Goal: Task Accomplishment & Management: Complete application form

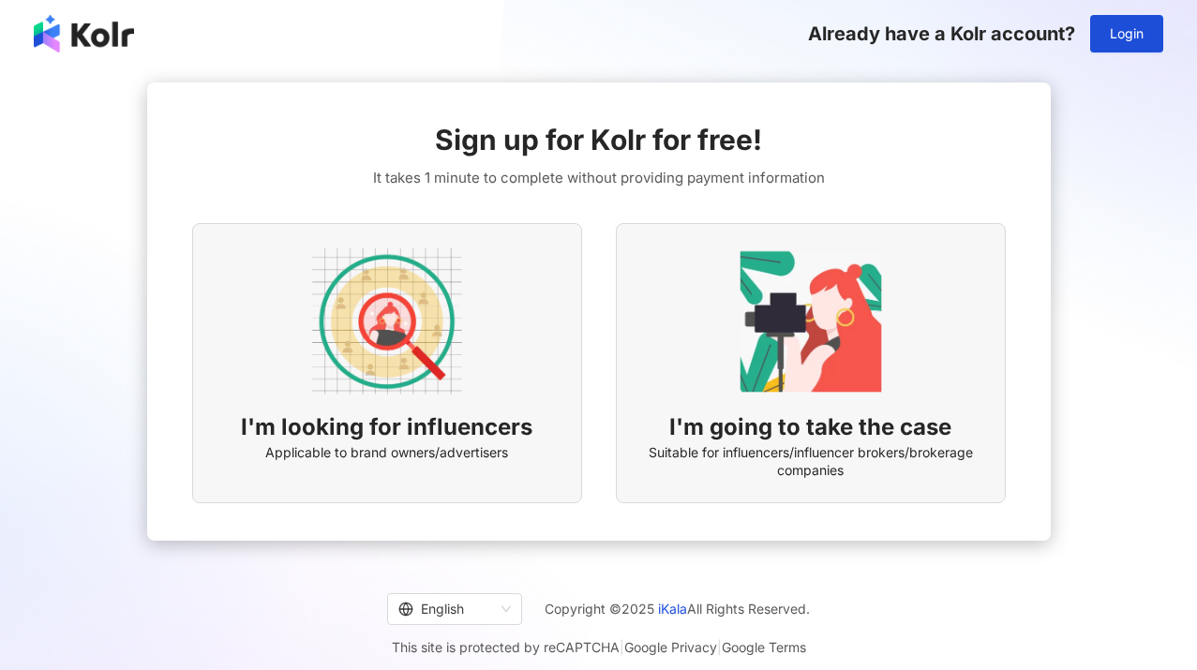
click at [491, 333] on div "I'm looking for influencers Applicable to brand owners/advertisers" at bounding box center [387, 363] width 390 height 280
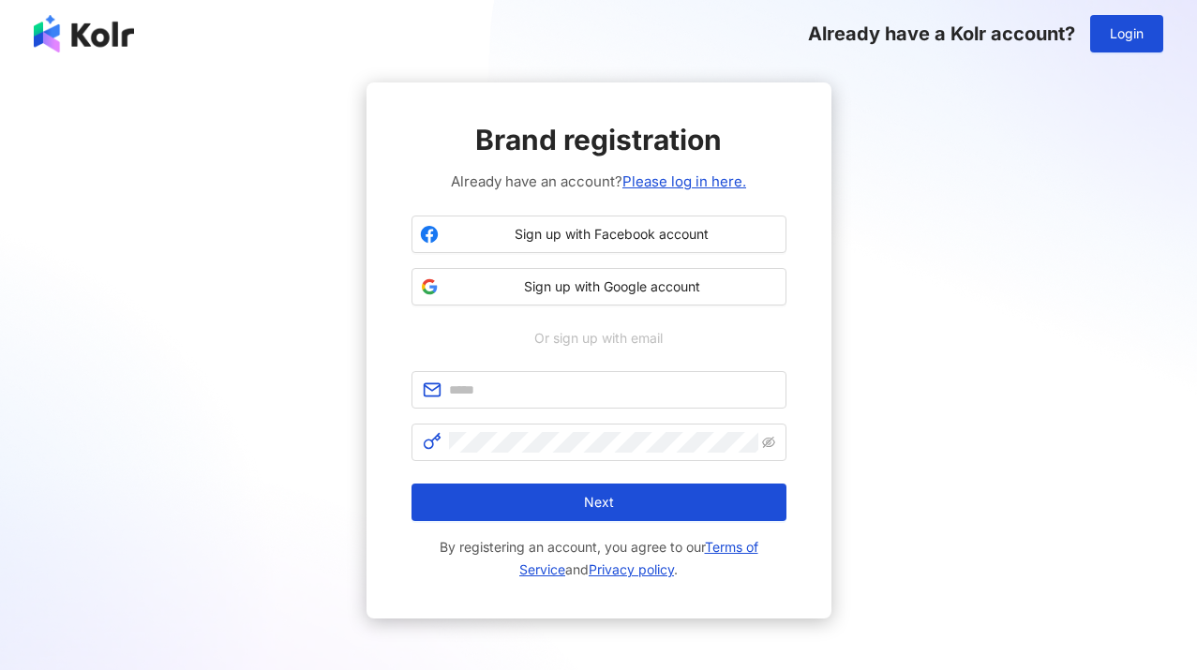
click at [491, 333] on div "Or sign up with email" at bounding box center [599, 338] width 375 height 21
click at [588, 288] on span "Sign up with Google account" at bounding box center [612, 286] width 332 height 19
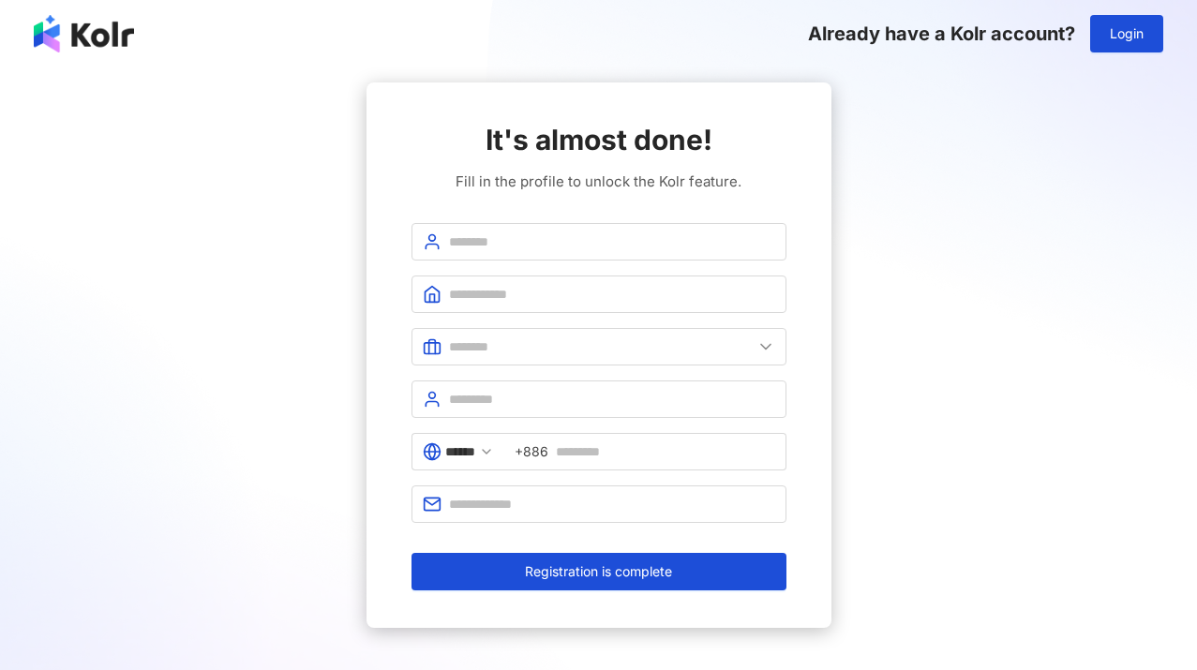
click at [1027, 115] on div "It's almost done! Fill in the profile to unlock the Kolr feature. ****** +886 R…" at bounding box center [598, 355] width 1152 height 546
click at [478, 359] on span at bounding box center [599, 346] width 375 height 37
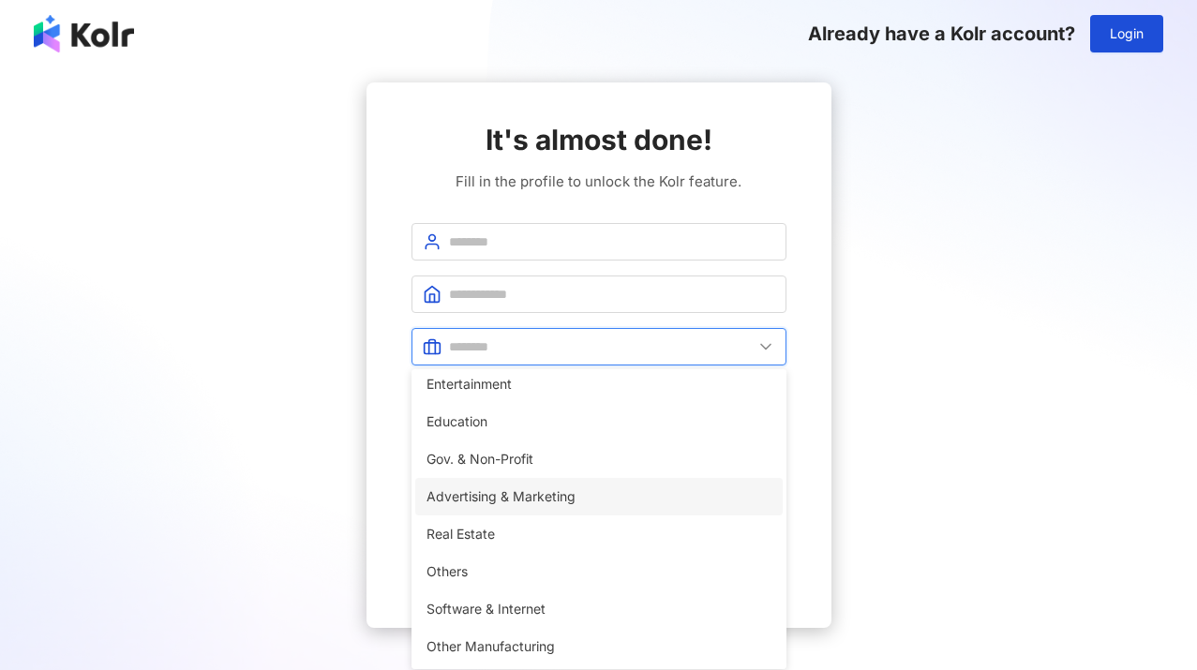
scroll to position [382, 0]
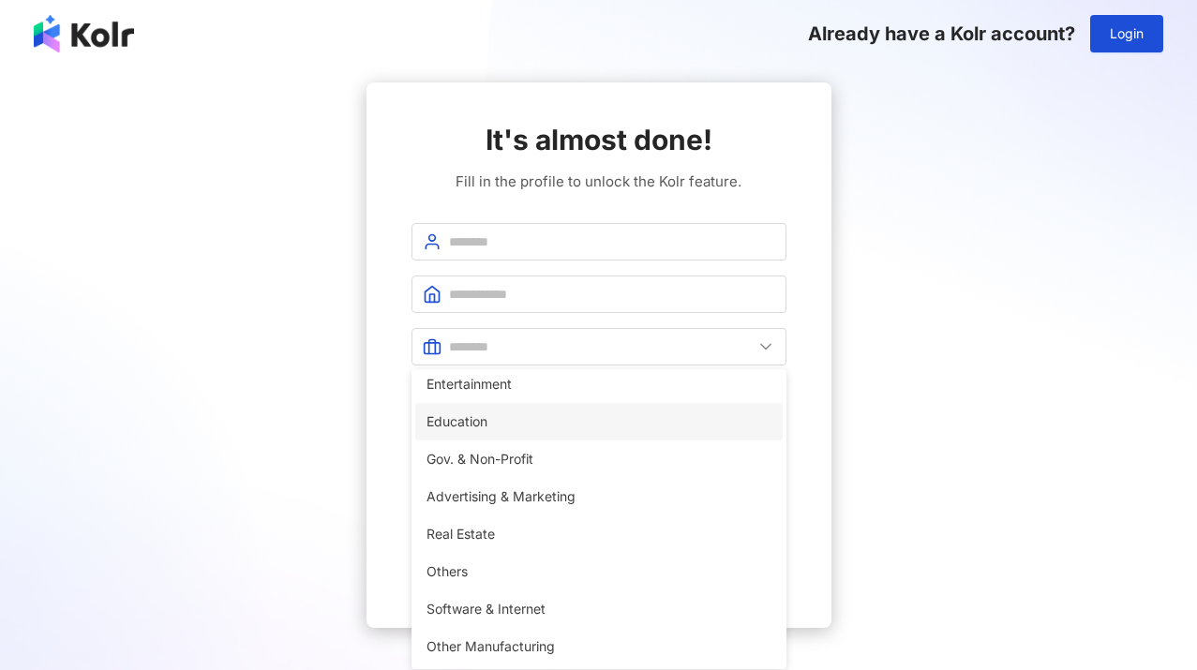
click at [509, 423] on span "Education" at bounding box center [599, 422] width 345 height 21
type input "*********"
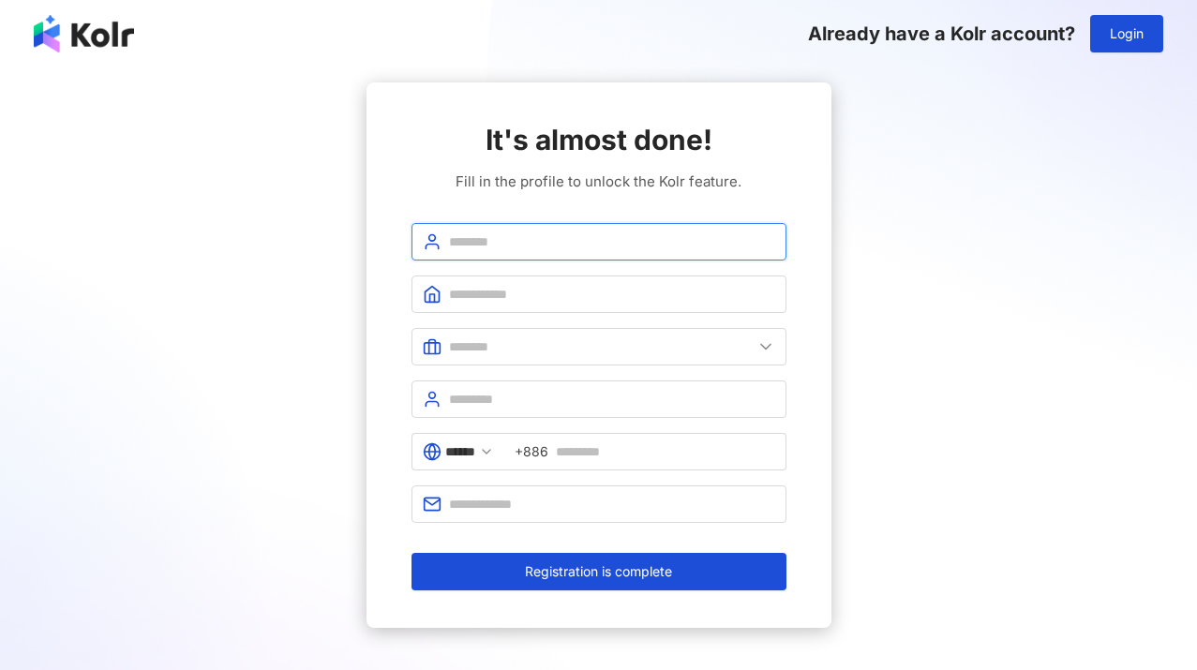
click at [523, 247] on input "text" at bounding box center [612, 242] width 326 height 21
type input "*******"
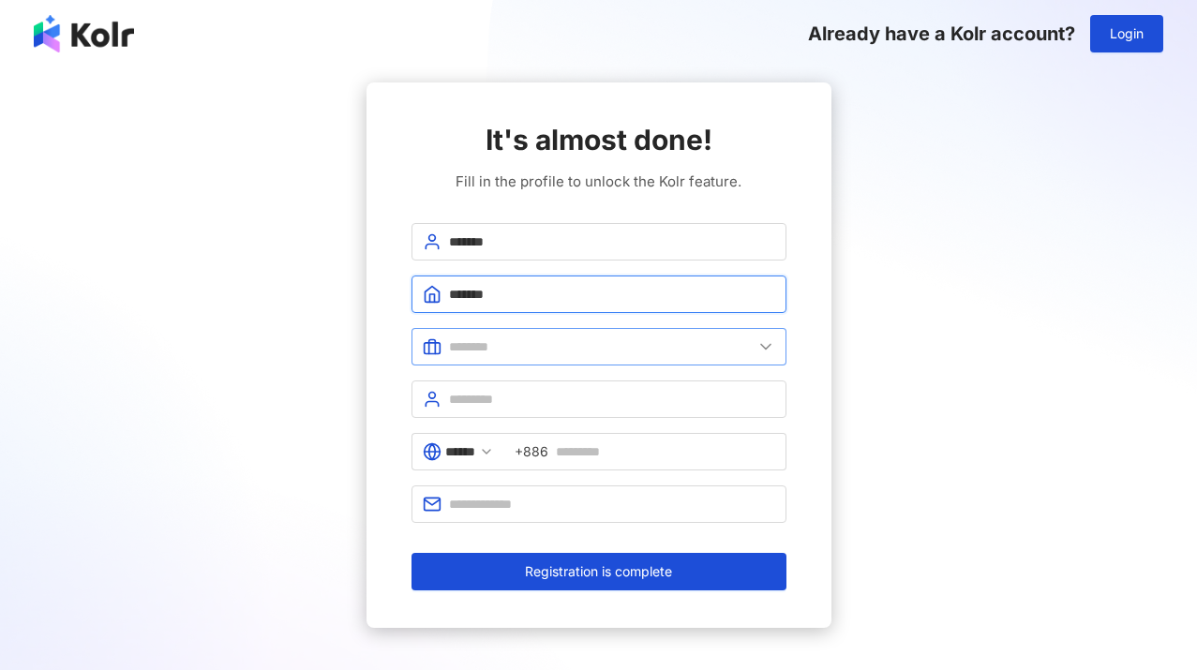
type input "*******"
click at [504, 354] on input "text" at bounding box center [601, 347] width 304 height 21
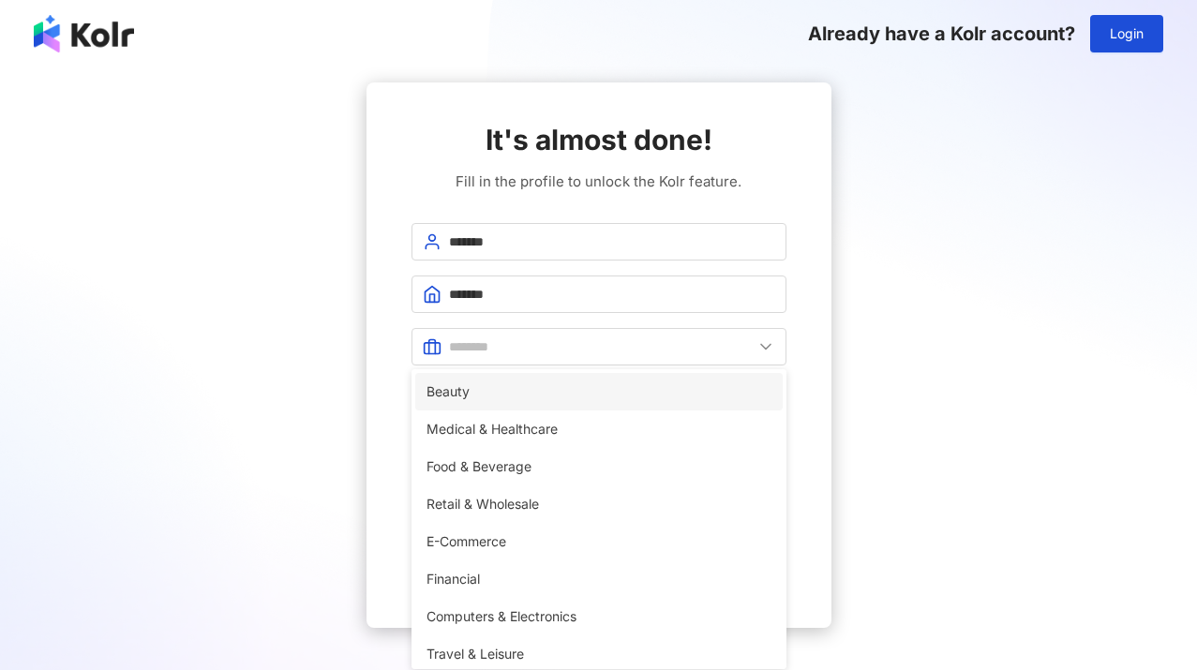
click at [498, 397] on span "Beauty" at bounding box center [599, 392] width 345 height 21
type input "******"
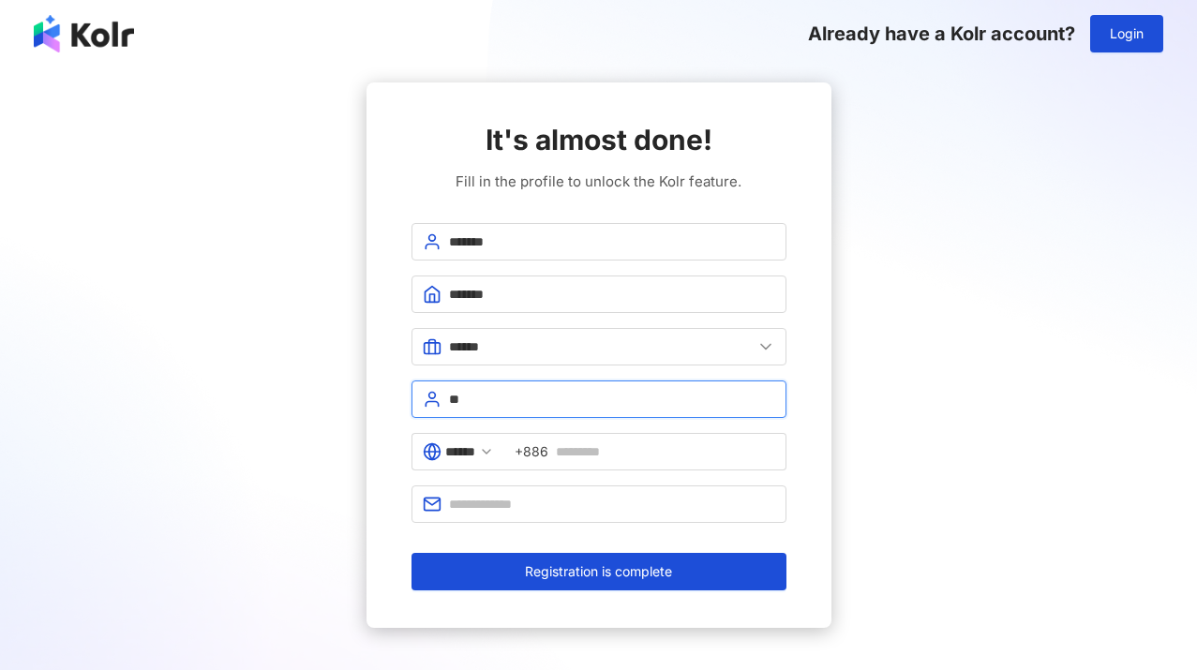
type input "*"
type input "**********"
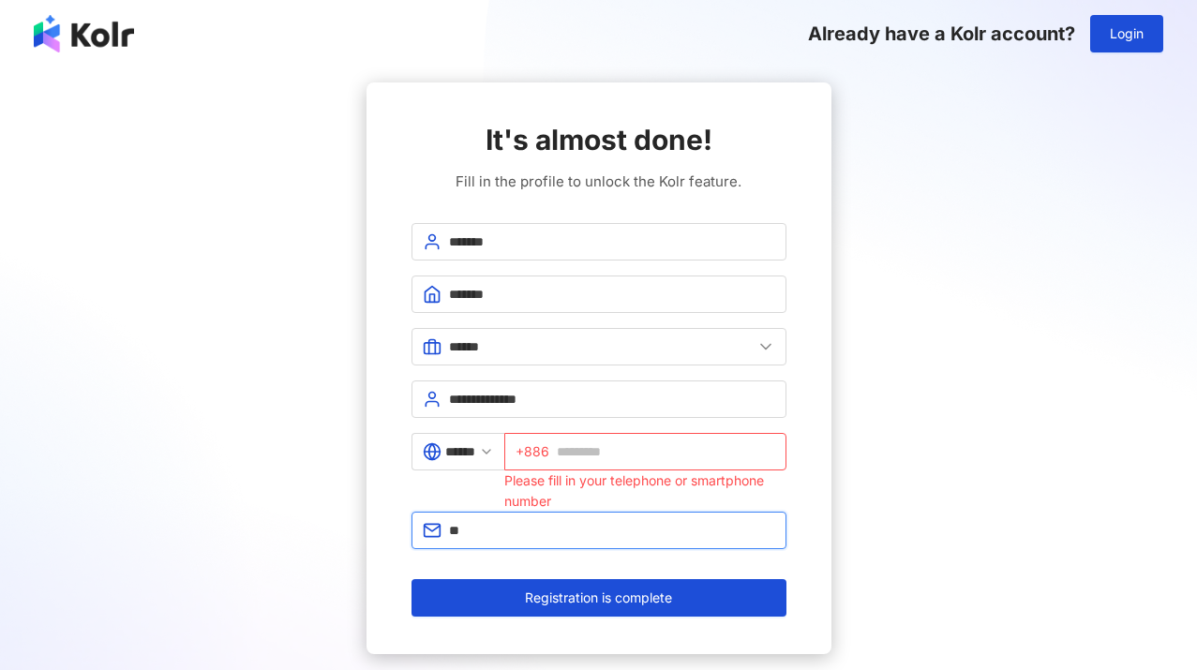
type input "*"
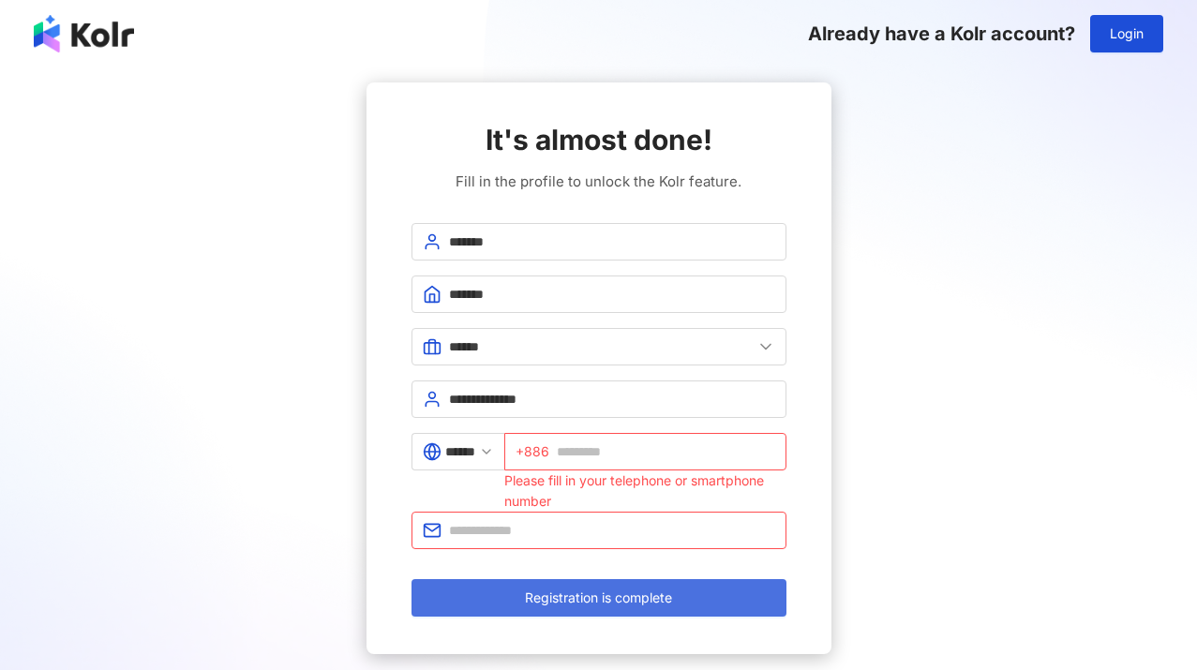
click at [592, 597] on span "Registration is complete" at bounding box center [598, 598] width 147 height 15
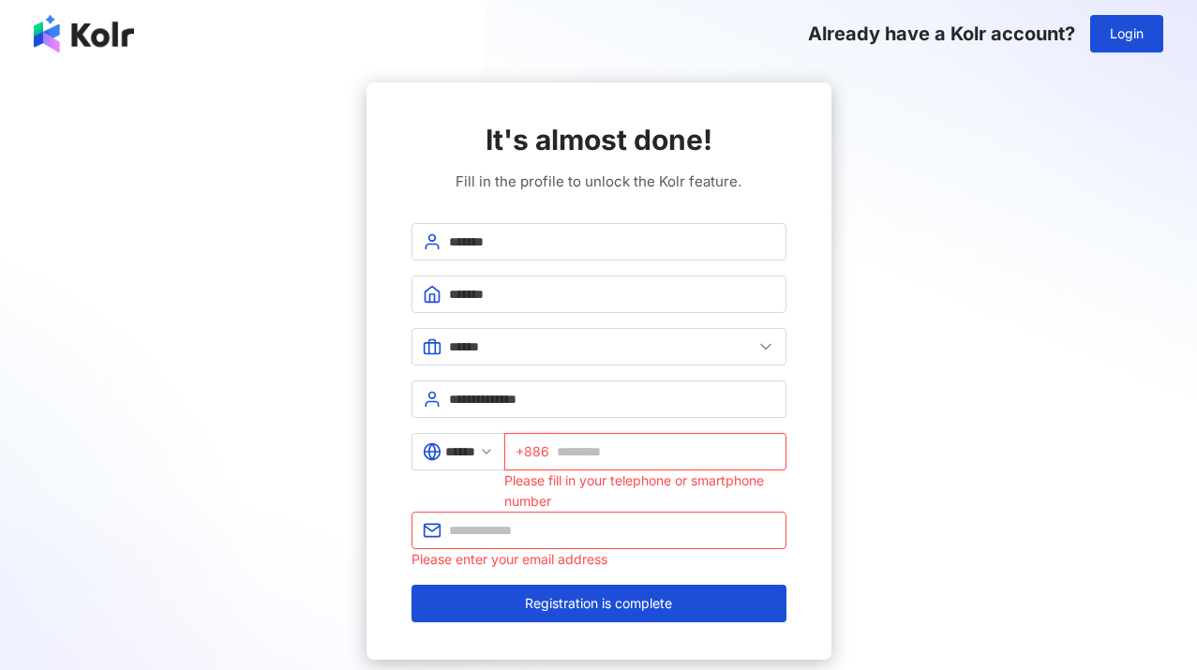
click at [665, 453] on input "text" at bounding box center [666, 452] width 218 height 21
click at [475, 457] on input "******" at bounding box center [460, 452] width 30 height 21
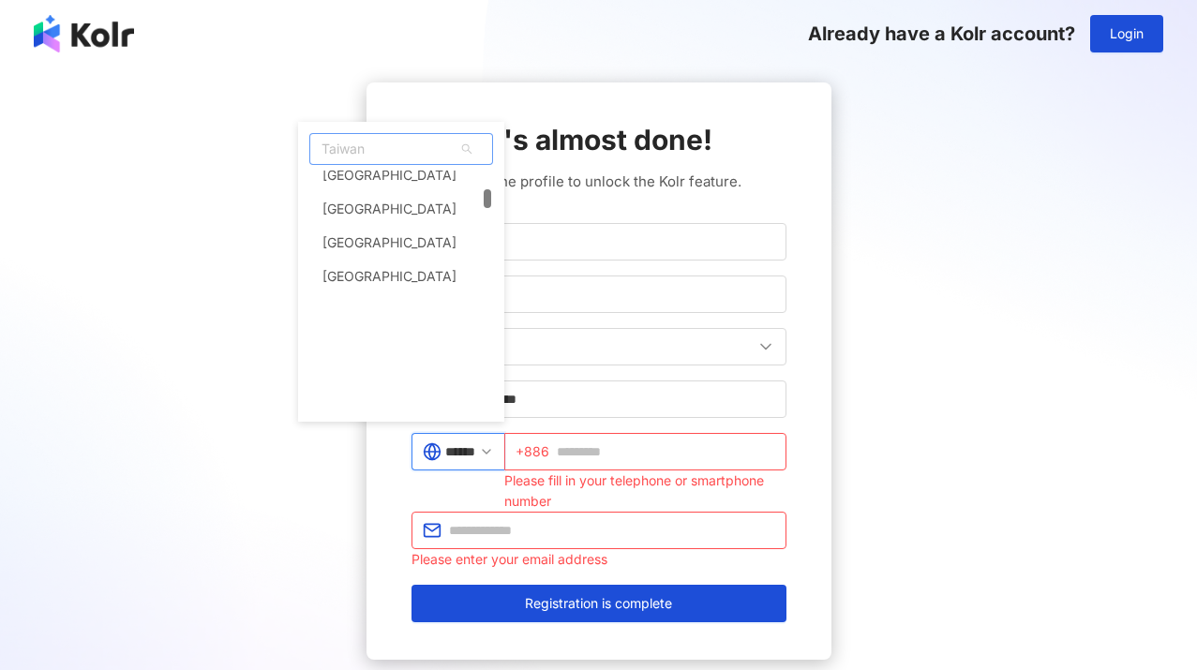
scroll to position [935, 0]
click at [460, 153] on span "Taiwan" at bounding box center [401, 149] width 182 height 30
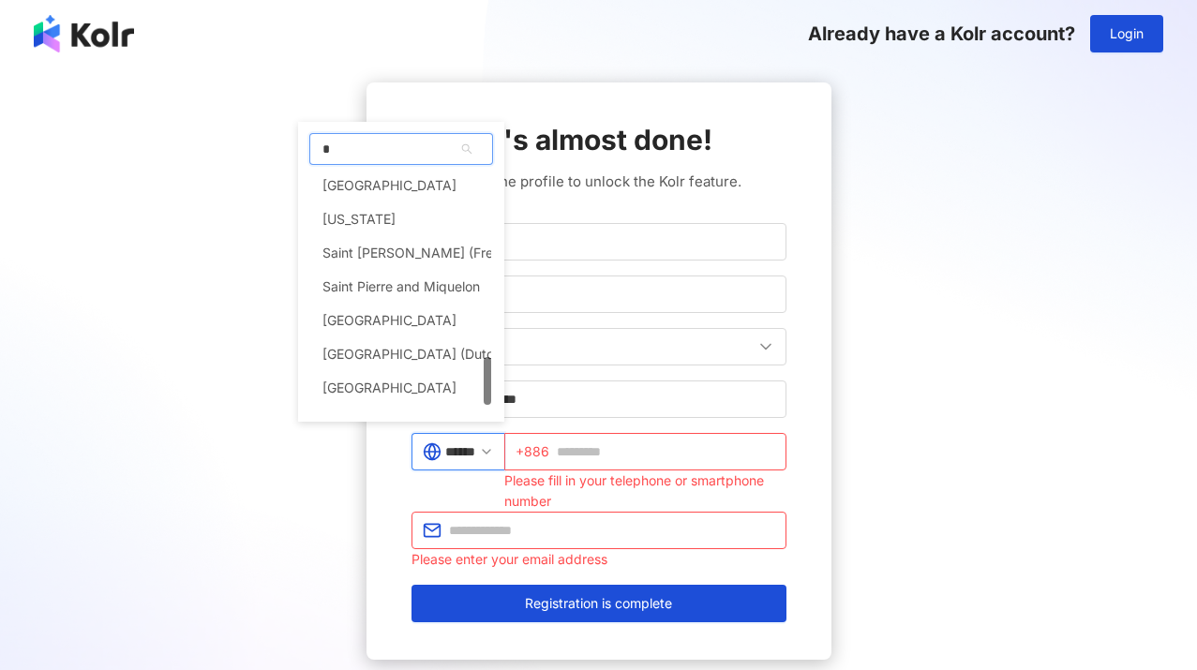
scroll to position [894, 0]
type input "**"
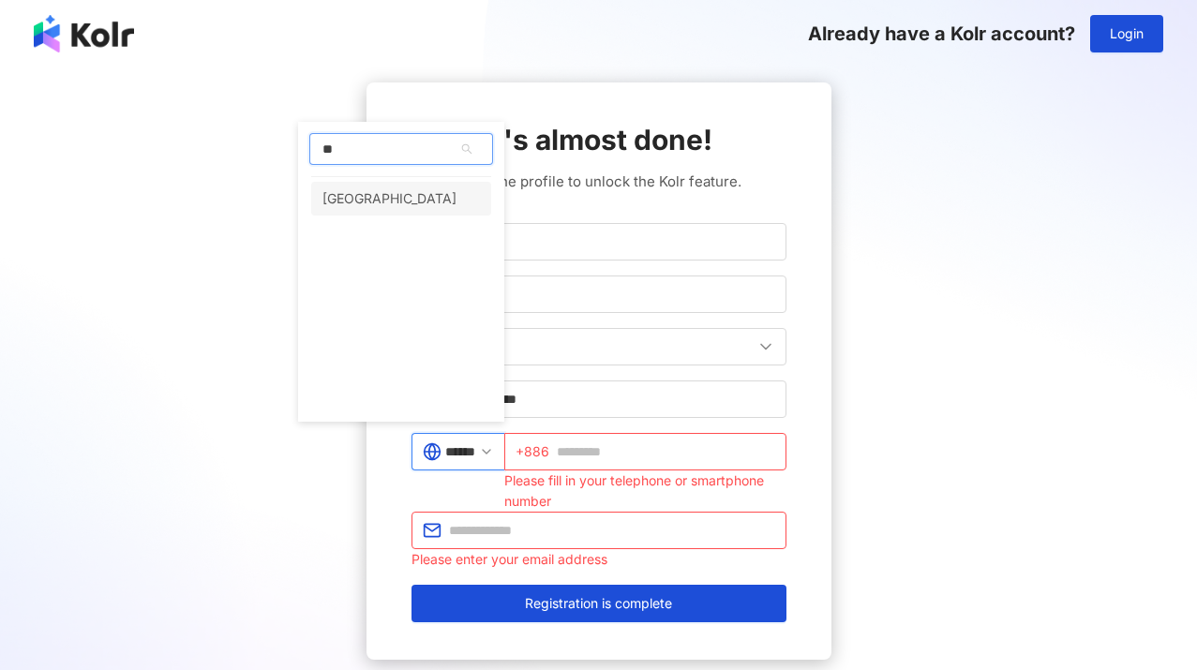
click at [444, 194] on div "Philippines" at bounding box center [401, 199] width 180 height 34
type input "**********"
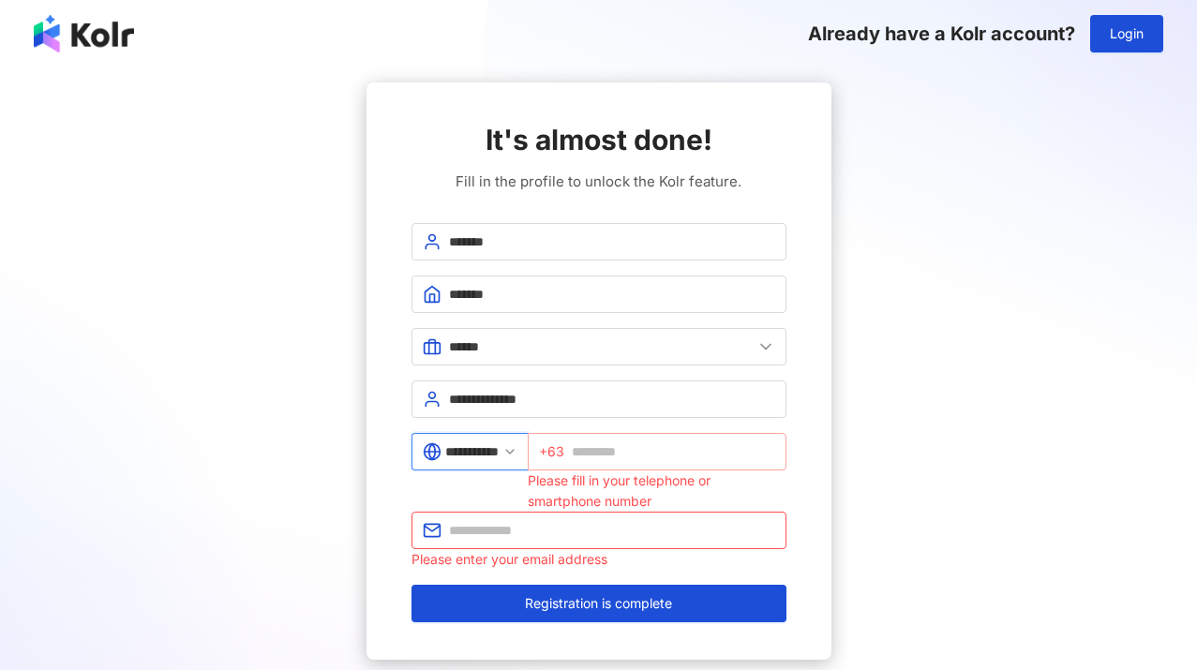
click at [622, 440] on span "+63" at bounding box center [657, 451] width 259 height 37
type input "**********"
click at [836, 524] on div "**********" at bounding box center [598, 370] width 1152 height 577
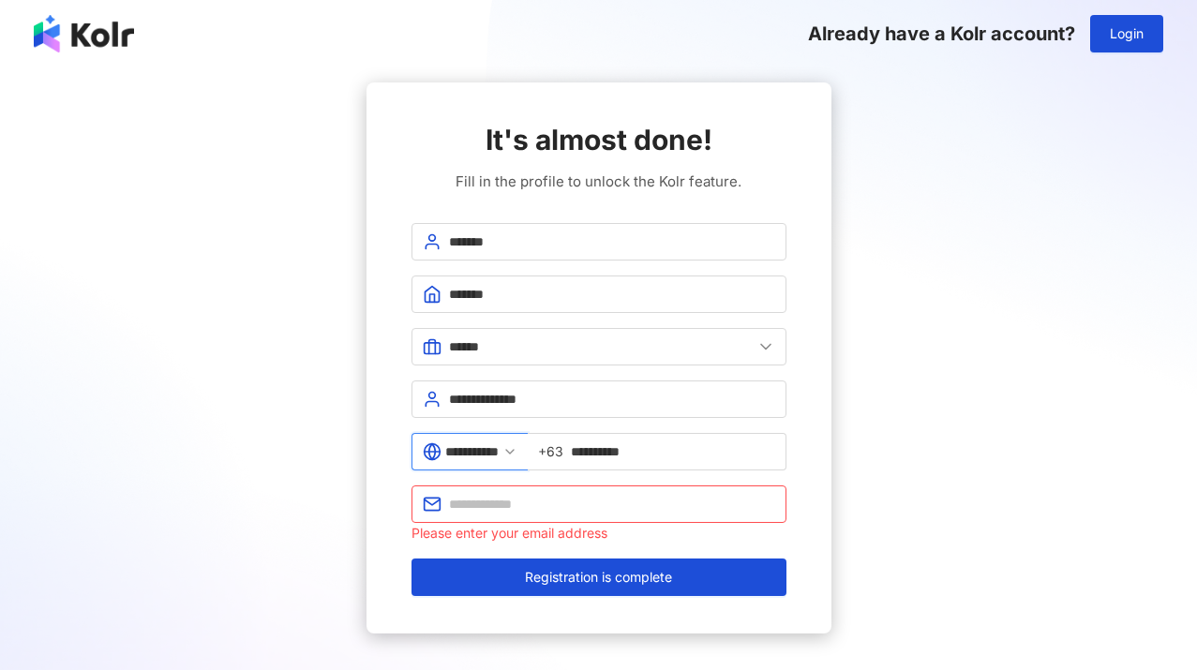
click at [636, 472] on div "**********" at bounding box center [599, 459] width 375 height 52
click at [631, 498] on input "text" at bounding box center [612, 504] width 326 height 21
type input "*"
click at [596, 512] on input "text" at bounding box center [612, 504] width 326 height 21
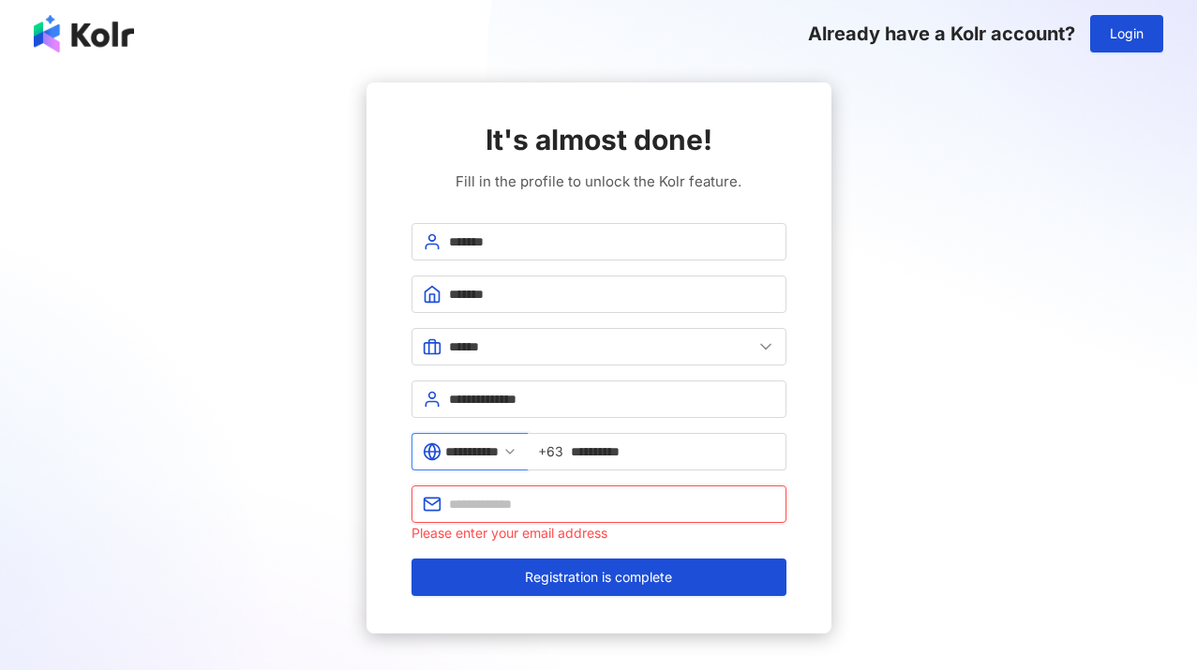
paste input "**********"
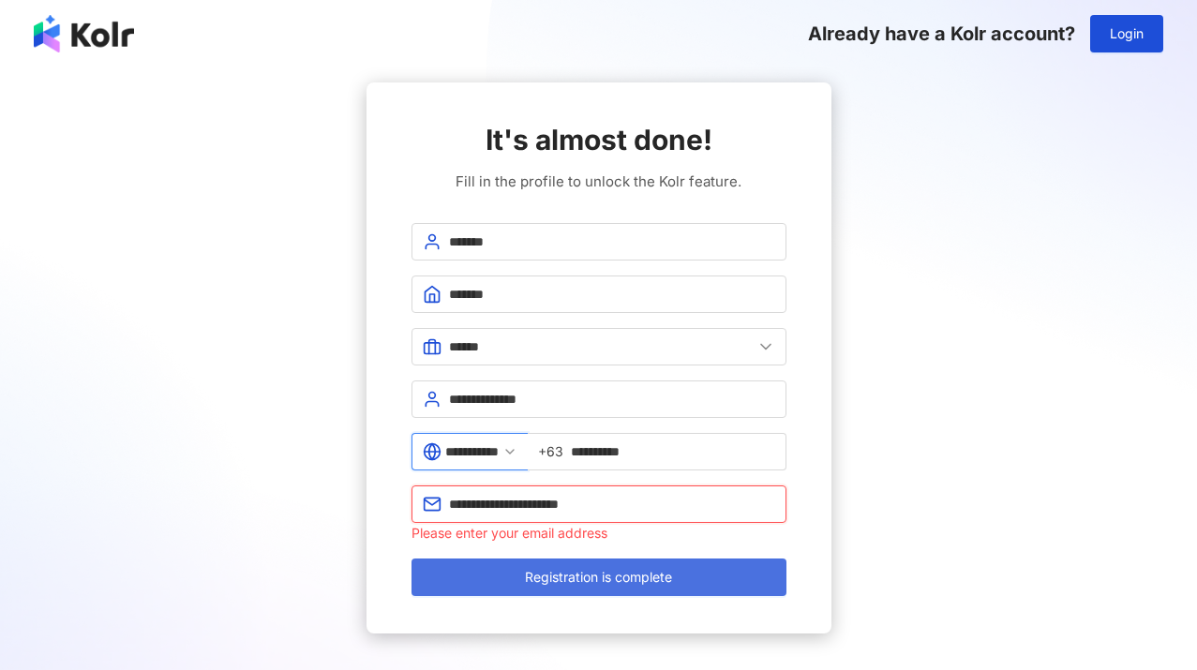
type input "**********"
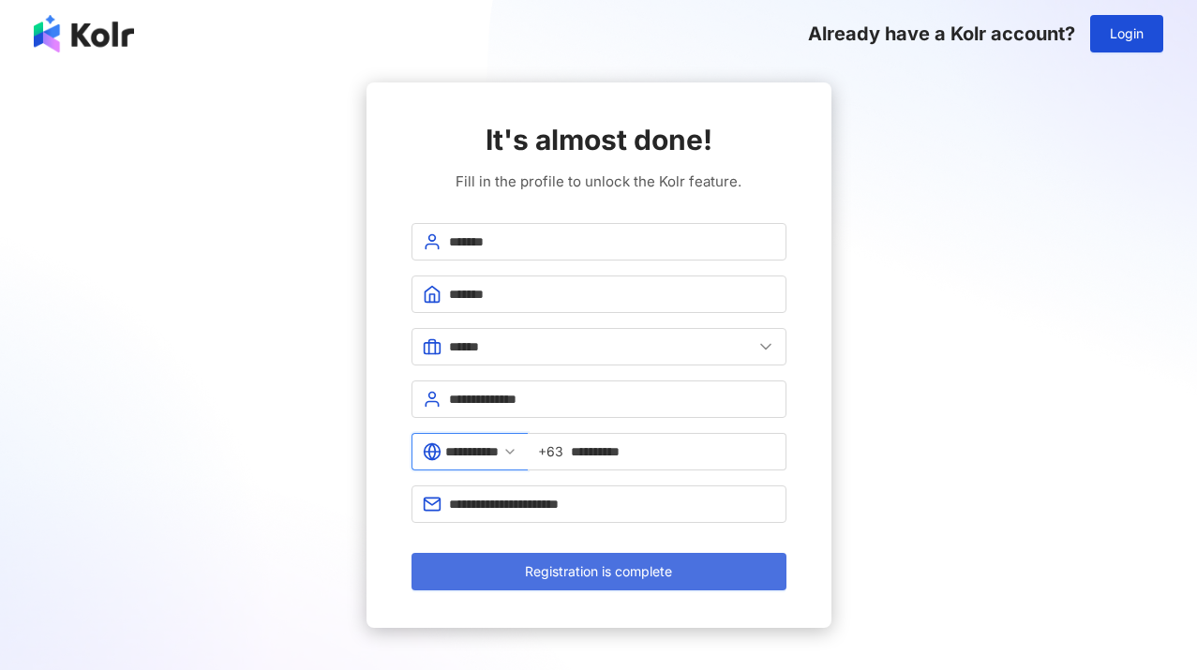
click at [595, 586] on button "Registration is complete" at bounding box center [599, 571] width 375 height 37
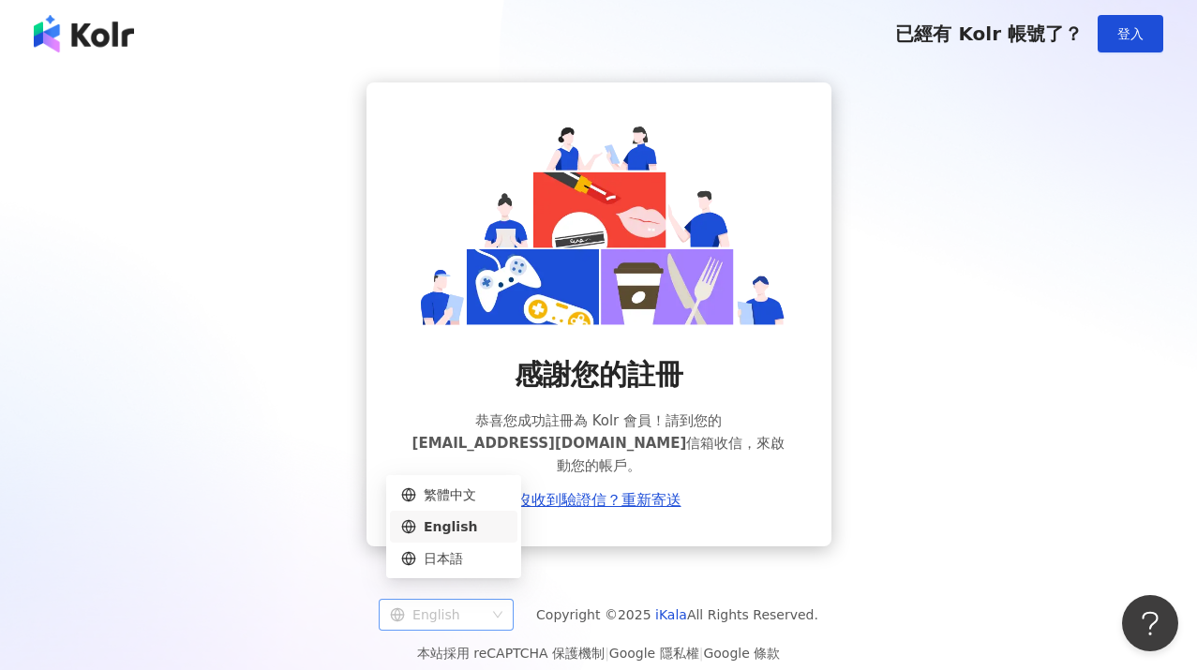
click at [496, 600] on span "English" at bounding box center [446, 615] width 112 height 30
click at [474, 520] on div "English" at bounding box center [453, 527] width 105 height 21
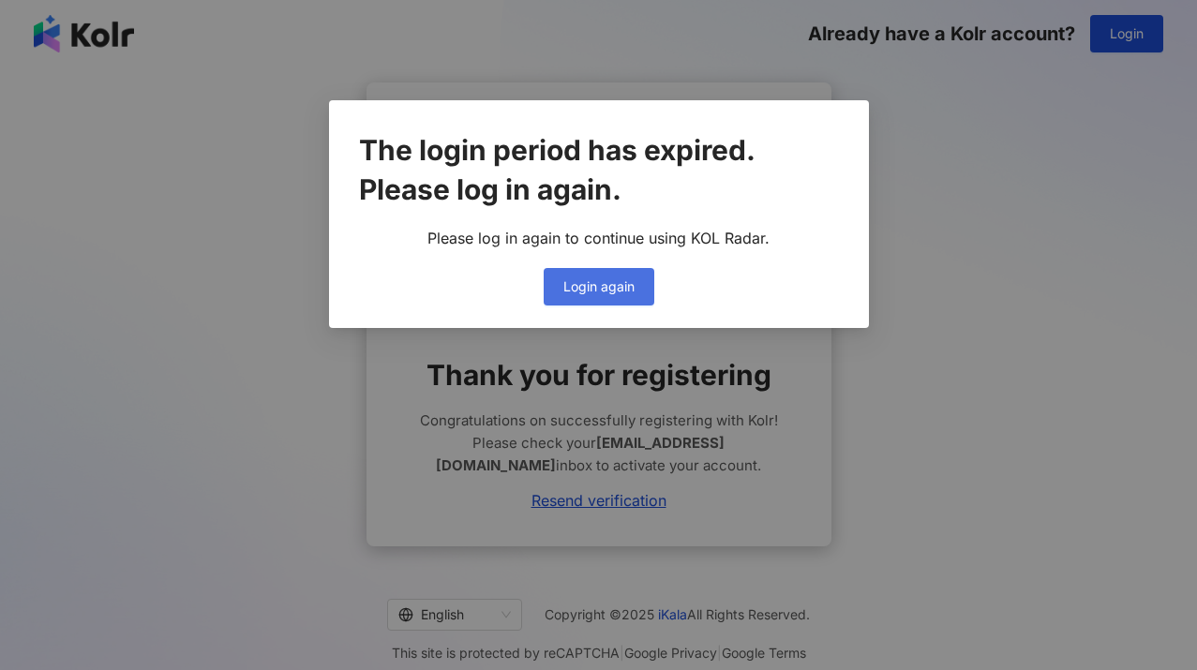
click at [598, 289] on span "Login again" at bounding box center [598, 286] width 71 height 15
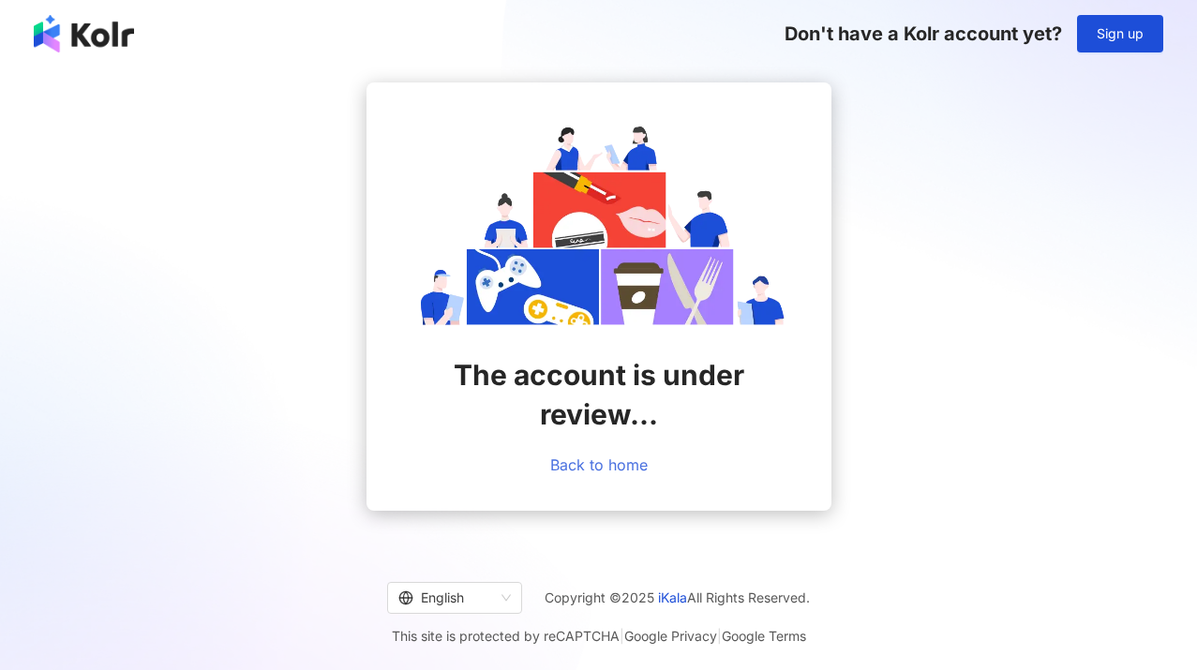
click at [613, 467] on link "Back to home" at bounding box center [598, 465] width 97 height 17
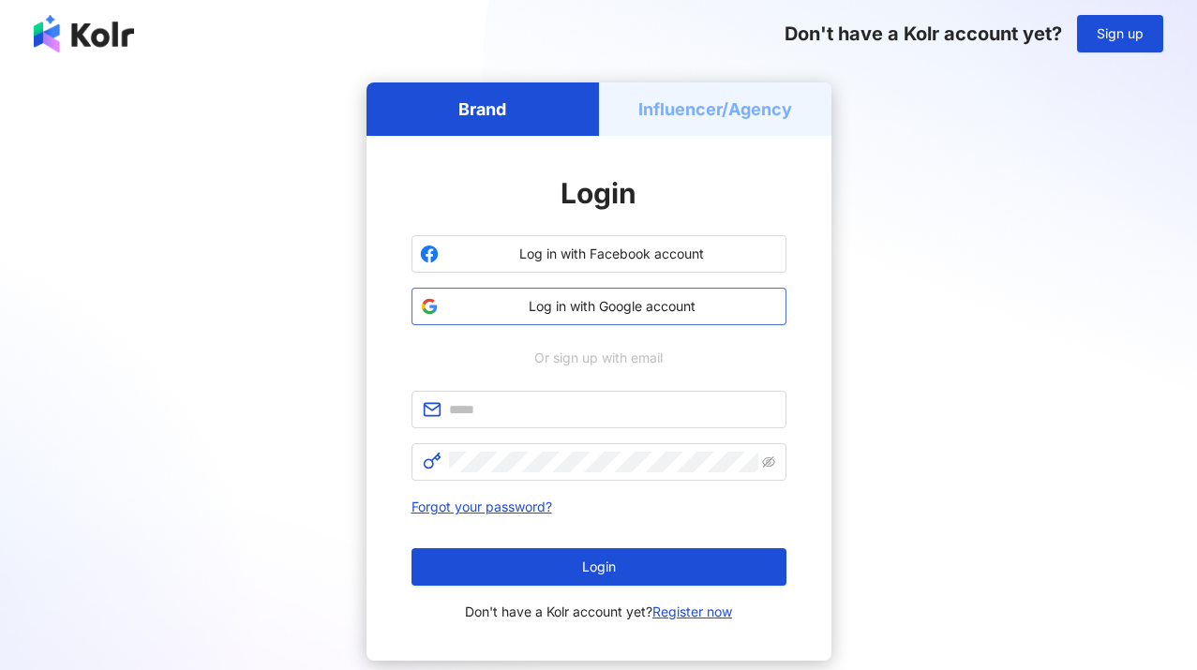
click at [572, 305] on span "Log in with Google account" at bounding box center [612, 306] width 332 height 19
click at [608, 303] on span "Log in with Google account" at bounding box center [612, 306] width 332 height 19
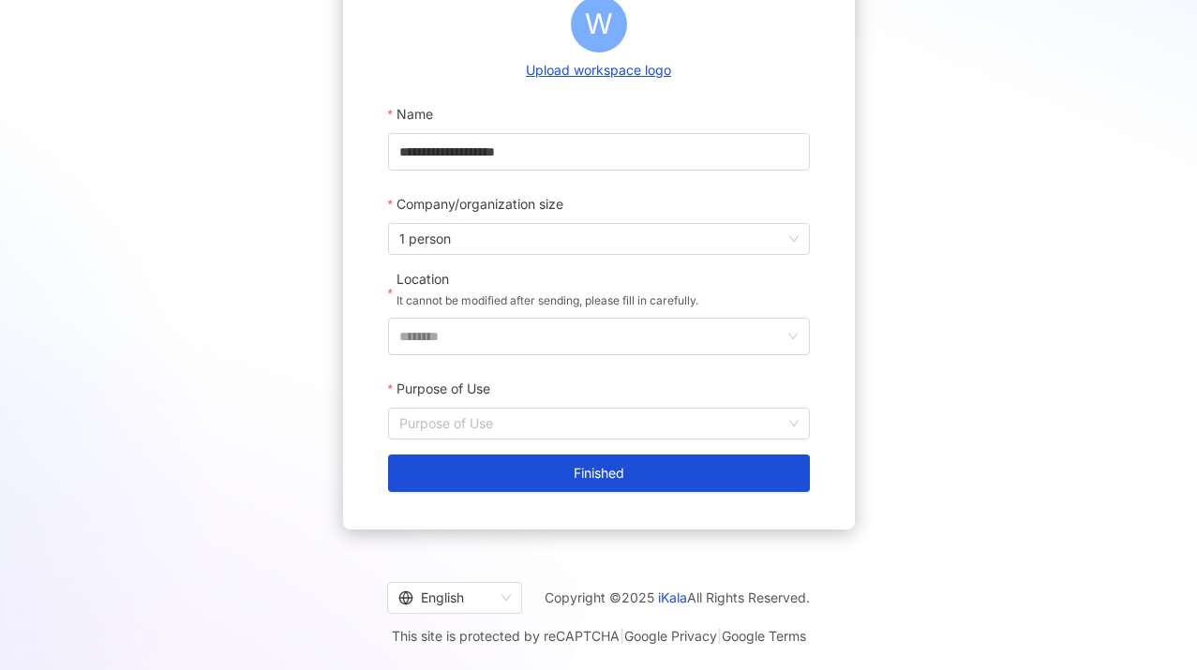
scroll to position [239, 0]
click at [577, 335] on input "********" at bounding box center [591, 337] width 384 height 36
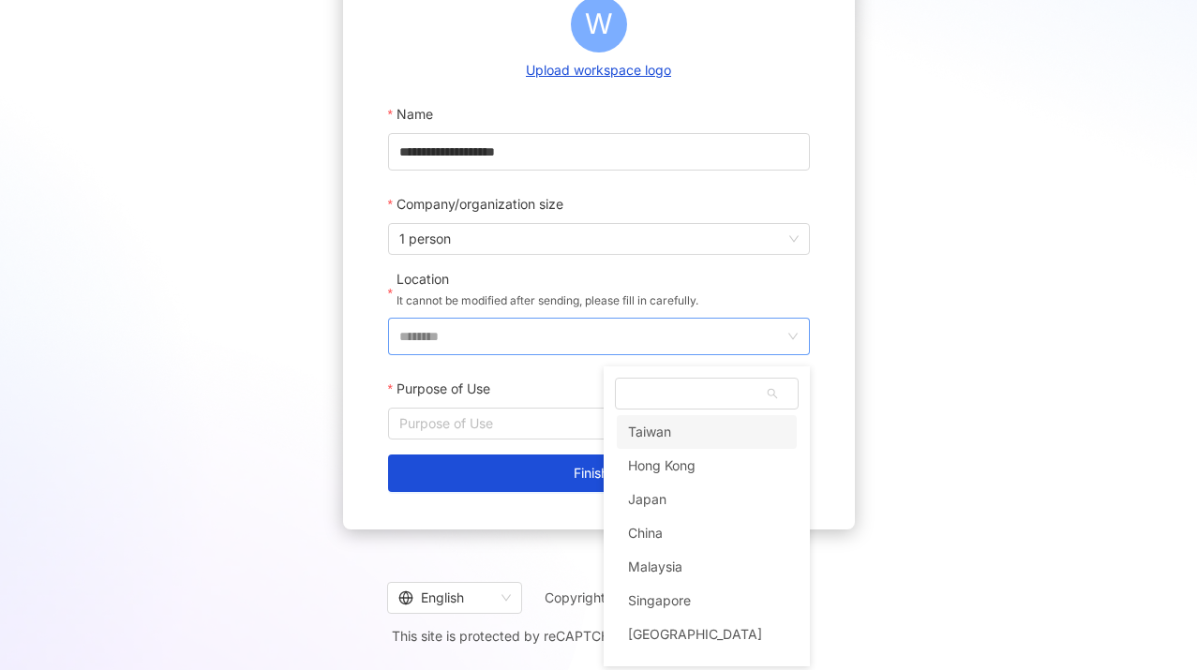
click at [652, 331] on input "********" at bounding box center [591, 337] width 384 height 36
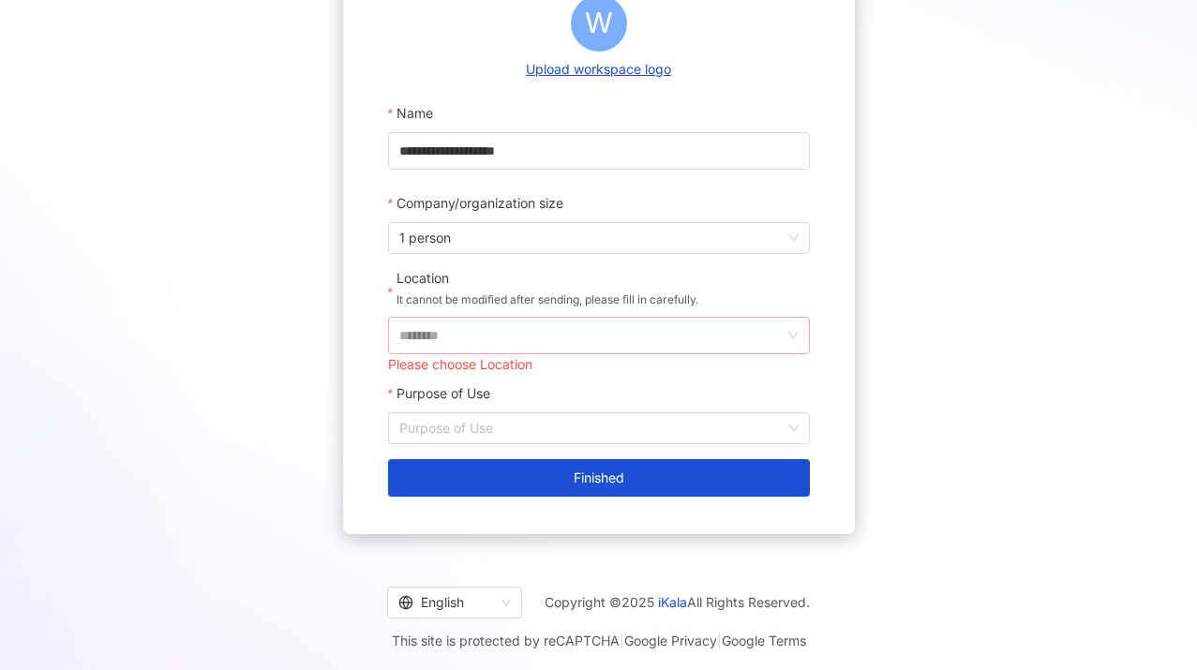
click at [653, 331] on input "********" at bounding box center [591, 336] width 384 height 36
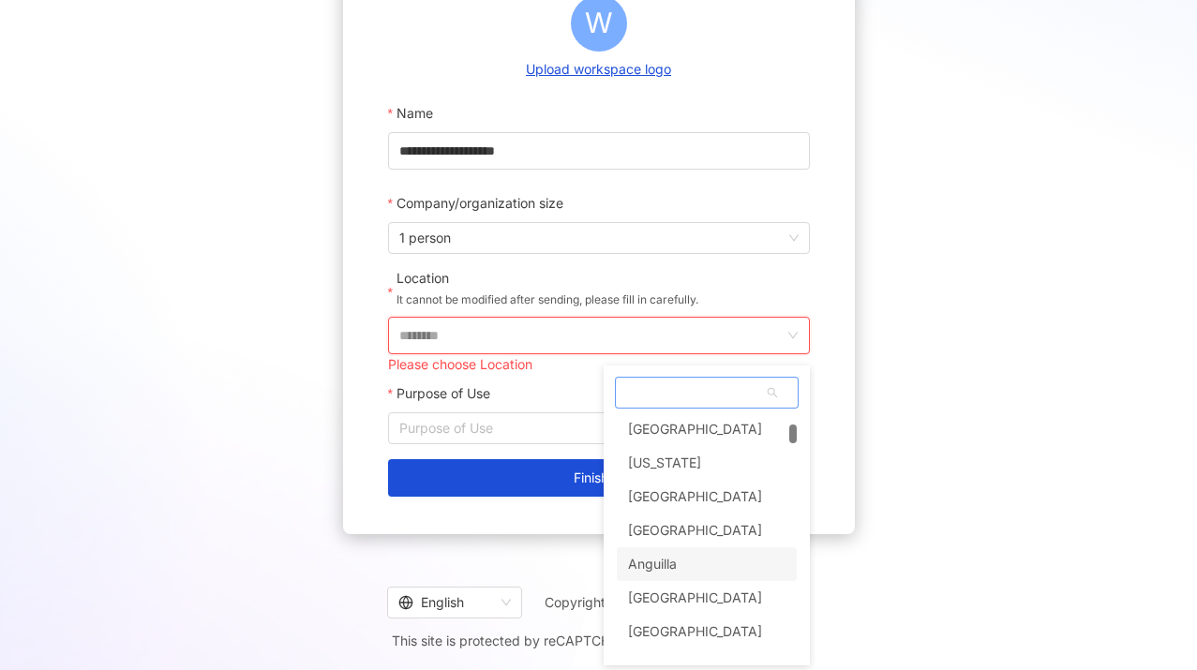
scroll to position [457, 0]
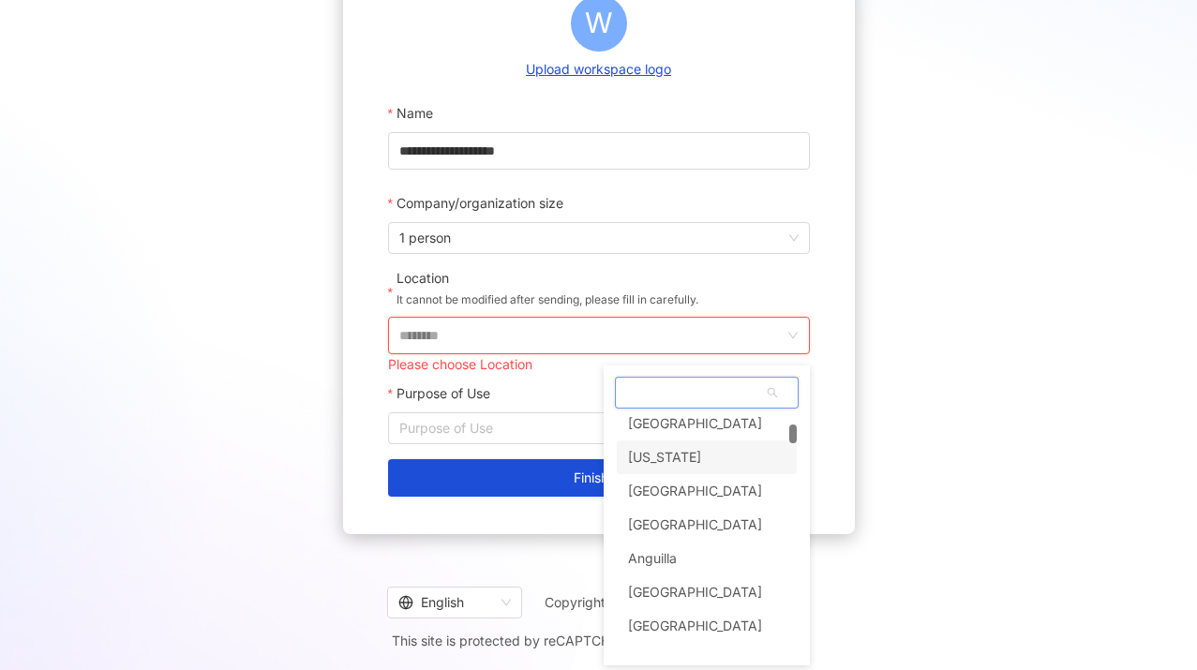
click at [681, 462] on div "[US_STATE]" at bounding box center [664, 458] width 73 height 34
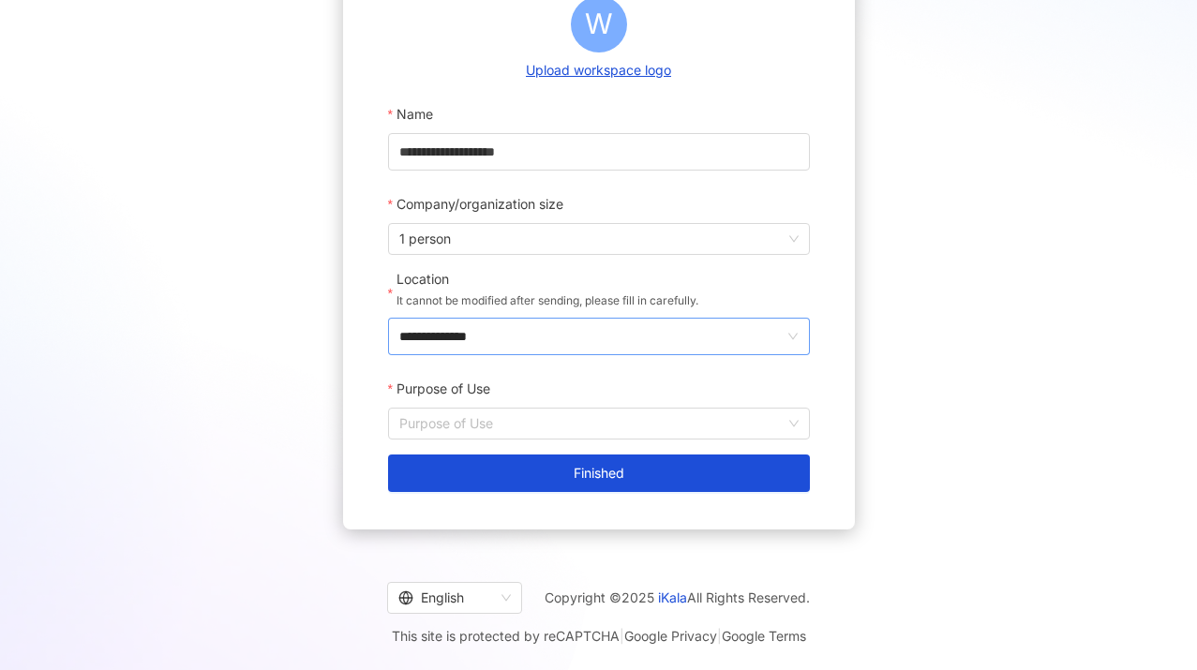
click at [676, 327] on input "**********" at bounding box center [591, 337] width 384 height 36
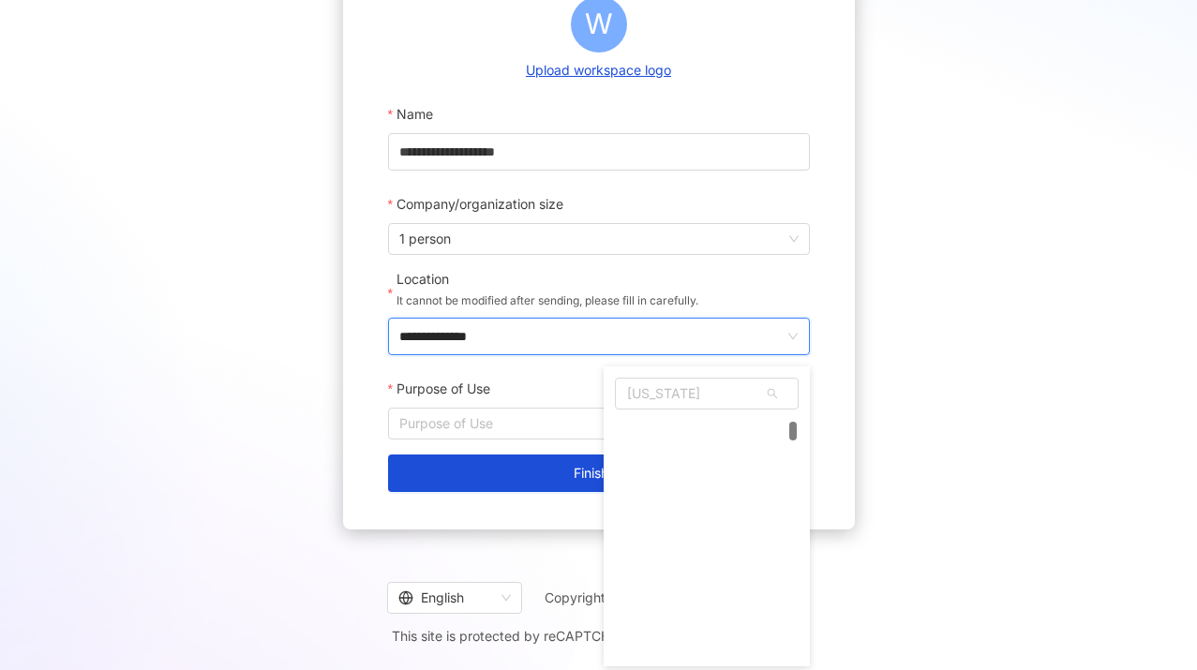
scroll to position [283, 0]
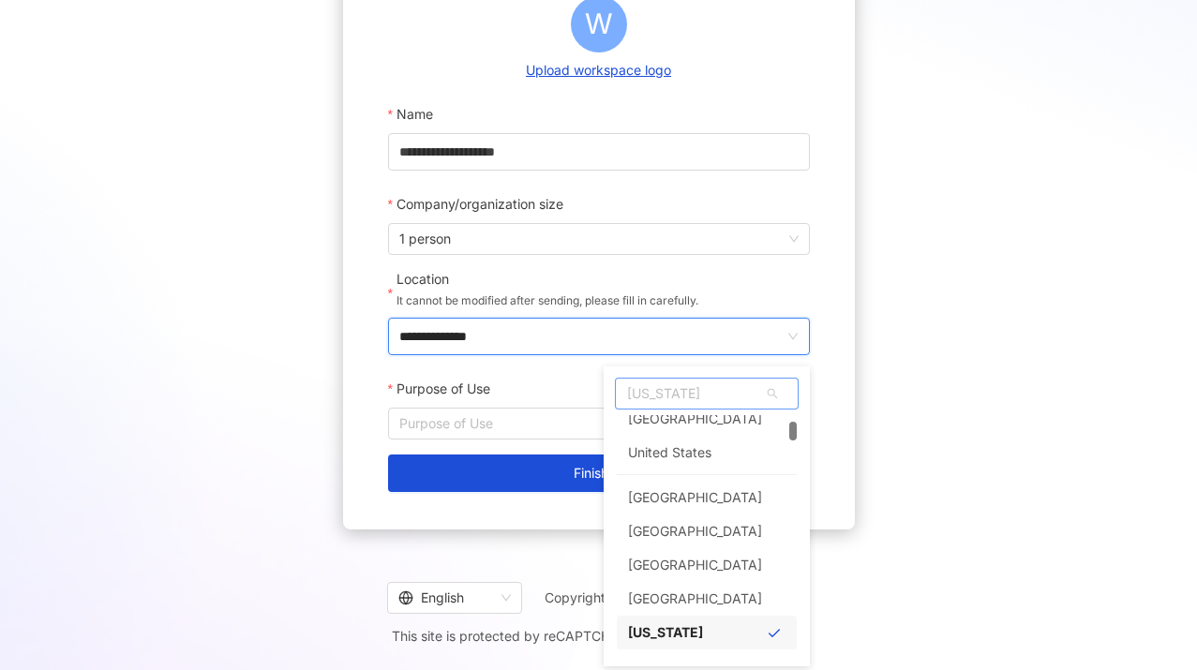
click at [690, 393] on span "[US_STATE]" at bounding box center [707, 394] width 182 height 30
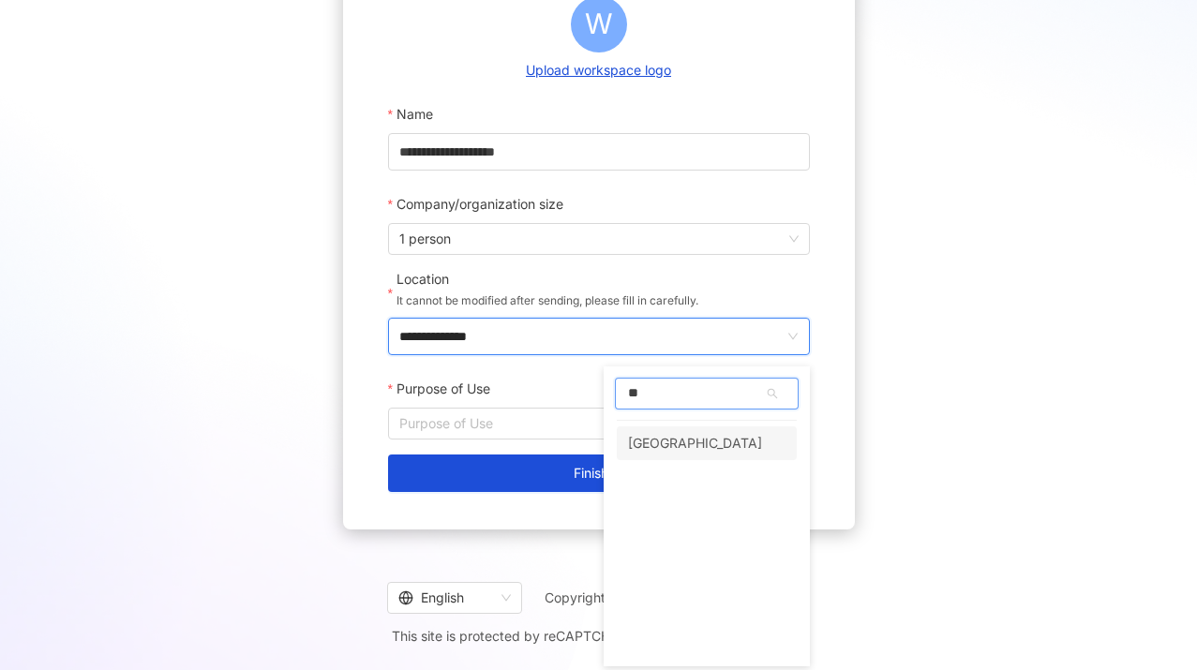
scroll to position [0, 0]
type input "***"
click at [685, 448] on div "[GEOGRAPHIC_DATA]" at bounding box center [707, 444] width 180 height 34
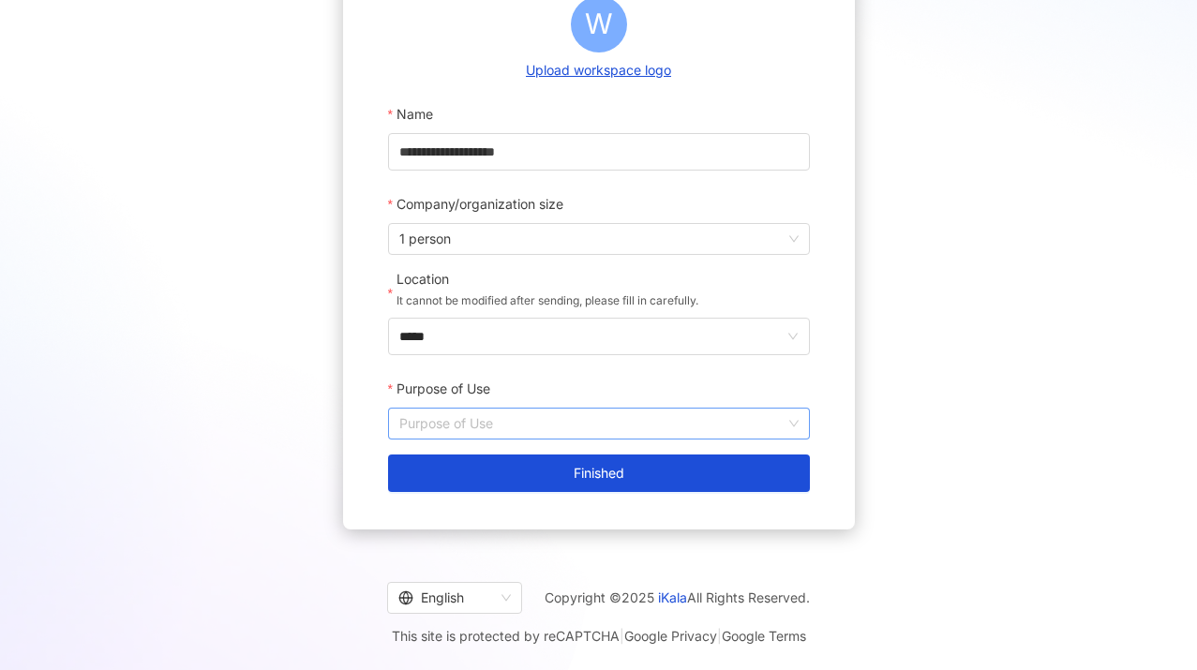
click at [590, 421] on input "Purpose of Use" at bounding box center [598, 424] width 399 height 30
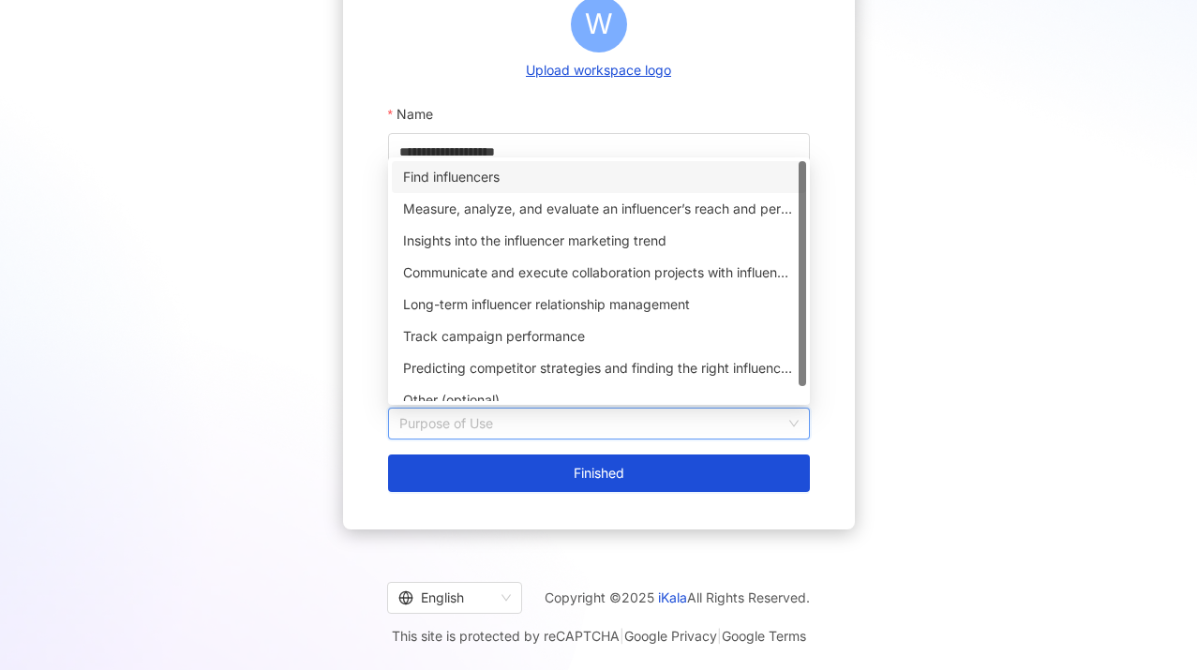
click at [622, 169] on div "Find influencers" at bounding box center [599, 177] width 392 height 21
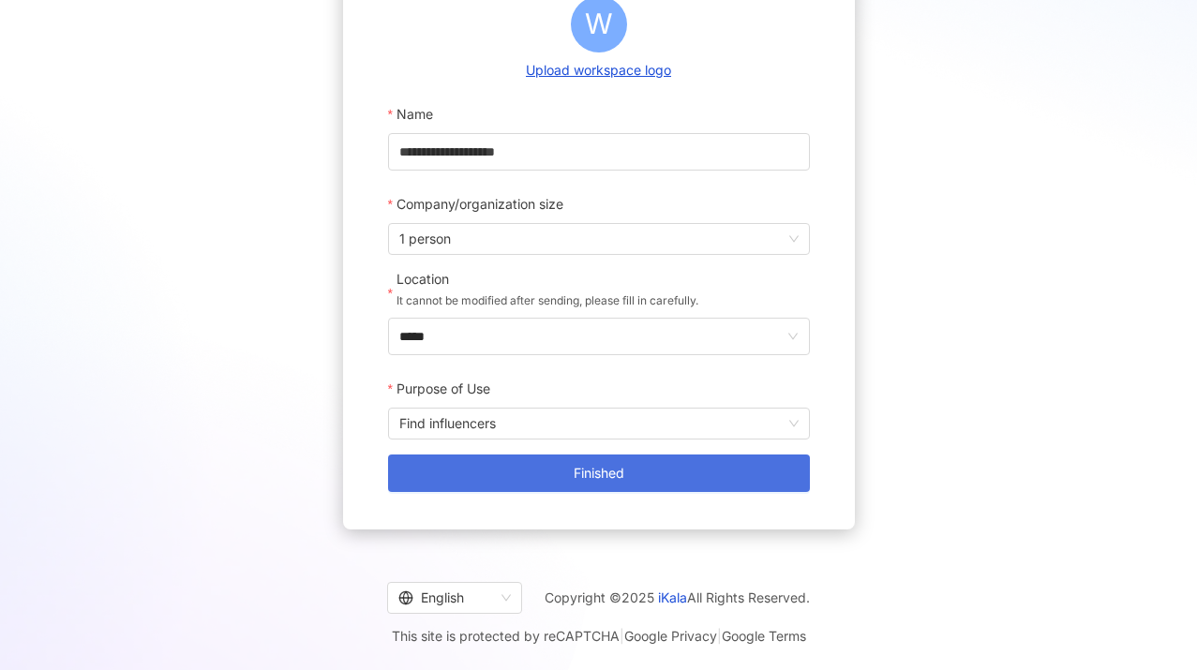
click at [592, 475] on span "Finished" at bounding box center [599, 473] width 51 height 15
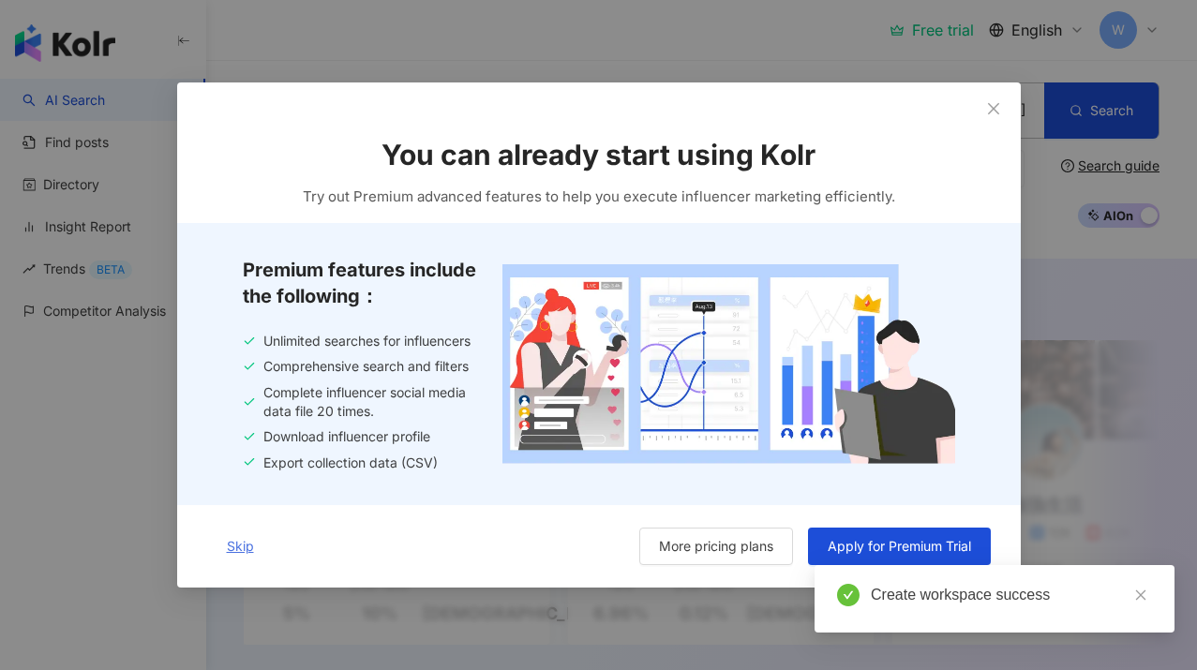
click at [245, 541] on span "Skip" at bounding box center [240, 546] width 27 height 15
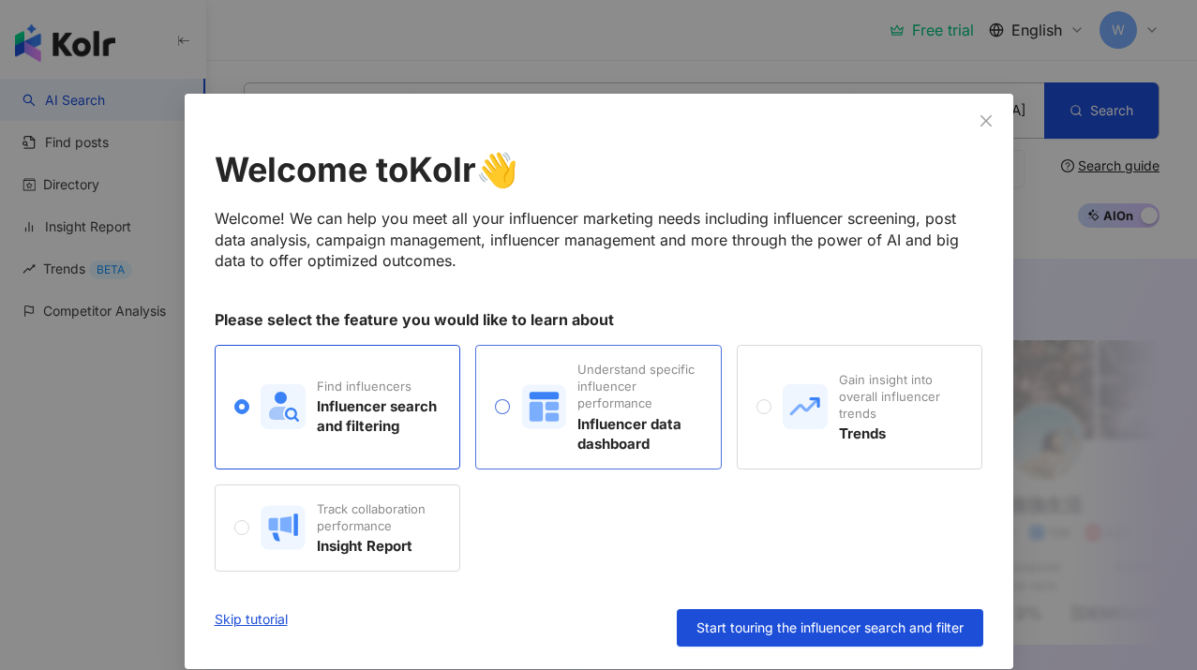
click at [512, 404] on span "Understand specific influencer performance Influencer data dashboard" at bounding box center [605, 407] width 191 height 93
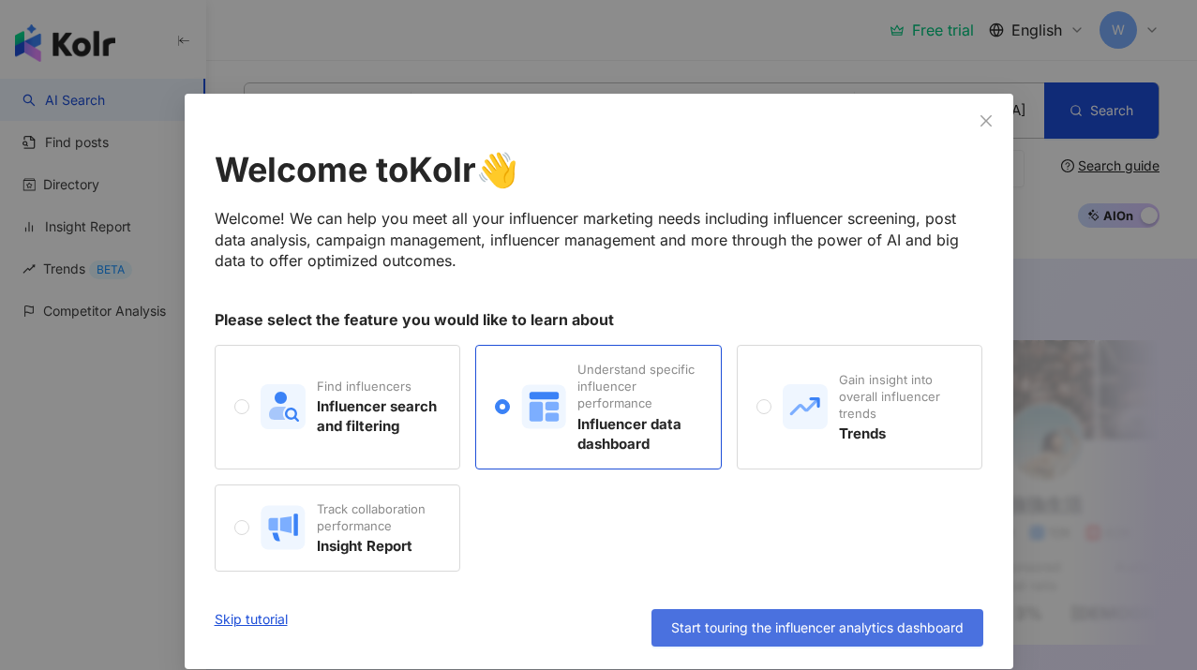
click at [733, 624] on span "Start touring the influencer analytics dashboard" at bounding box center [817, 628] width 292 height 15
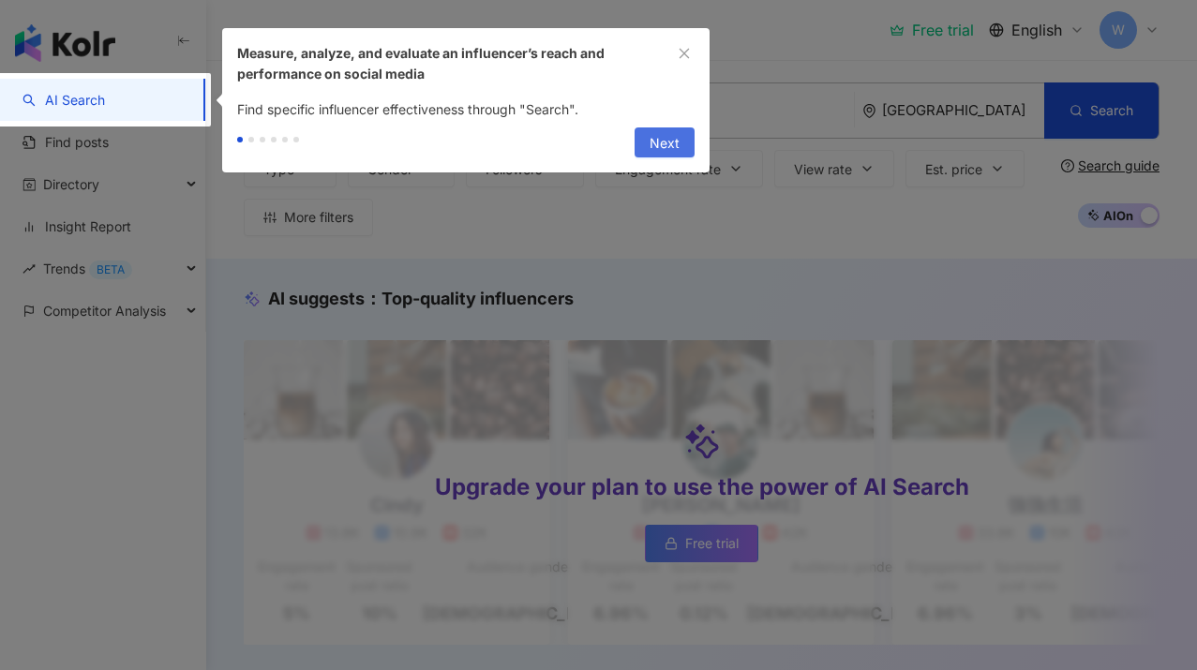
click at [670, 151] on span "Next" at bounding box center [665, 143] width 30 height 30
type input "**********"
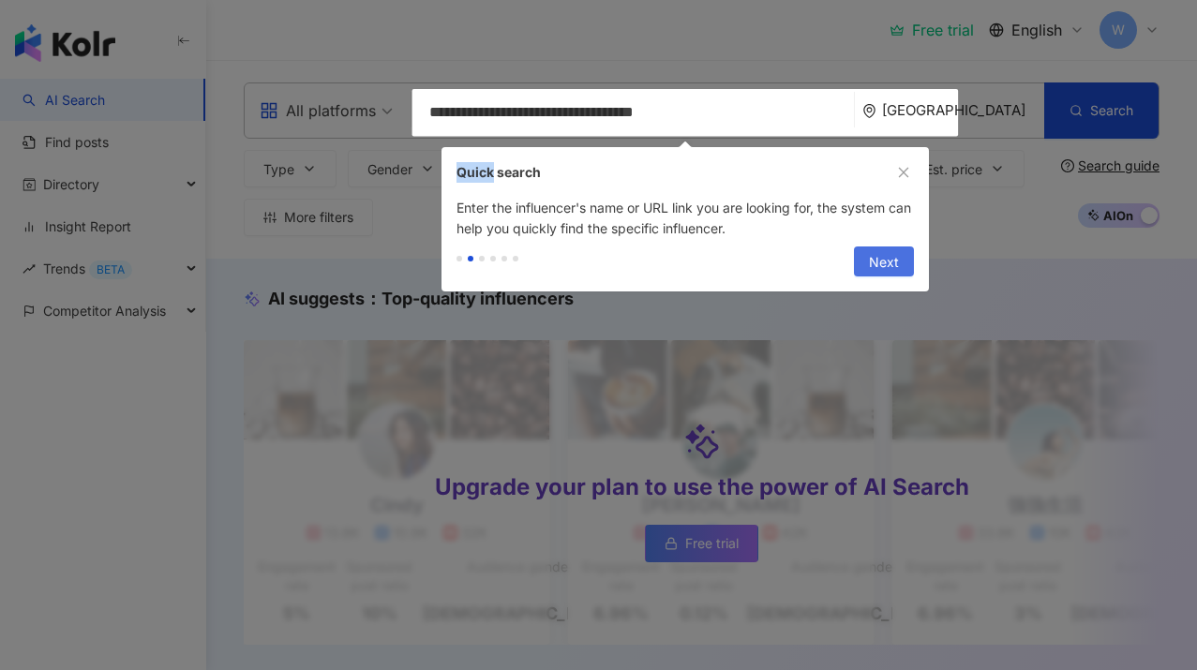
click at [670, 151] on div "Quick search" at bounding box center [685, 172] width 487 height 51
click at [883, 262] on span "Next" at bounding box center [884, 262] width 30 height 30
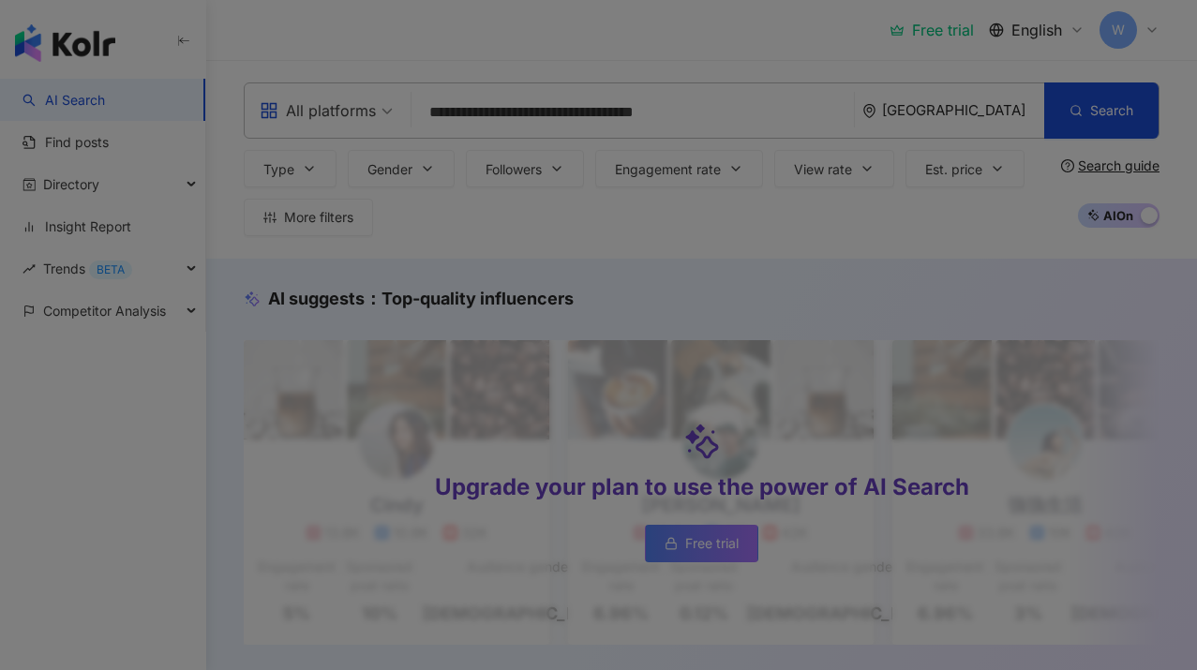
click at [852, 230] on div at bounding box center [598, 335] width 1197 height 670
click at [708, 226] on div at bounding box center [598, 335] width 1197 height 670
click at [737, 464] on div at bounding box center [598, 335] width 1197 height 670
click at [814, 279] on div at bounding box center [598, 335] width 1197 height 670
click at [714, 534] on div at bounding box center [598, 335] width 1197 height 670
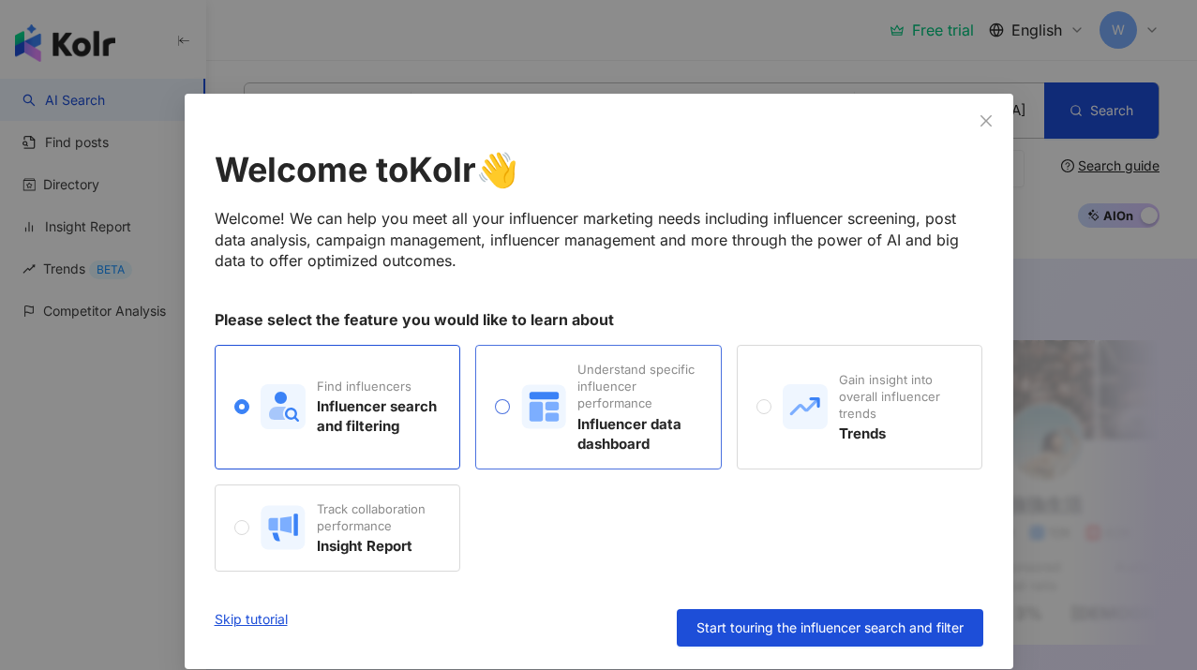
click at [549, 405] on icon at bounding box center [552, 406] width 13 height 8
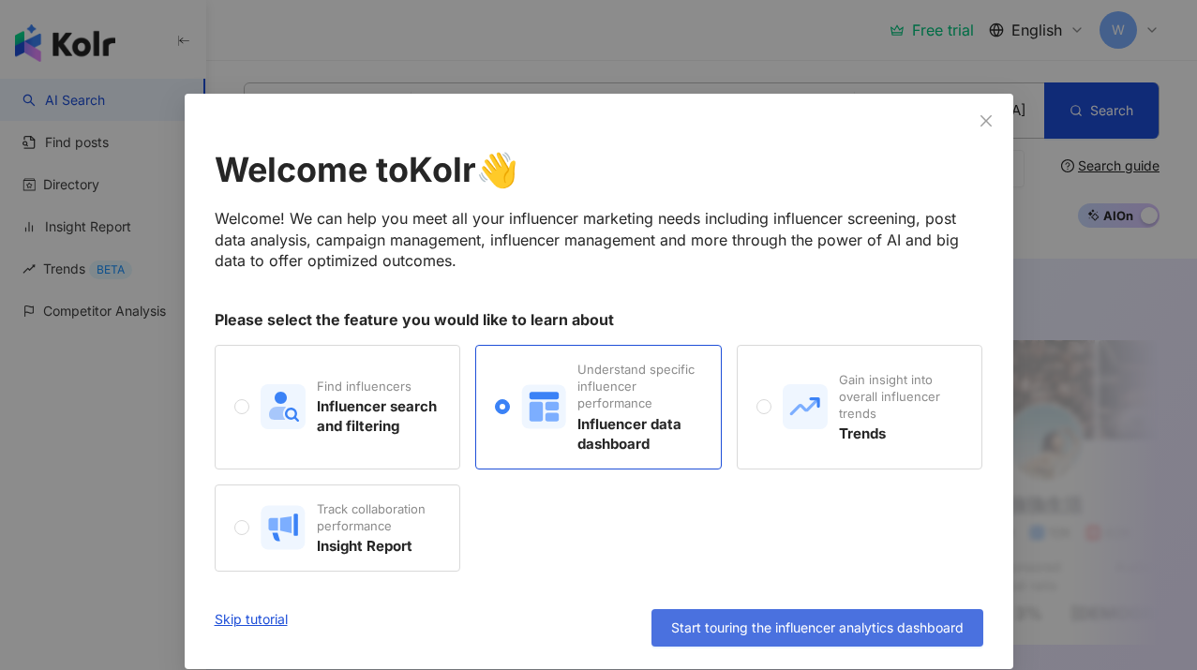
click at [755, 629] on span "Start touring the influencer analytics dashboard" at bounding box center [817, 628] width 292 height 15
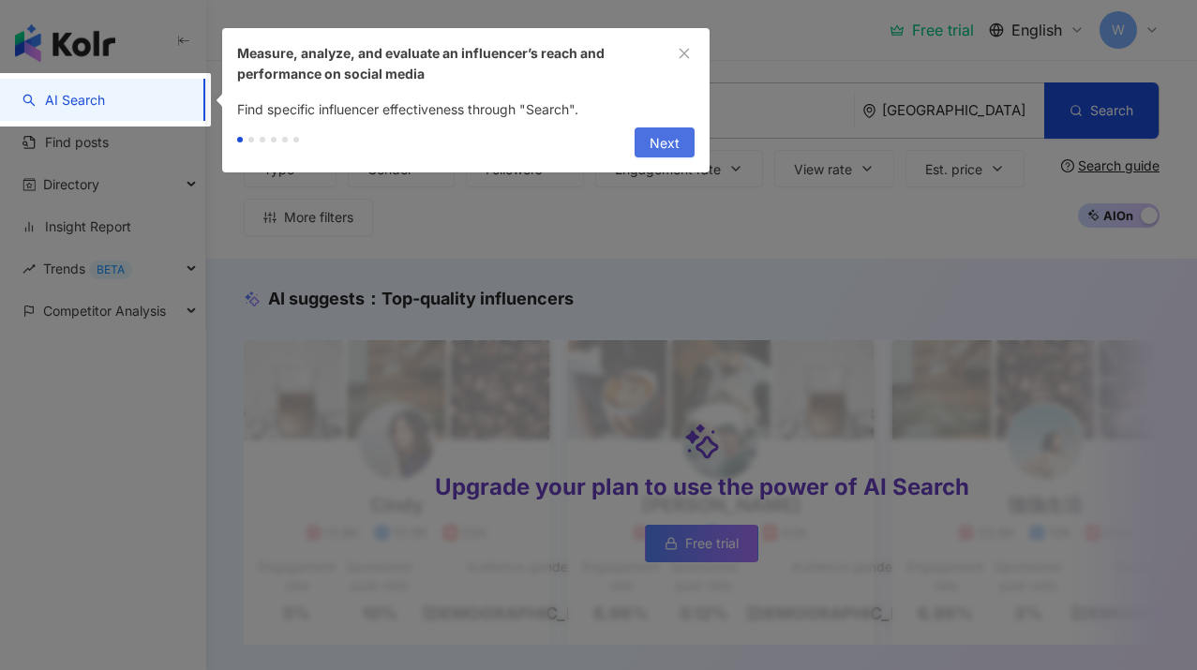
click at [654, 151] on span "Next" at bounding box center [665, 143] width 30 height 30
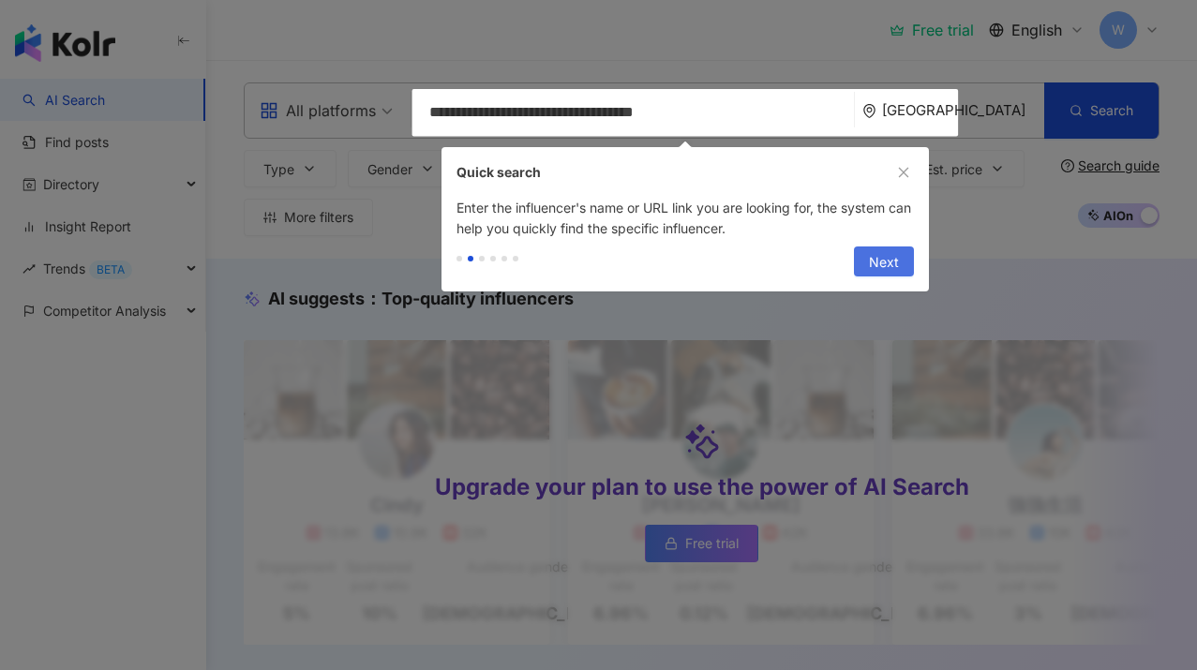
click at [880, 265] on span "Next" at bounding box center [884, 262] width 30 height 30
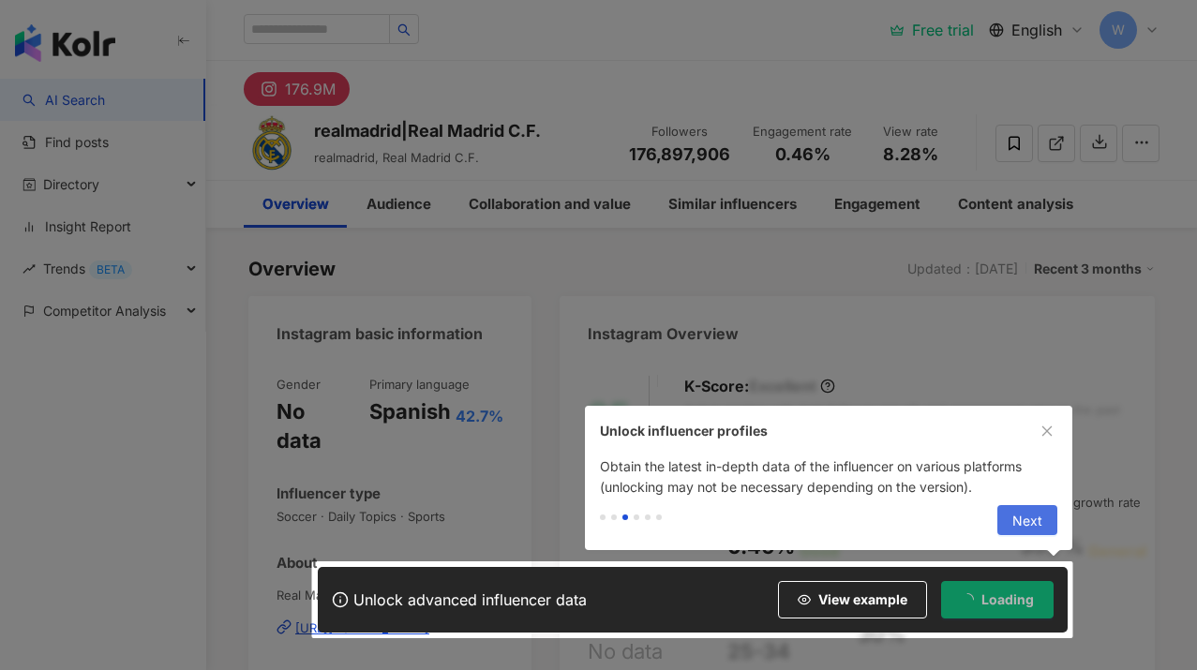
click at [1037, 525] on span "Next" at bounding box center [1027, 521] width 30 height 30
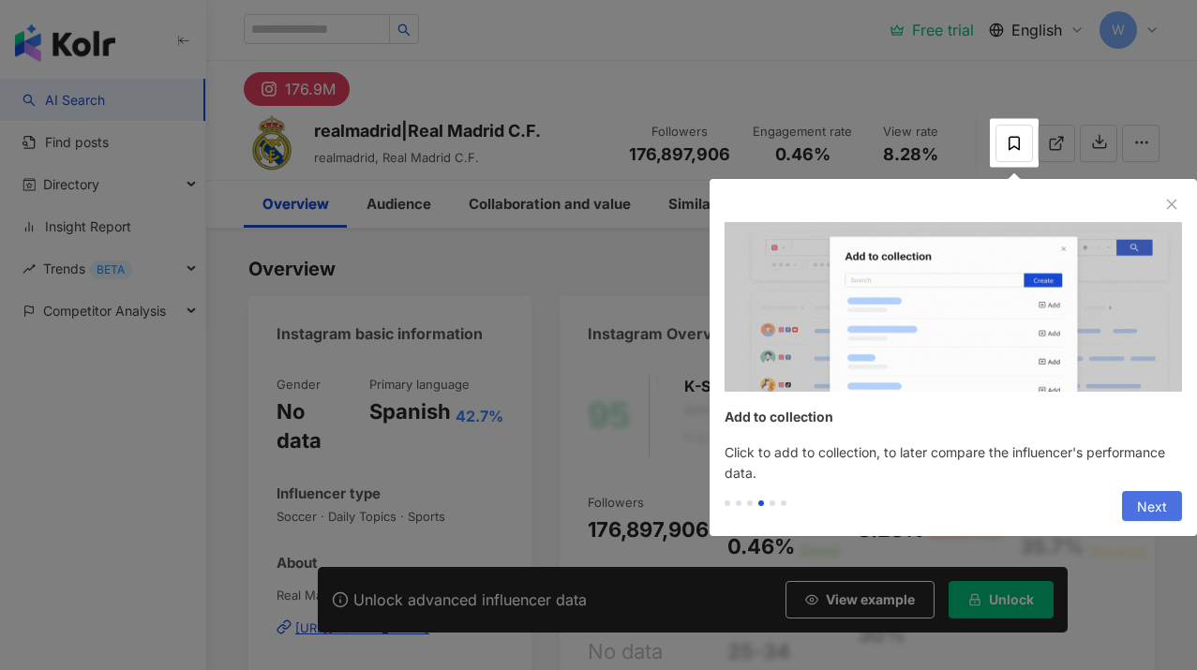
drag, startPoint x: 1164, startPoint y: 513, endPoint x: 1140, endPoint y: 509, distance: 24.7
click at [1163, 513] on span "Next" at bounding box center [1152, 507] width 30 height 30
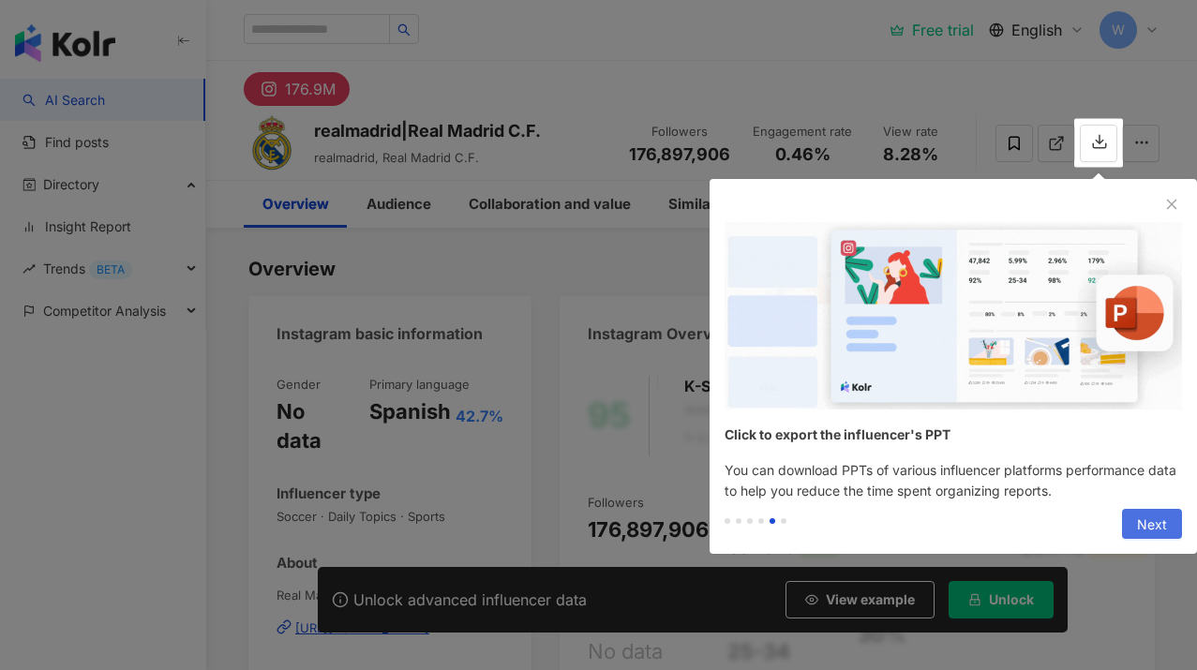
click at [1140, 509] on button "Next" at bounding box center [1152, 524] width 60 height 30
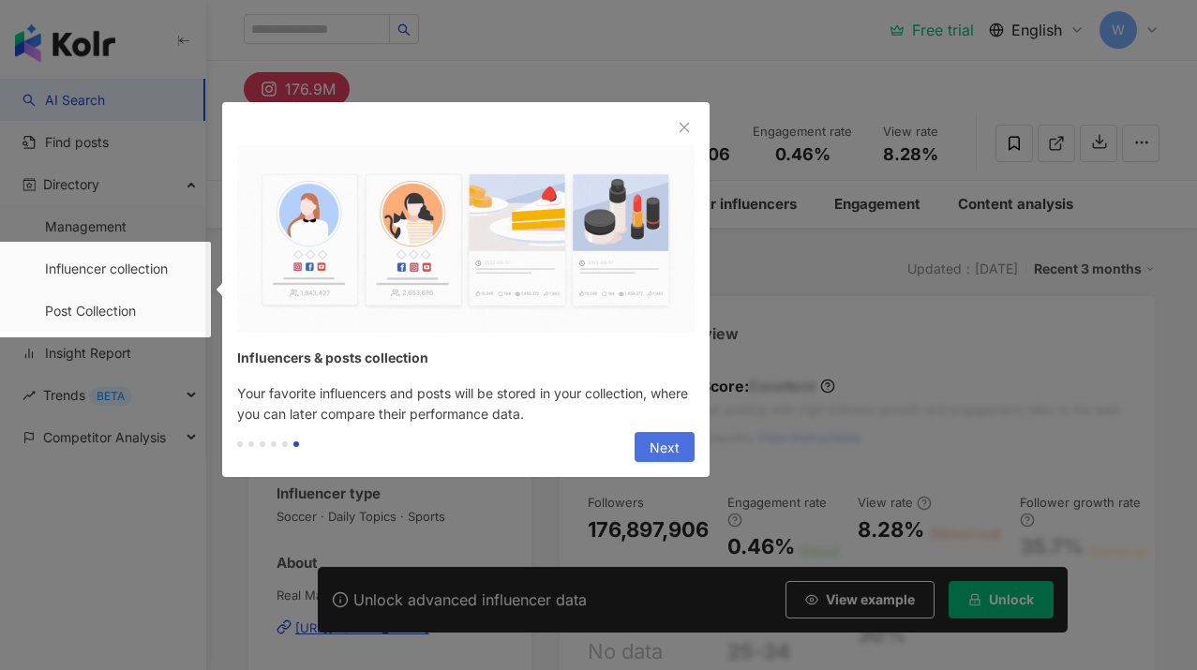
click at [639, 456] on button "Next" at bounding box center [665, 447] width 60 height 30
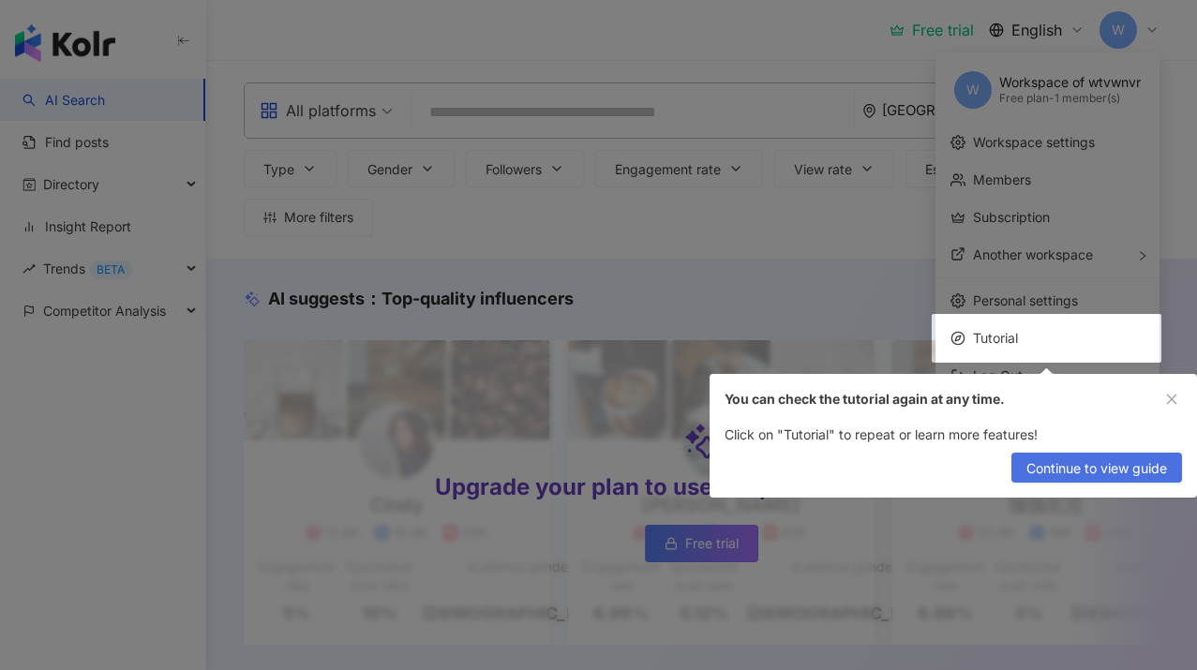
click at [1143, 477] on span "Continue to view guide" at bounding box center [1097, 469] width 141 height 30
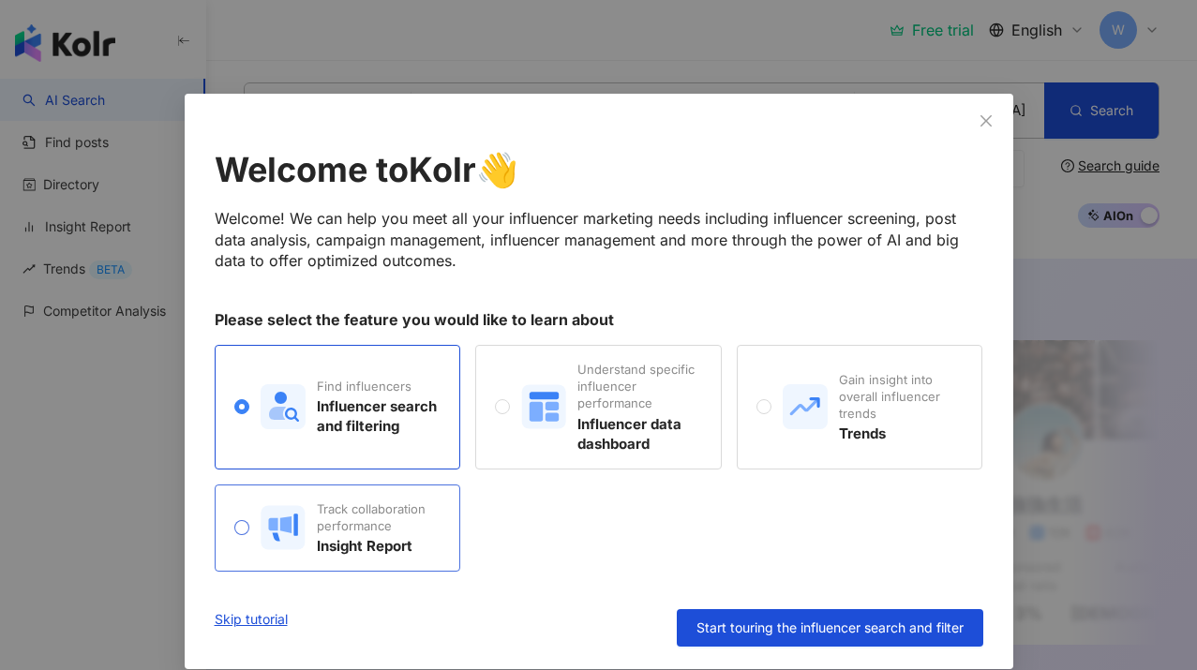
click at [358, 537] on div "Insight Report" at bounding box center [379, 546] width 124 height 20
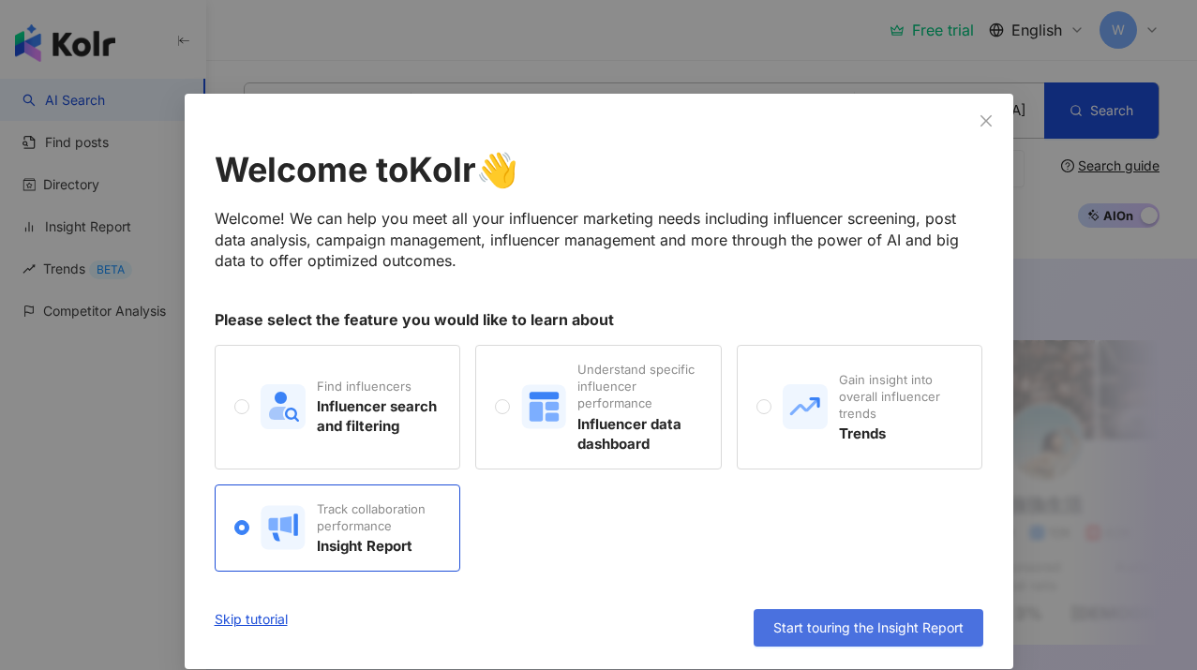
click at [829, 630] on span "Start touring the Insight Report" at bounding box center [868, 628] width 190 height 15
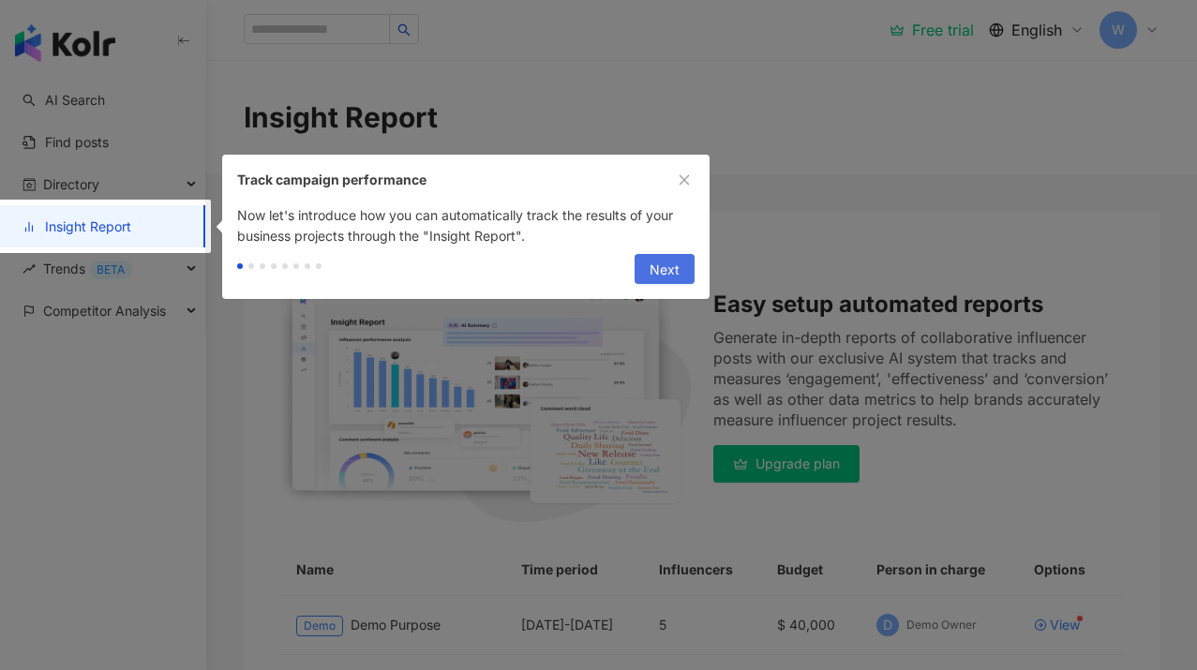
click at [680, 266] on button "Next" at bounding box center [665, 269] width 60 height 30
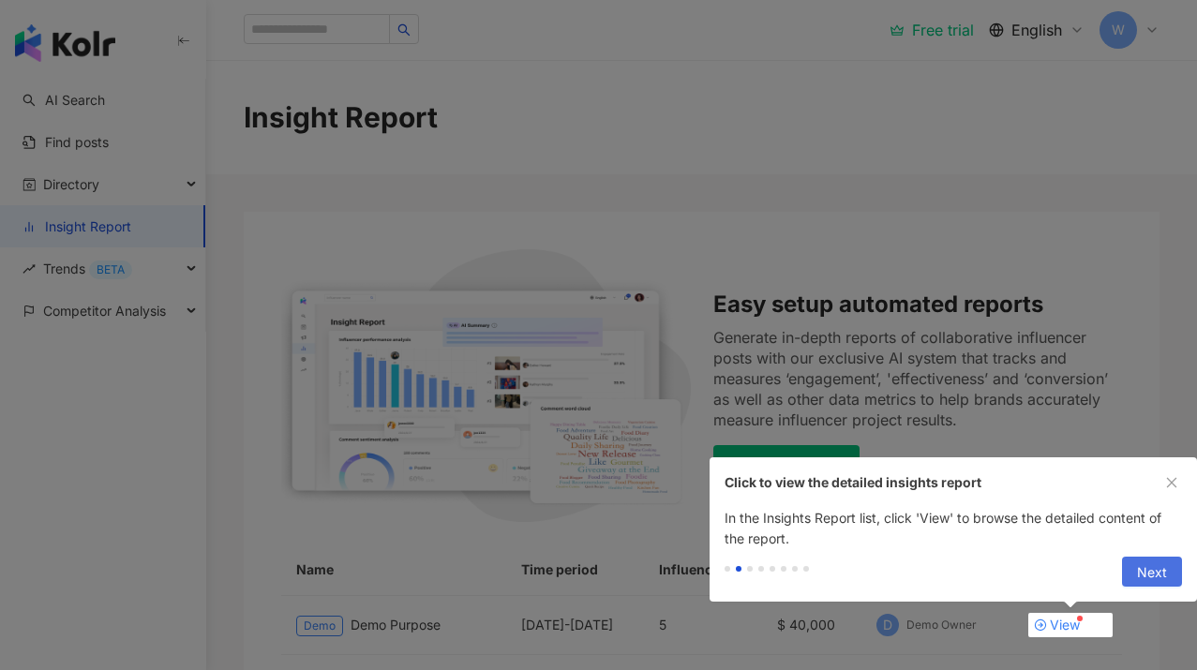
click at [1165, 577] on span "Next" at bounding box center [1152, 573] width 30 height 30
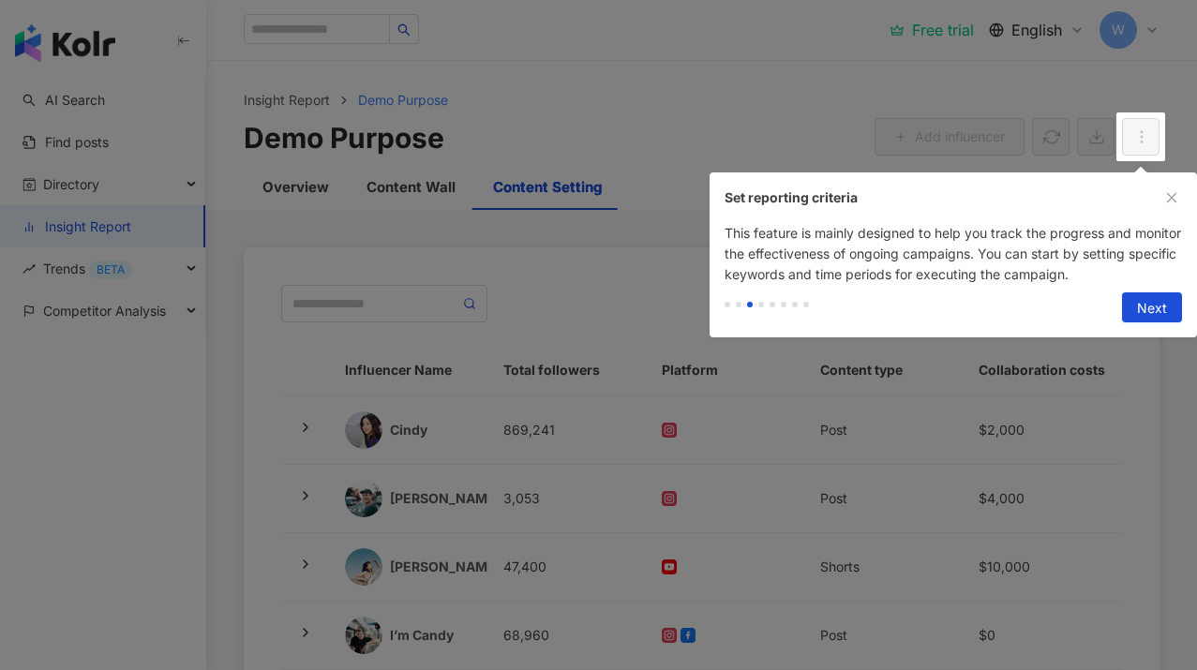
click at [1165, 577] on div at bounding box center [598, 335] width 1197 height 670
click at [1143, 318] on span "Next" at bounding box center [1152, 308] width 30 height 30
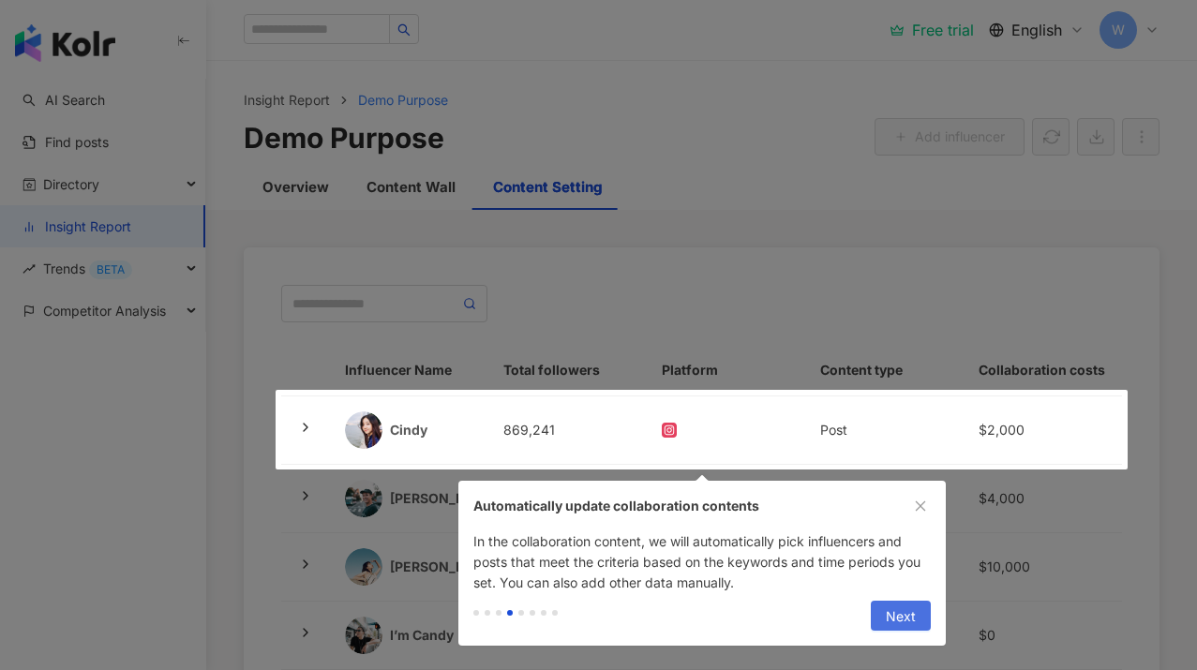
click at [915, 620] on span "Next" at bounding box center [901, 617] width 30 height 30
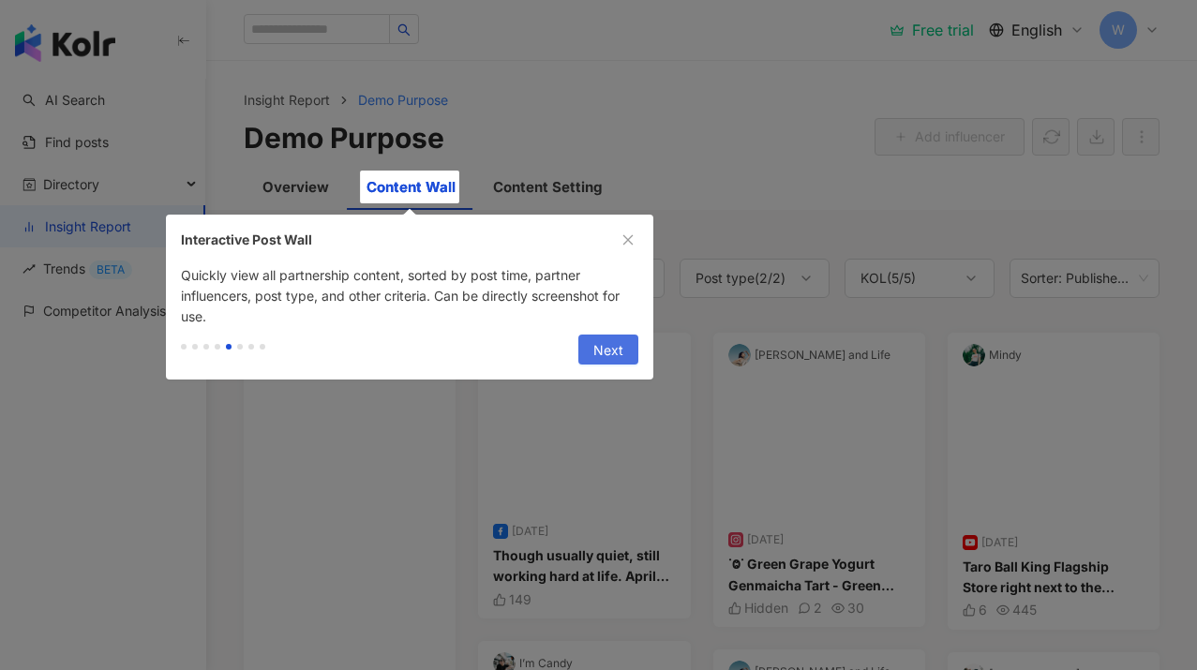
click at [610, 359] on span "Next" at bounding box center [608, 351] width 30 height 30
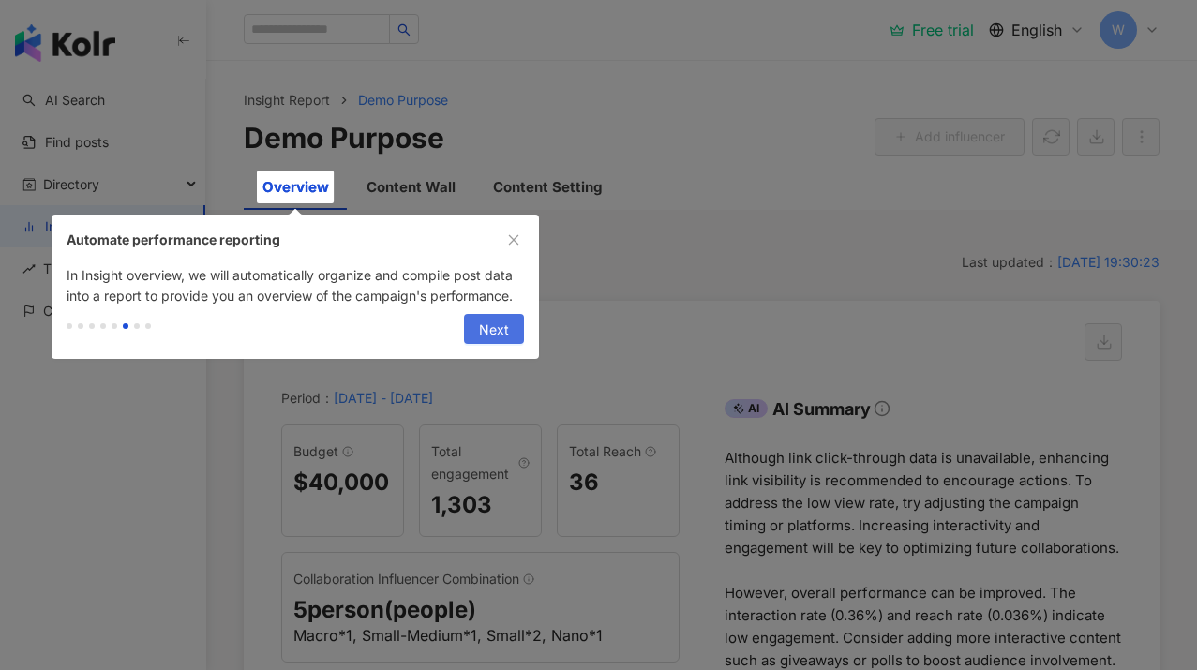
click at [507, 336] on span "Next" at bounding box center [494, 330] width 30 height 30
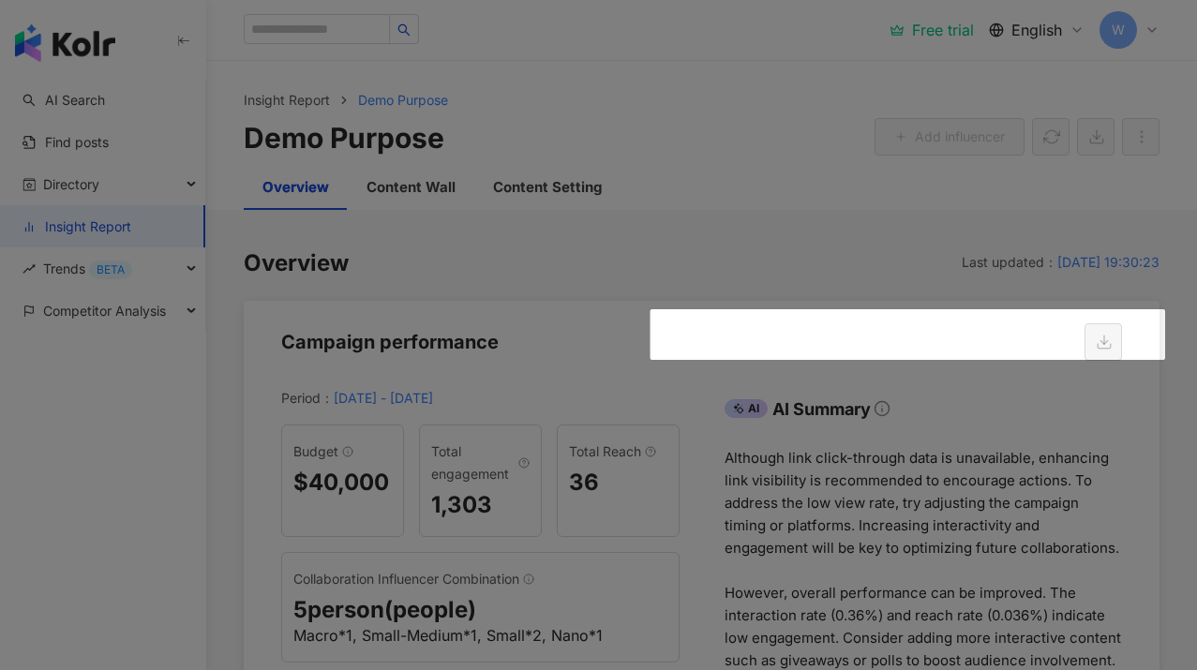
scroll to position [765, 0]
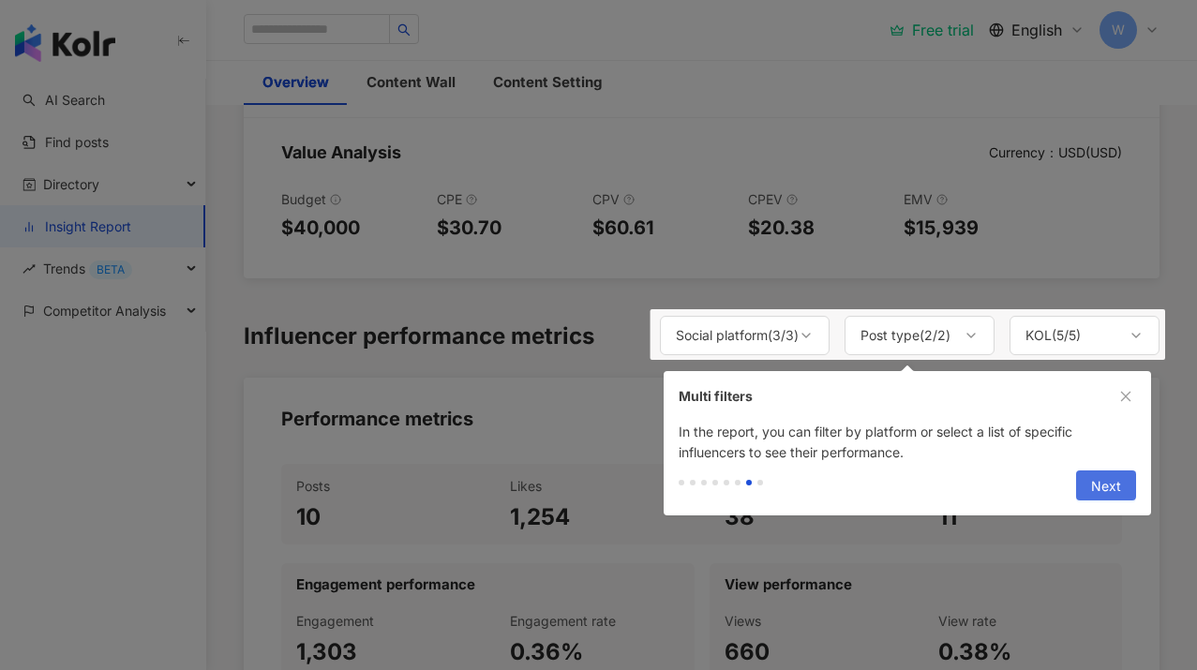
click at [1112, 494] on span "Next" at bounding box center [1106, 487] width 30 height 30
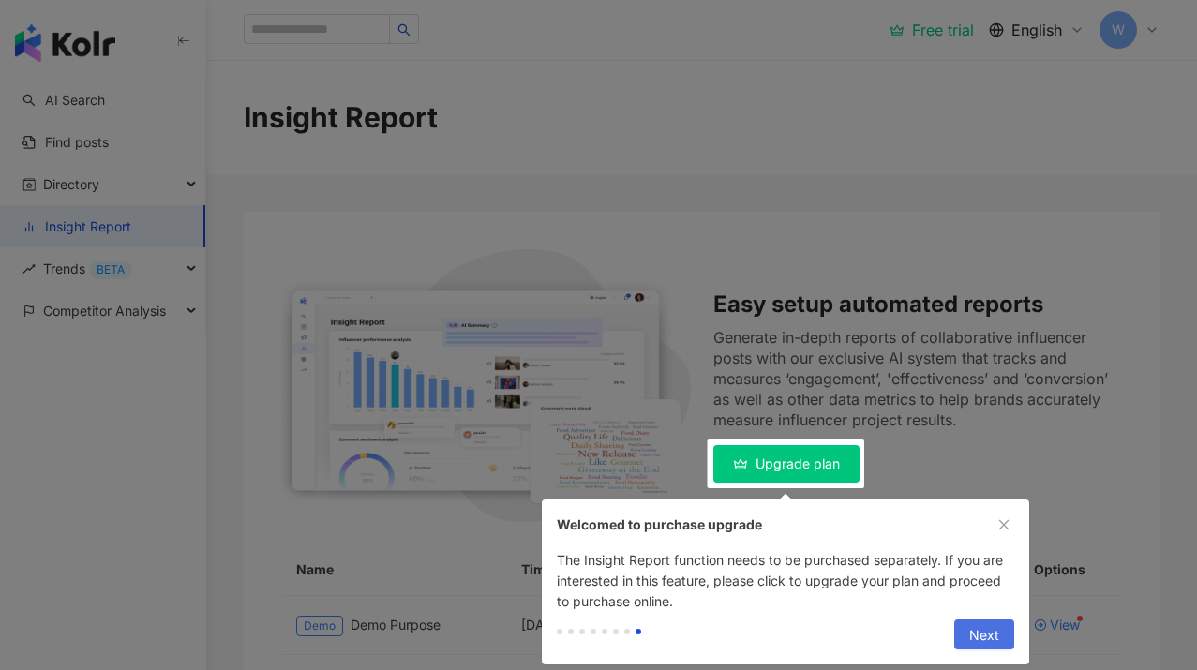
click at [995, 637] on span "Next" at bounding box center [984, 636] width 30 height 30
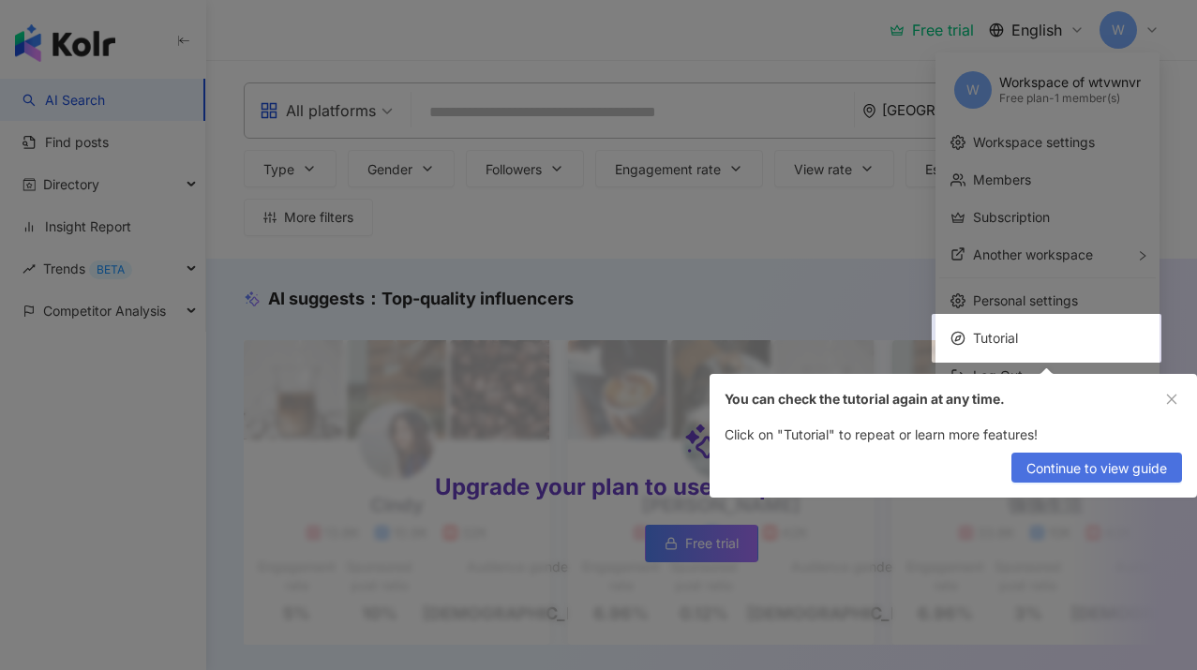
click at [1102, 461] on span "Continue to view guide" at bounding box center [1097, 469] width 141 height 30
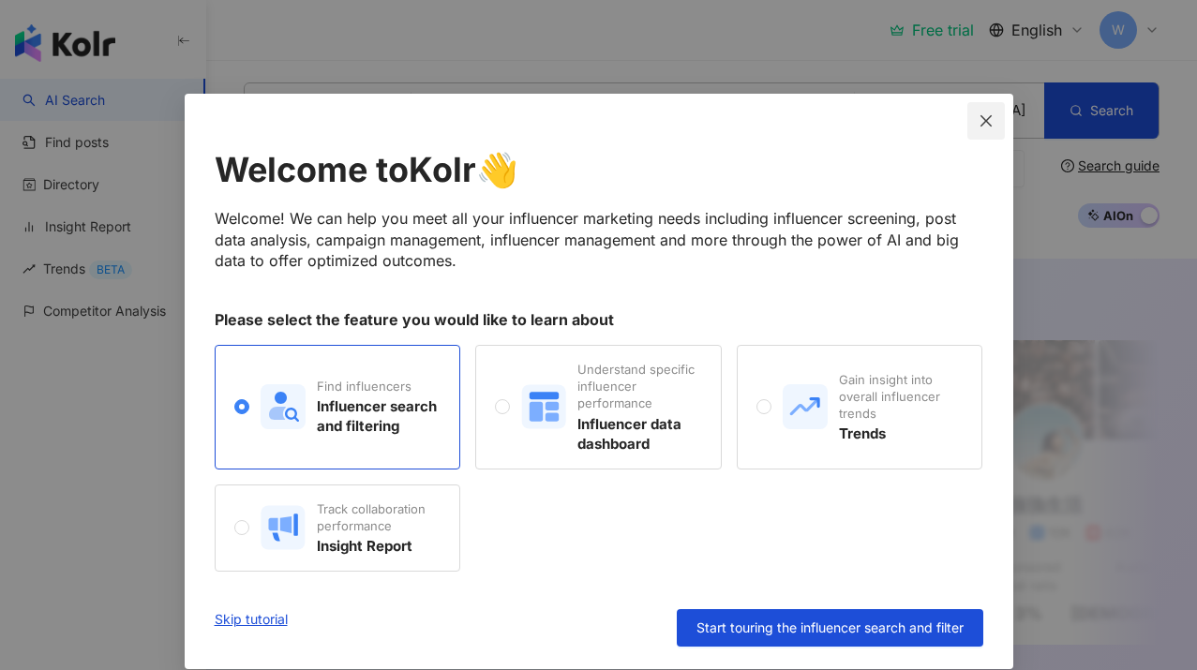
click at [988, 130] on button "Close" at bounding box center [985, 120] width 37 height 37
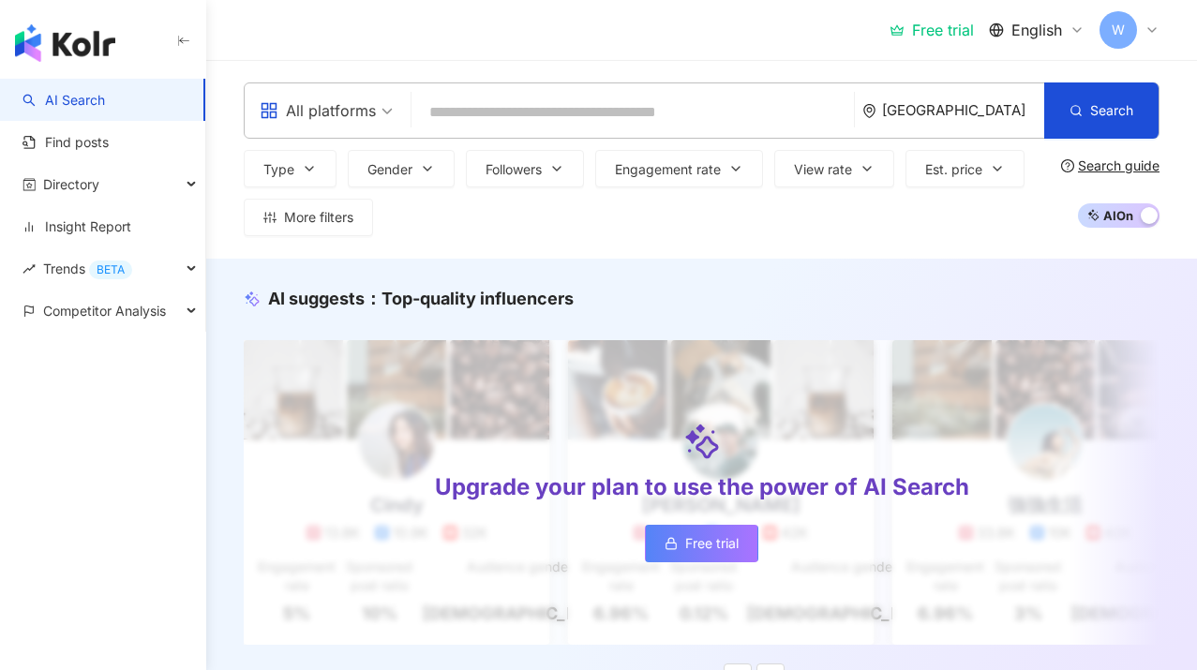
click at [575, 470] on div "Upgrade your plan to use the power of AI Search Free trial" at bounding box center [702, 492] width 916 height 304
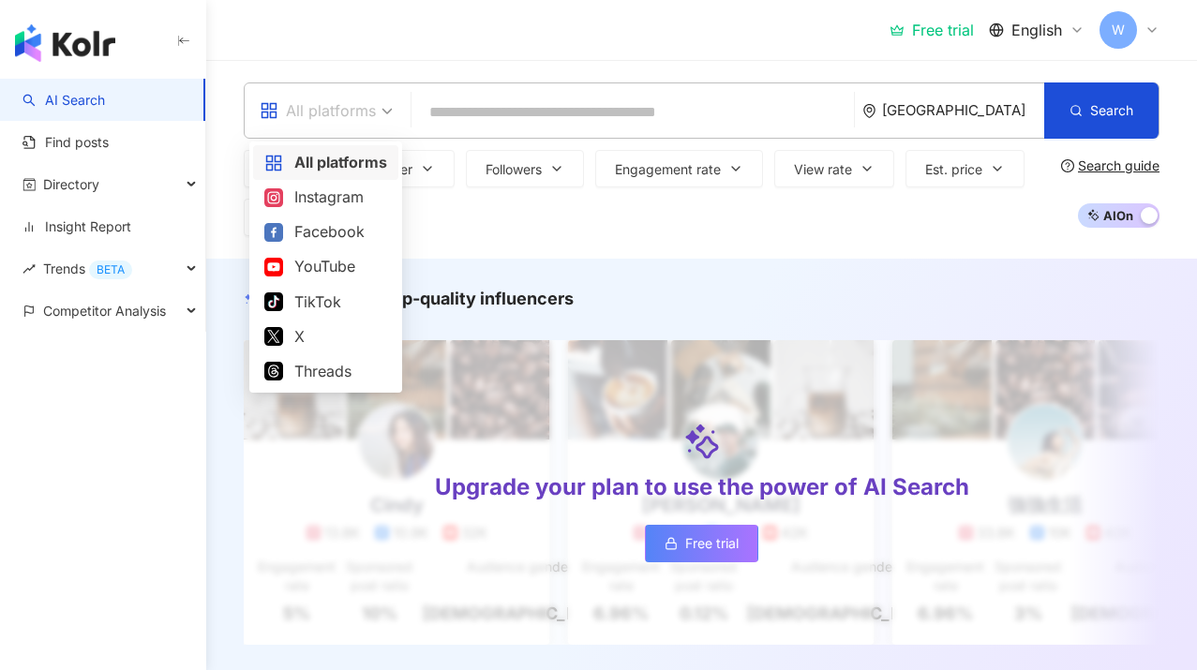
click at [344, 116] on div "All platforms" at bounding box center [318, 111] width 116 height 30
click at [346, 196] on div "Instagram" at bounding box center [325, 197] width 123 height 23
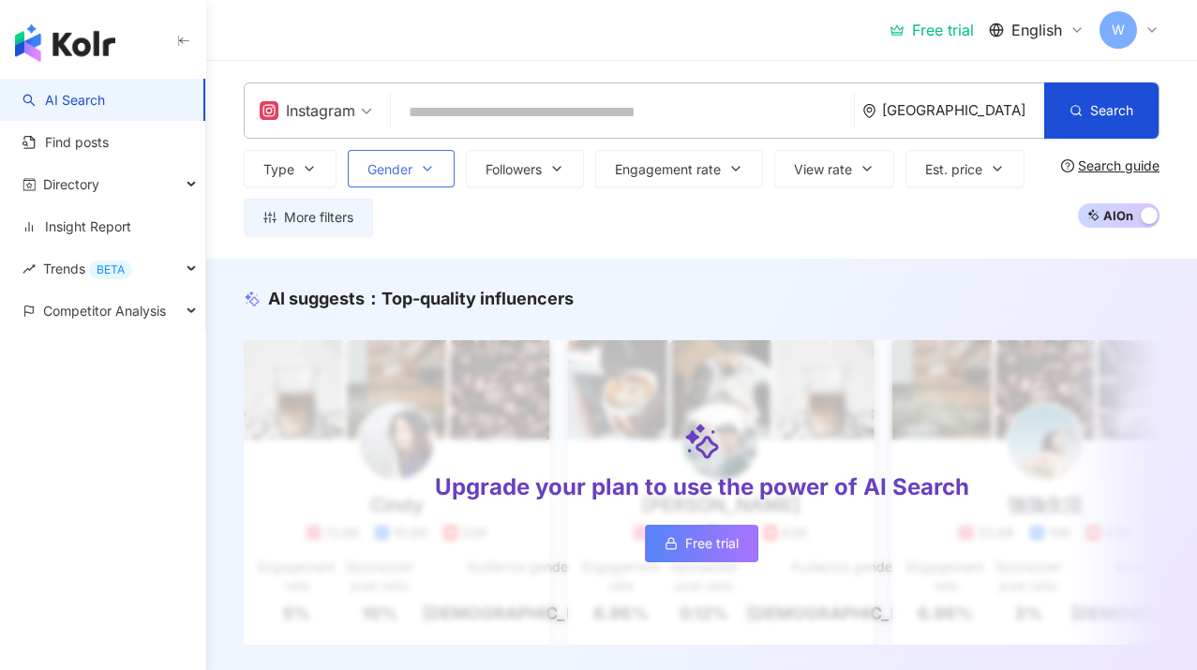
click at [374, 170] on span "Gender" at bounding box center [389, 169] width 45 height 15
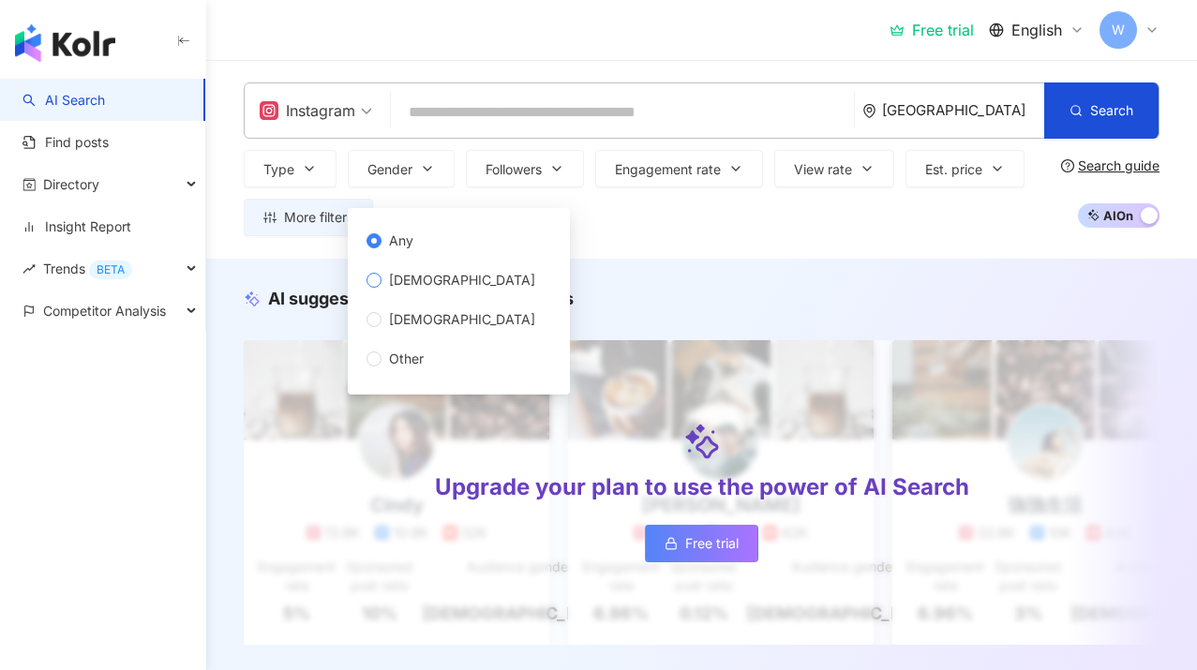
click at [406, 282] on span "[DEMOGRAPHIC_DATA]" at bounding box center [462, 280] width 161 height 21
click at [302, 171] on icon "button" at bounding box center [309, 168] width 15 height 15
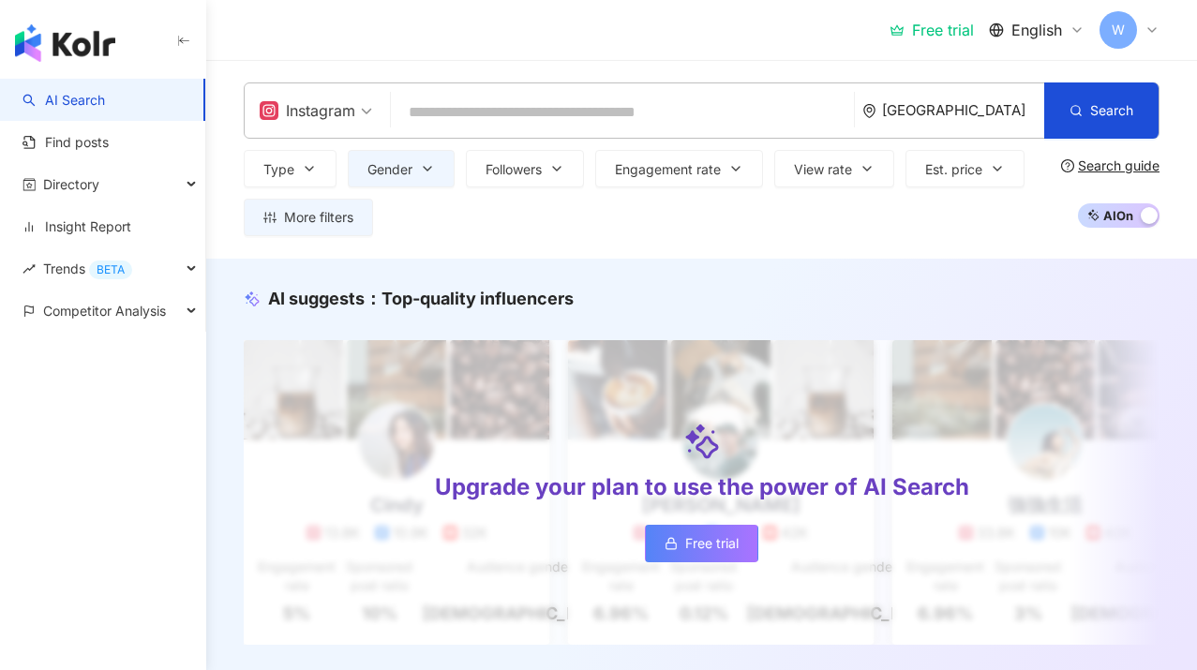
click at [894, 227] on div "Type Search or select type : Search Art and Entertainment Beauty and Fashion Cl…" at bounding box center [649, 193] width 810 height 86
click at [339, 220] on span "More filters" at bounding box center [318, 217] width 69 height 15
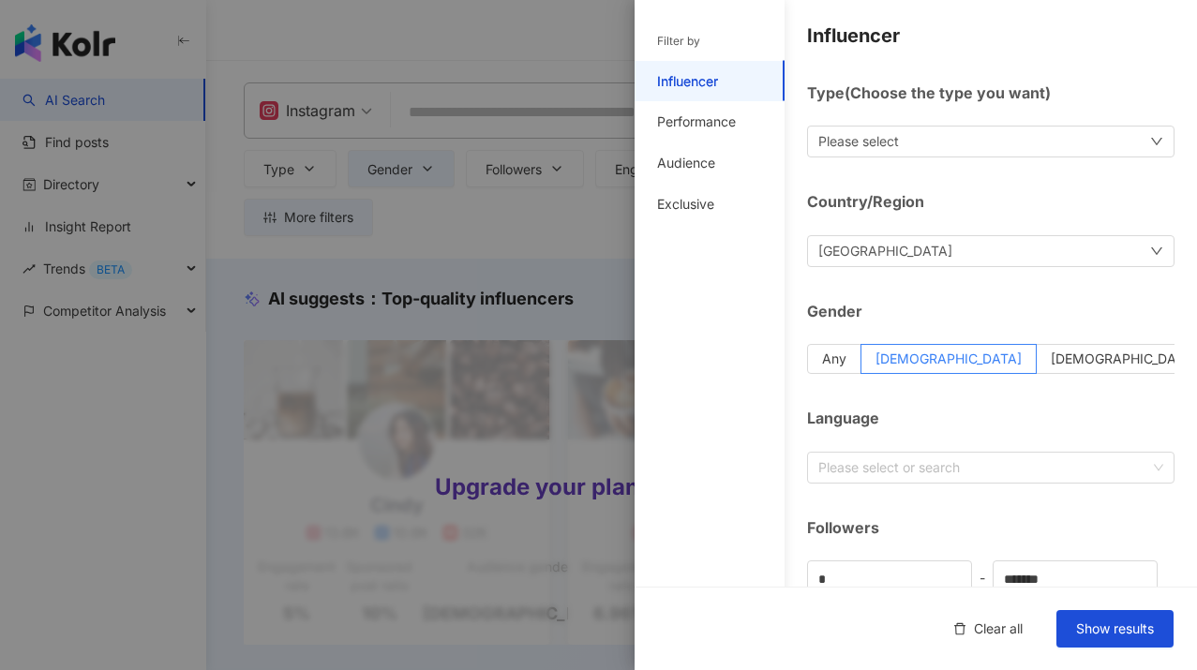
click at [1050, 251] on div "[GEOGRAPHIC_DATA]" at bounding box center [990, 251] width 367 height 32
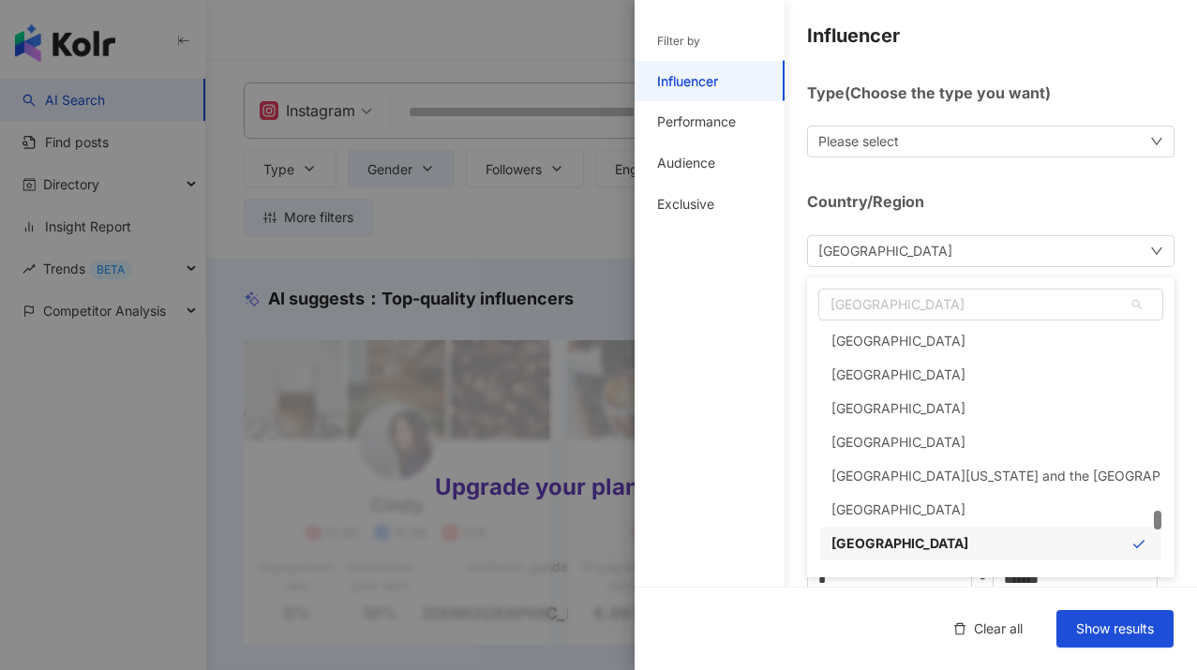
click at [1017, 321] on div "Spain ss es lk Slovenia Solomon Islands Somalia South Africa South Georgia and …" at bounding box center [990, 427] width 367 height 300
click at [1016, 303] on span "[GEOGRAPHIC_DATA]" at bounding box center [990, 305] width 343 height 30
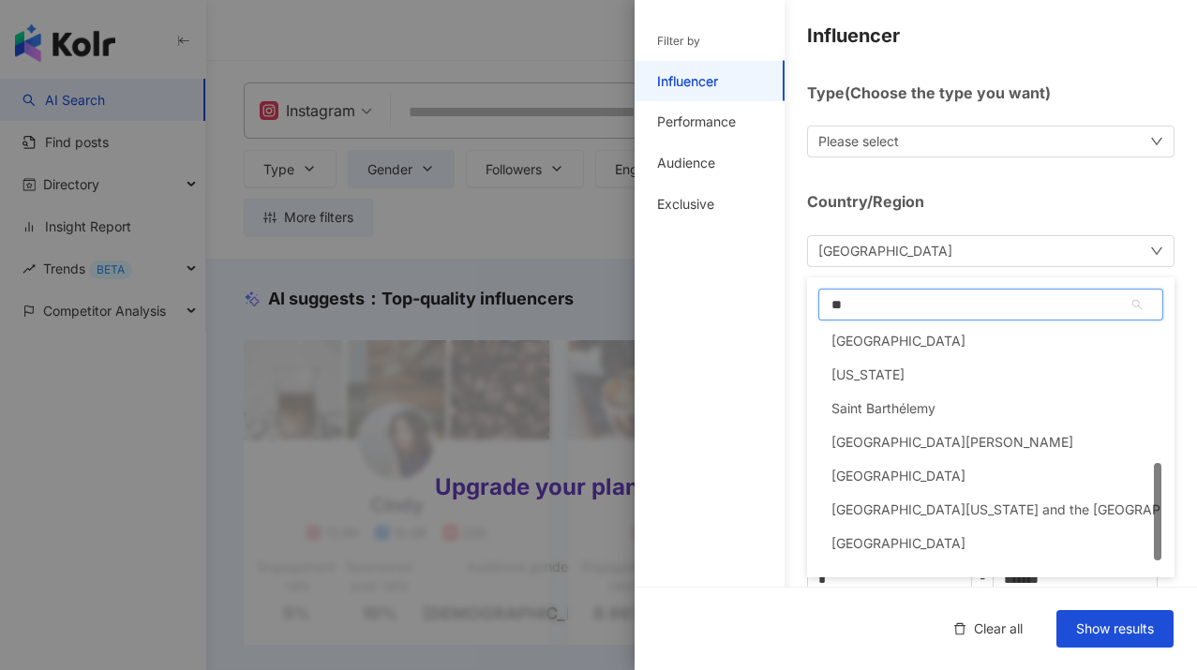
scroll to position [324, 0]
type input "***"
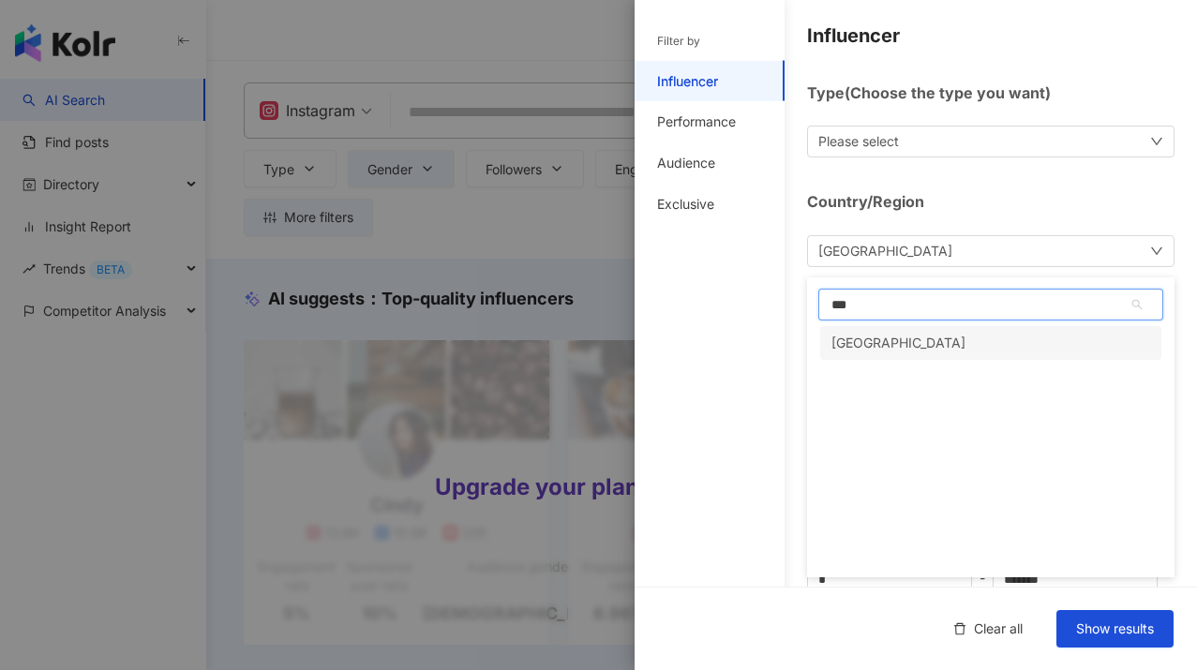
click at [988, 337] on div "[GEOGRAPHIC_DATA]" at bounding box center [990, 343] width 341 height 34
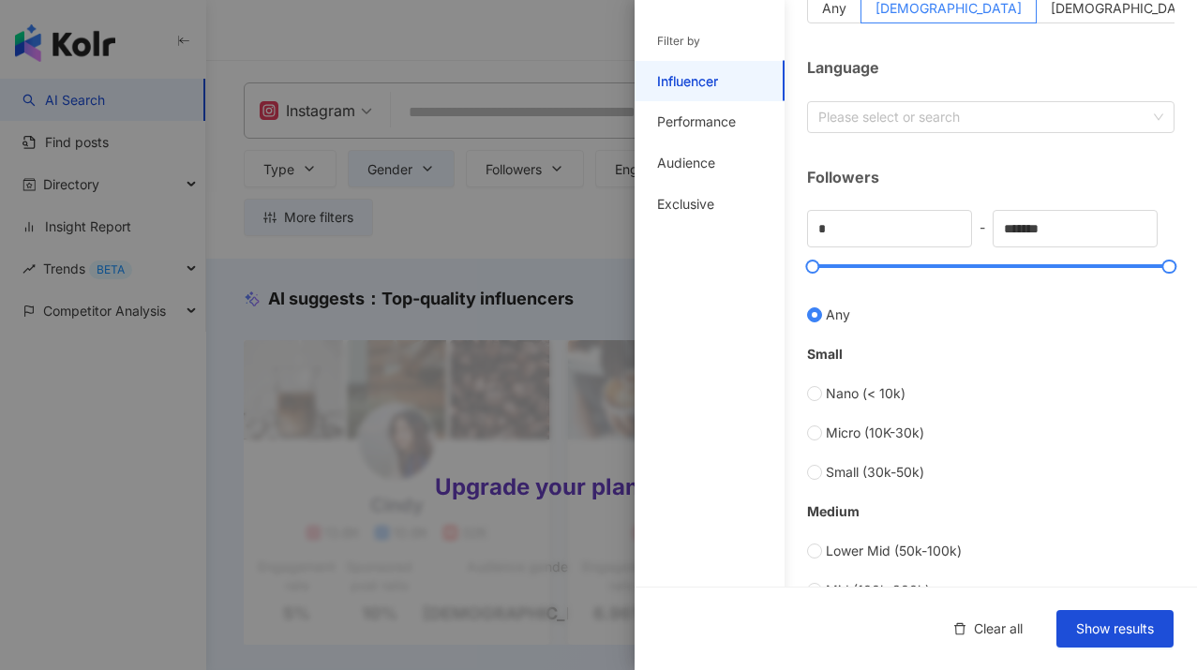
scroll to position [361, 0]
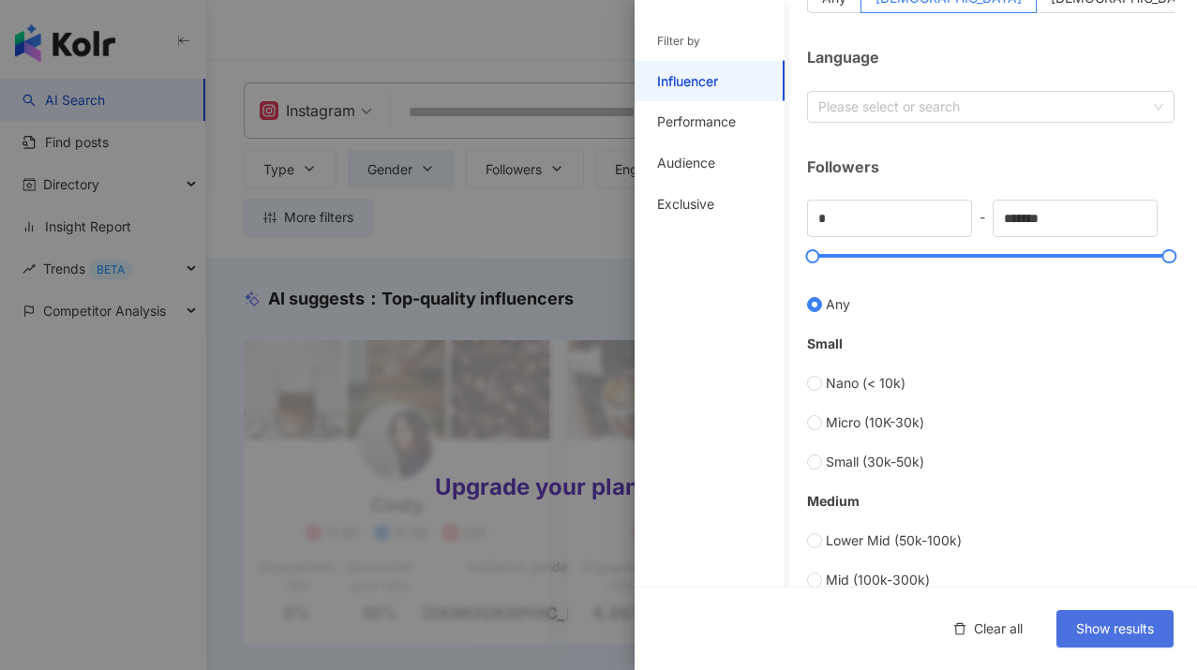
click at [1085, 628] on span "Show results" at bounding box center [1115, 629] width 78 height 15
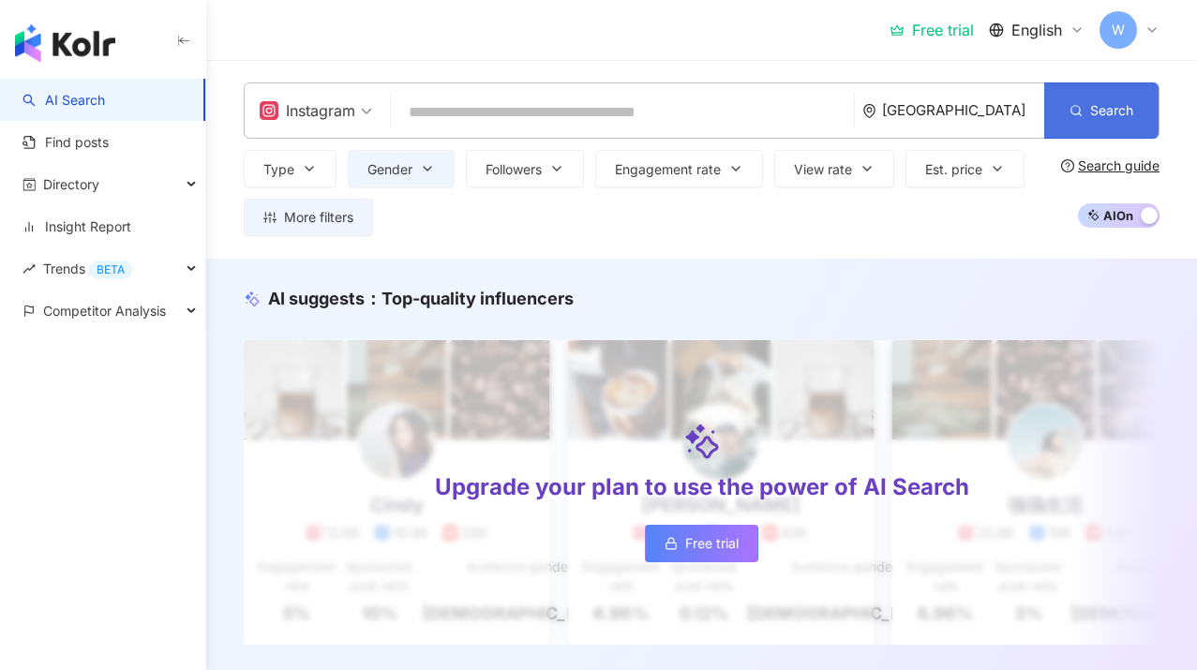
click at [1095, 122] on button "Search" at bounding box center [1101, 110] width 114 height 56
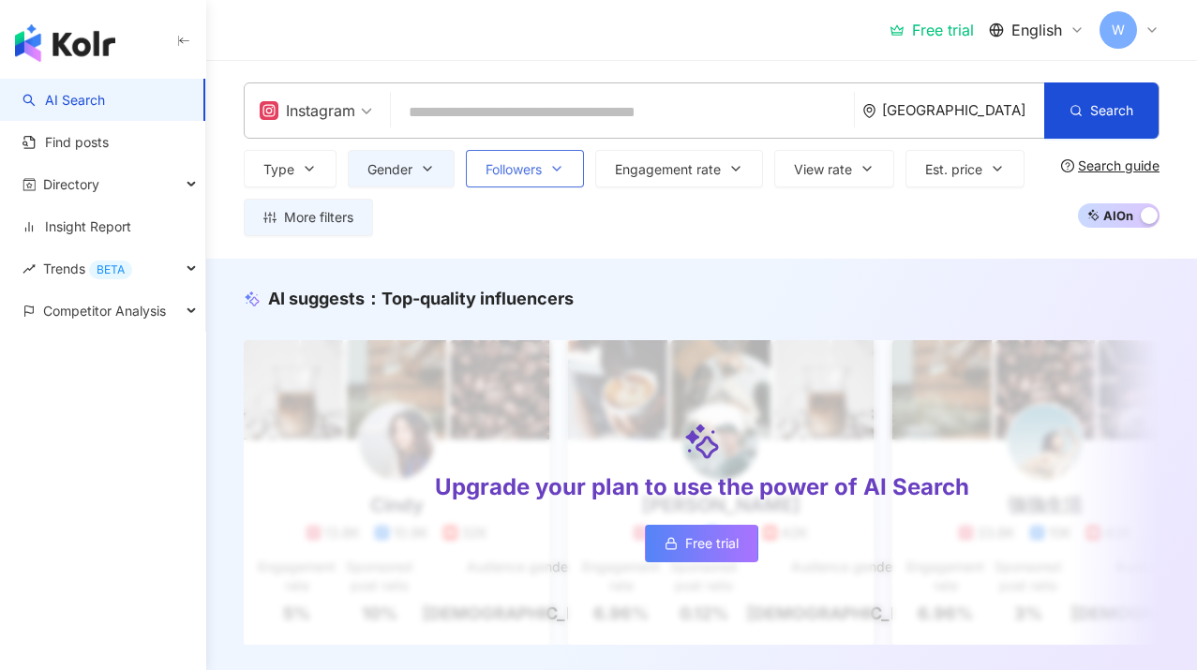
click at [536, 174] on span "Followers" at bounding box center [514, 169] width 56 height 15
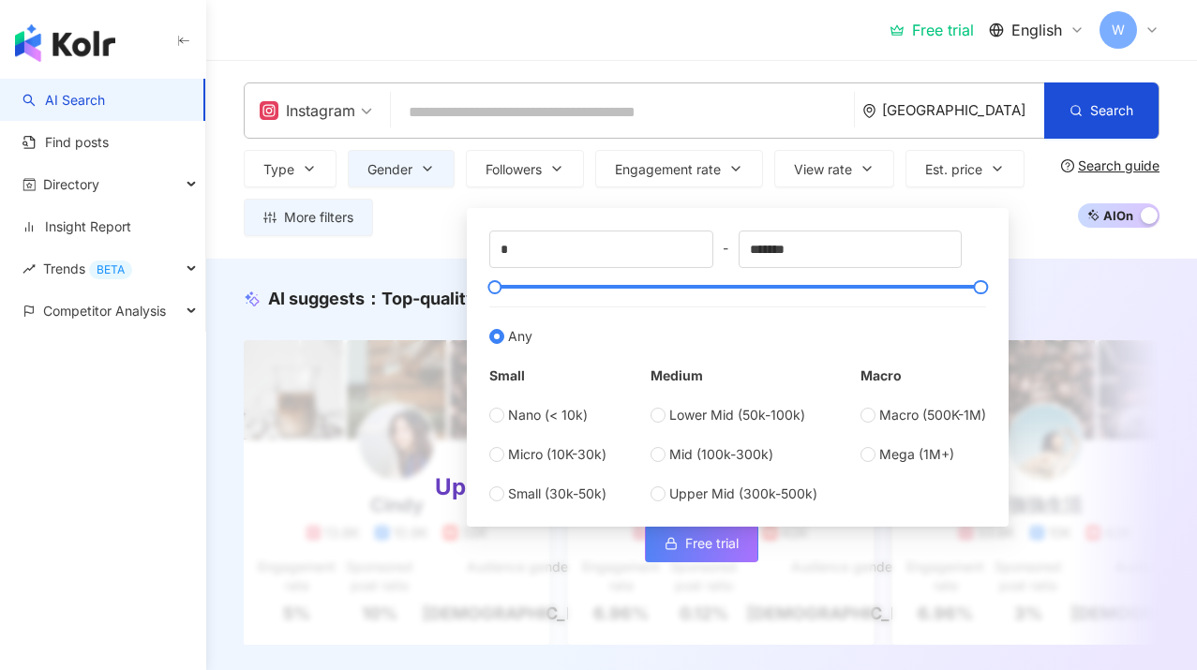
type input "*******"
type input "*********"
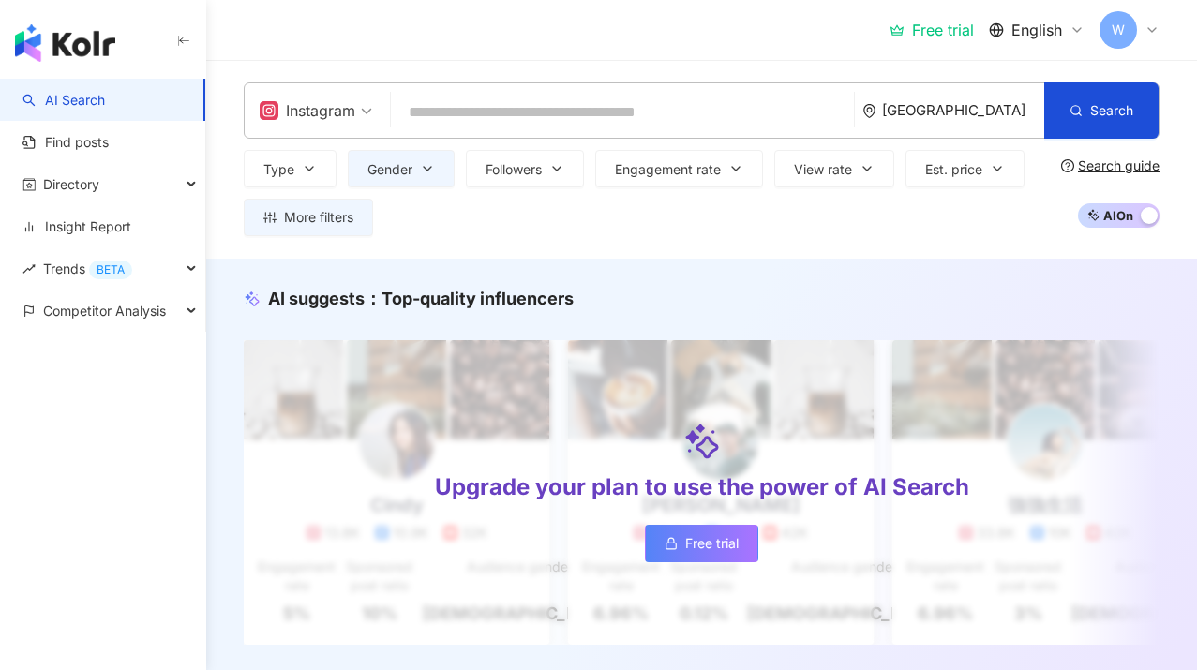
click at [1034, 232] on div "Type Gender Followers Engagement rate View rate Est. price More filters Filter …" at bounding box center [649, 193] width 810 height 86
click at [308, 172] on icon "button" at bounding box center [309, 168] width 15 height 15
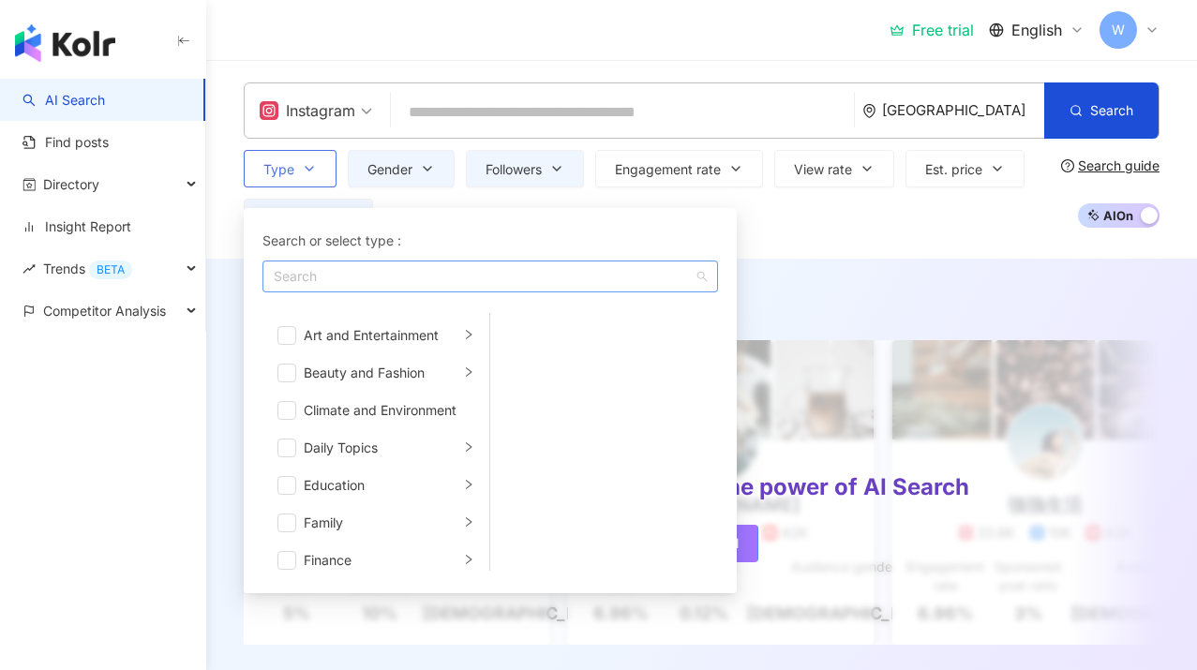
click at [428, 270] on div "button" at bounding box center [480, 277] width 428 height 14
type input "*"
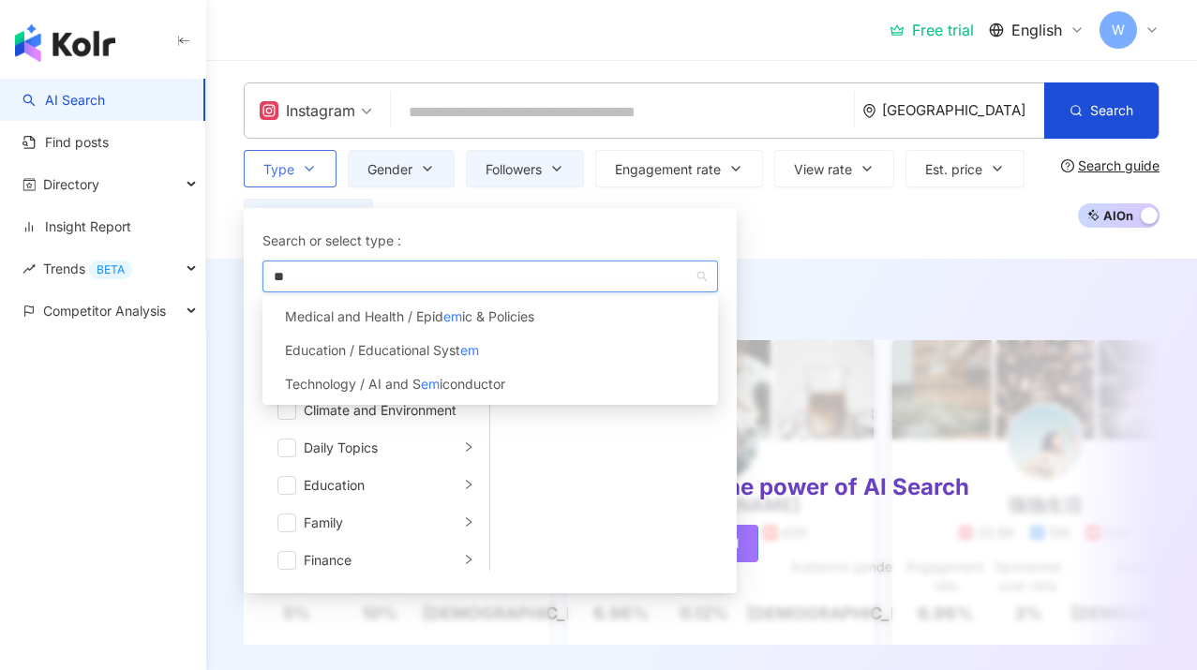
type input "*"
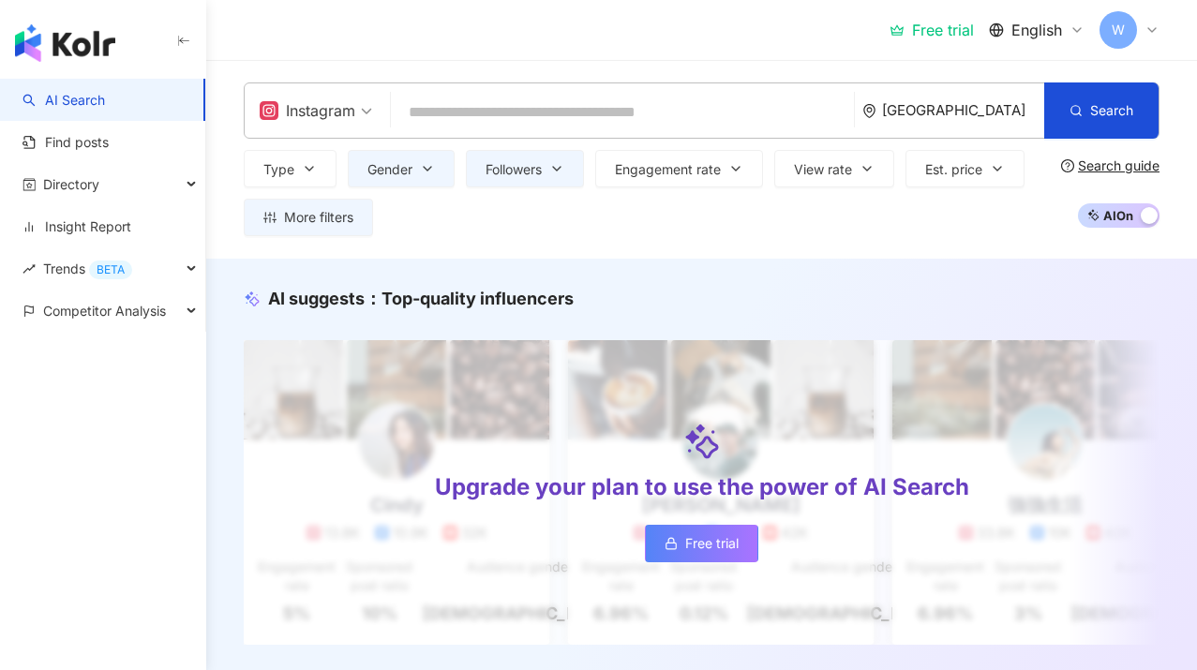
click at [848, 254] on div "Instagram Thailand Search Type Search or select type : Search Art and E nt e rt…" at bounding box center [701, 159] width 991 height 199
click at [337, 215] on span "More filters" at bounding box center [318, 217] width 69 height 15
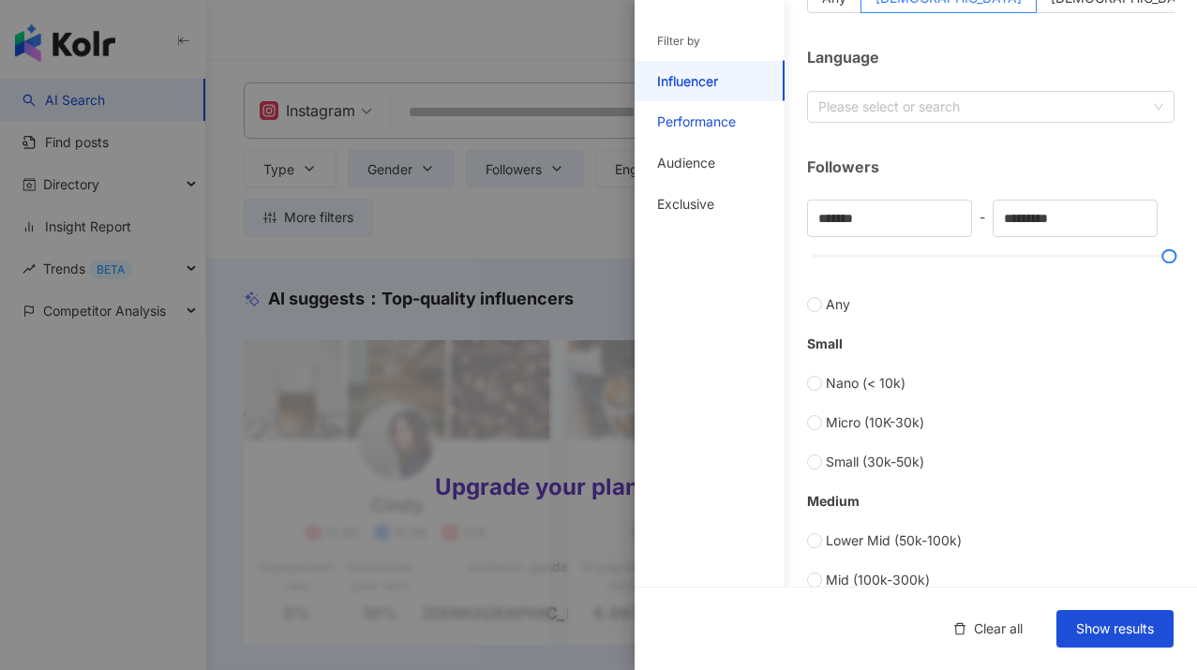
click at [727, 113] on div "Performance" at bounding box center [696, 121] width 79 height 19
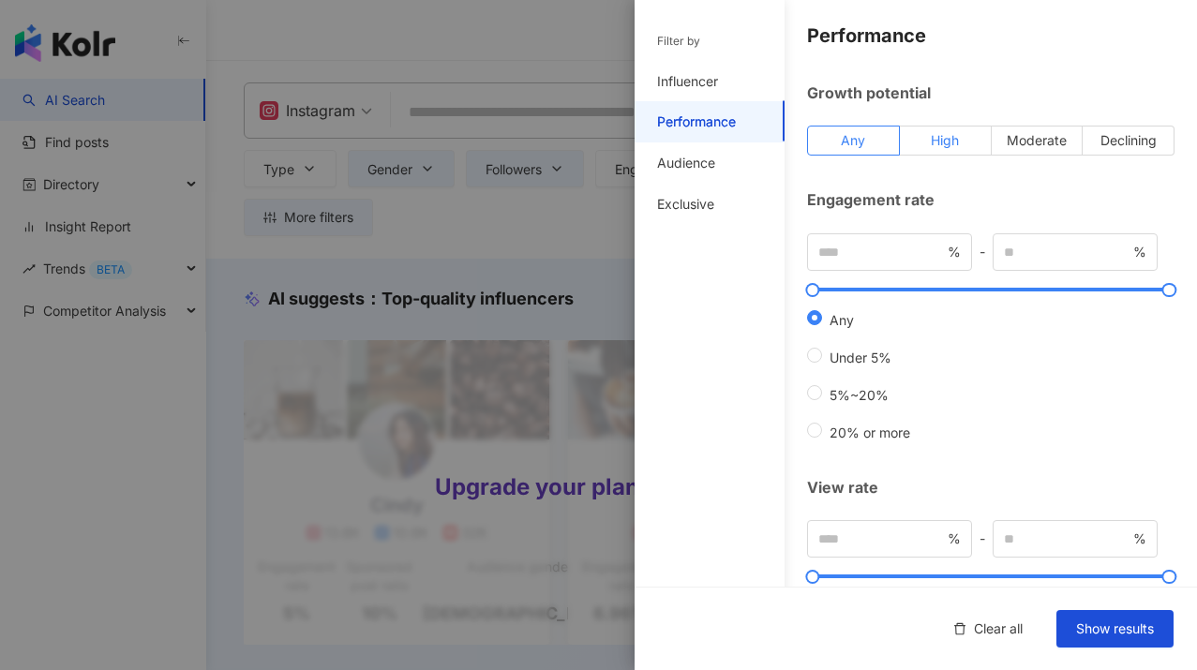
click at [956, 145] on span "High" at bounding box center [945, 140] width 28 height 16
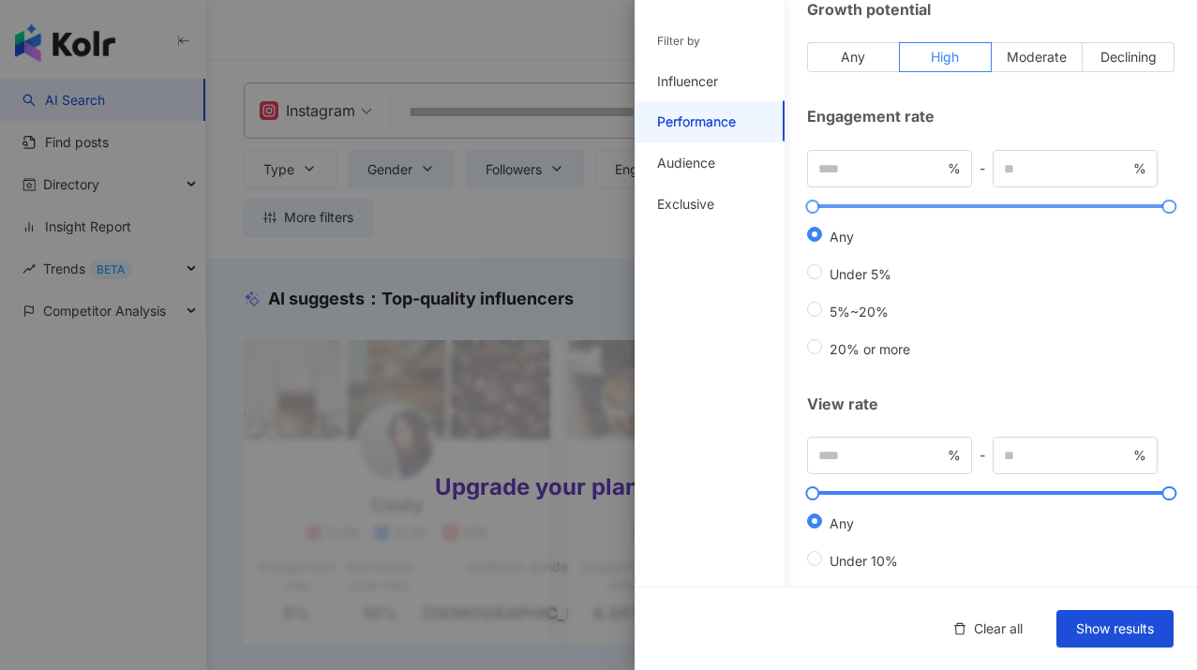
scroll to position [89, 0]
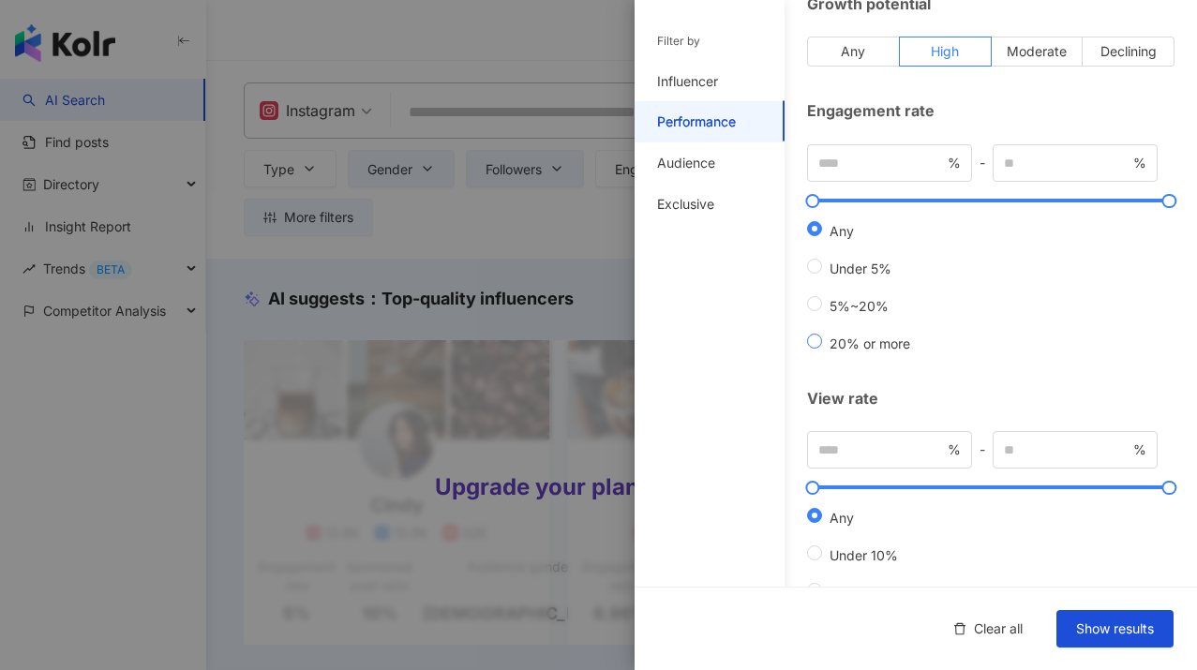
click at [883, 345] on span "20% or more" at bounding box center [870, 344] width 96 height 16
type input "**"
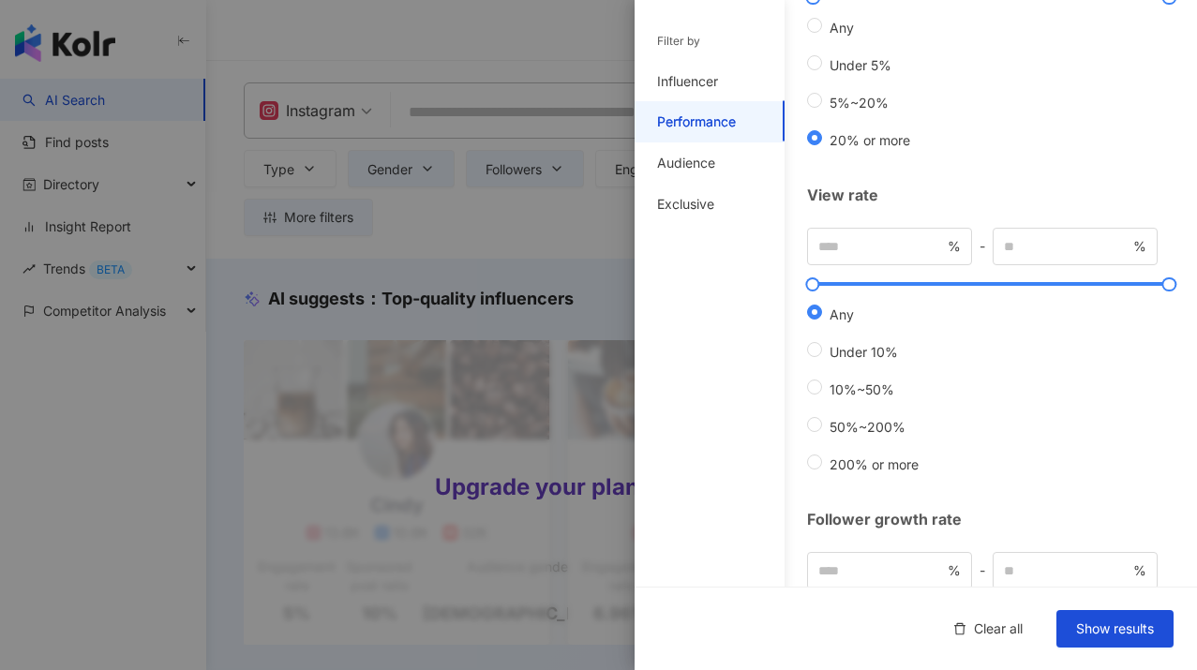
scroll to position [294, 0]
click at [866, 391] on span "10%~50%" at bounding box center [862, 388] width 80 height 16
type input "**"
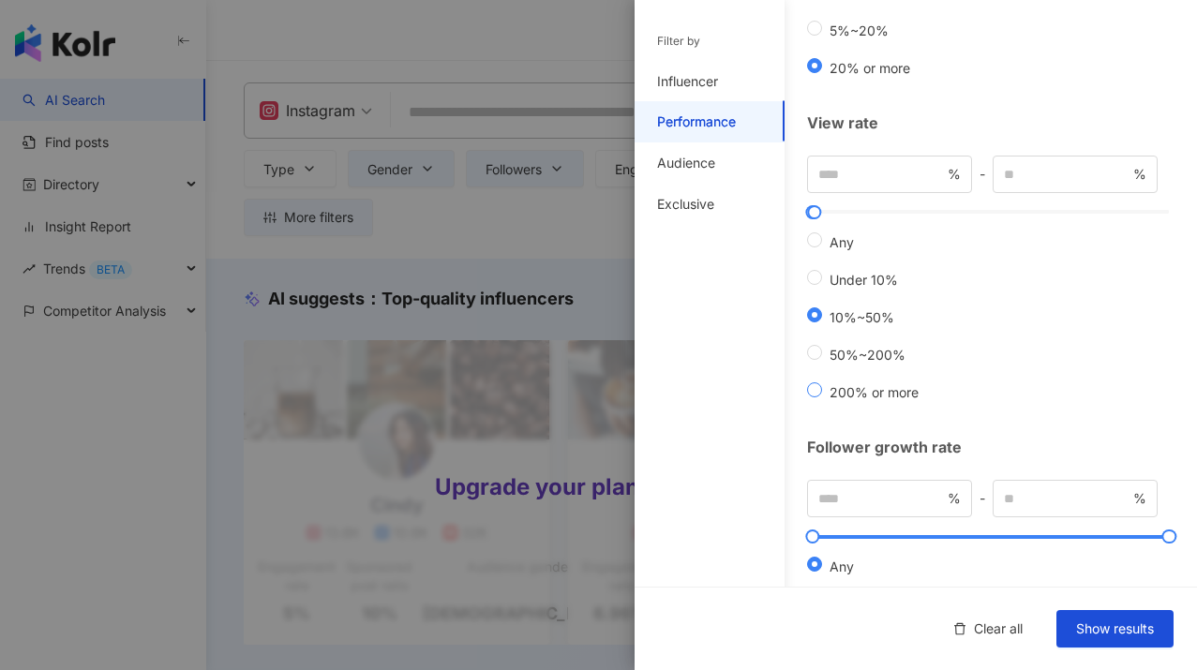
scroll to position [366, 0]
click at [880, 385] on span "200% or more" at bounding box center [874, 391] width 104 height 16
type input "***"
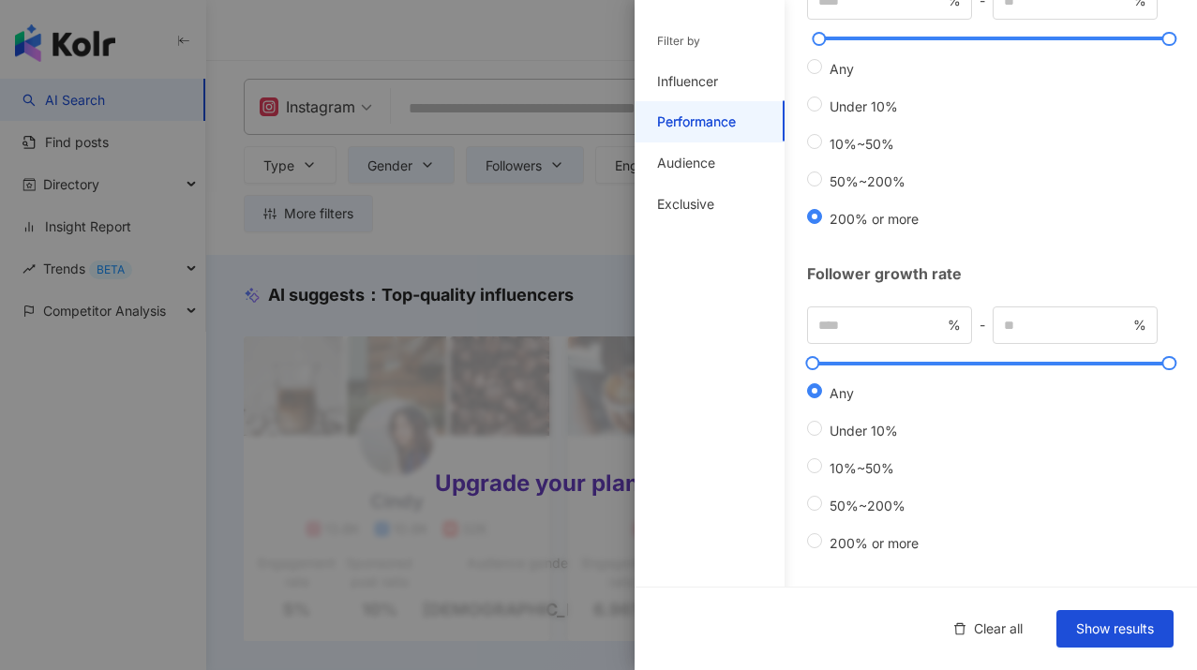
scroll to position [9, 0]
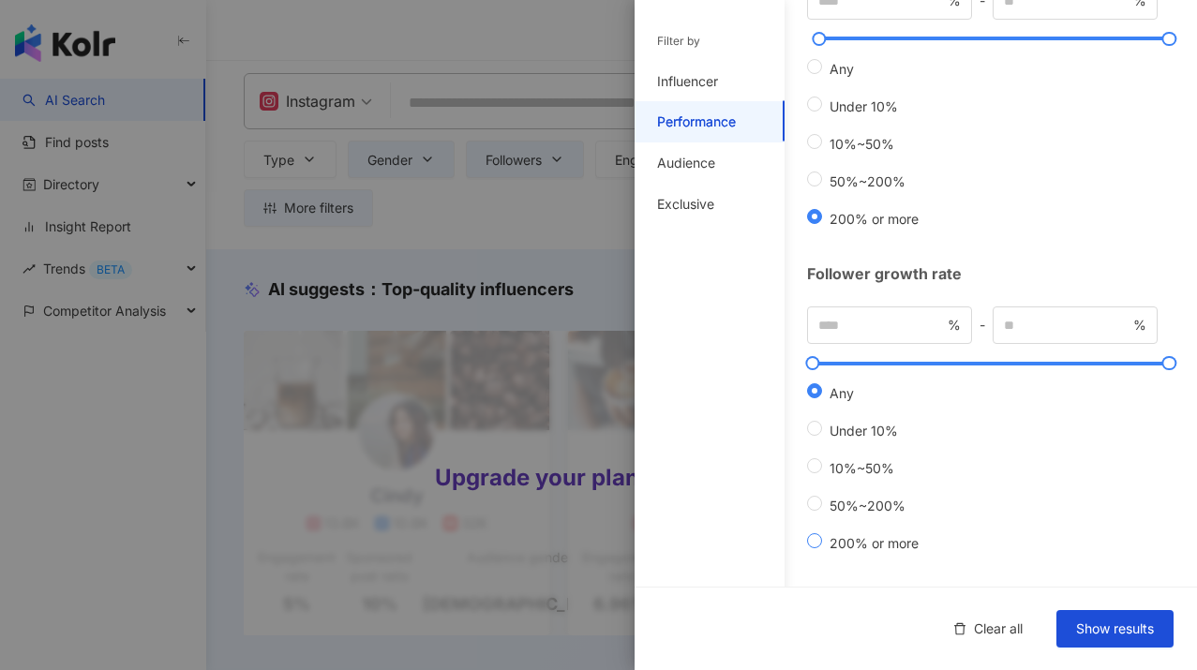
click at [859, 532] on label "200% or more" at bounding box center [866, 541] width 119 height 19
type input "***"
click at [839, 385] on span "Any" at bounding box center [841, 393] width 39 height 16
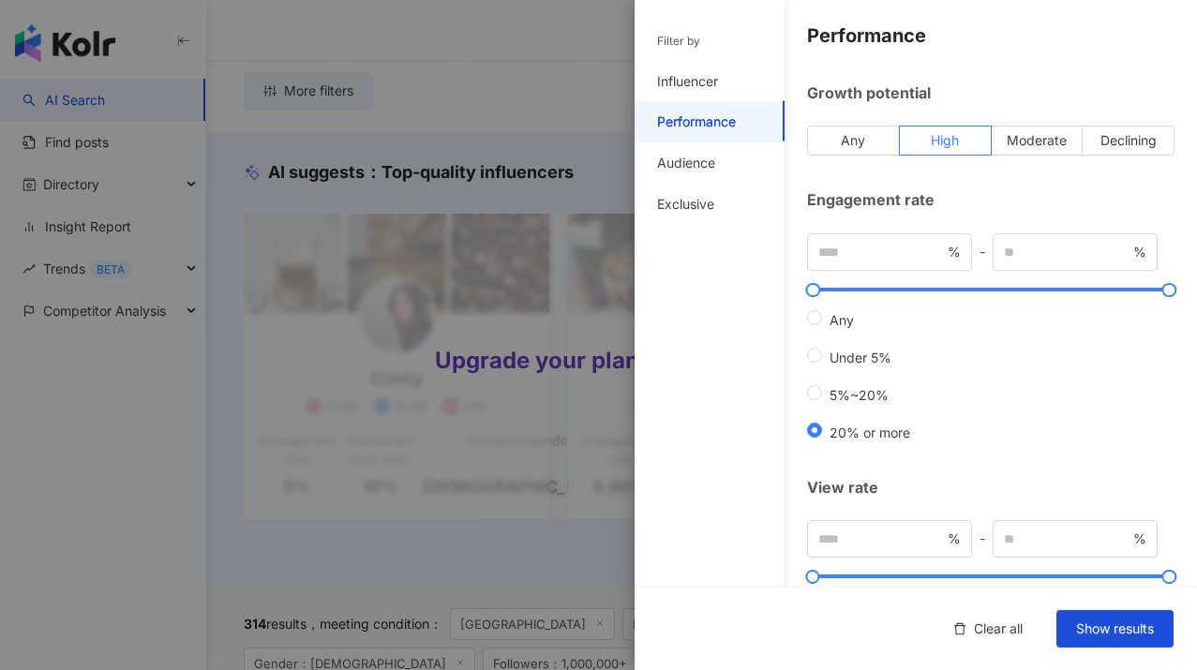
scroll to position [112, 0]
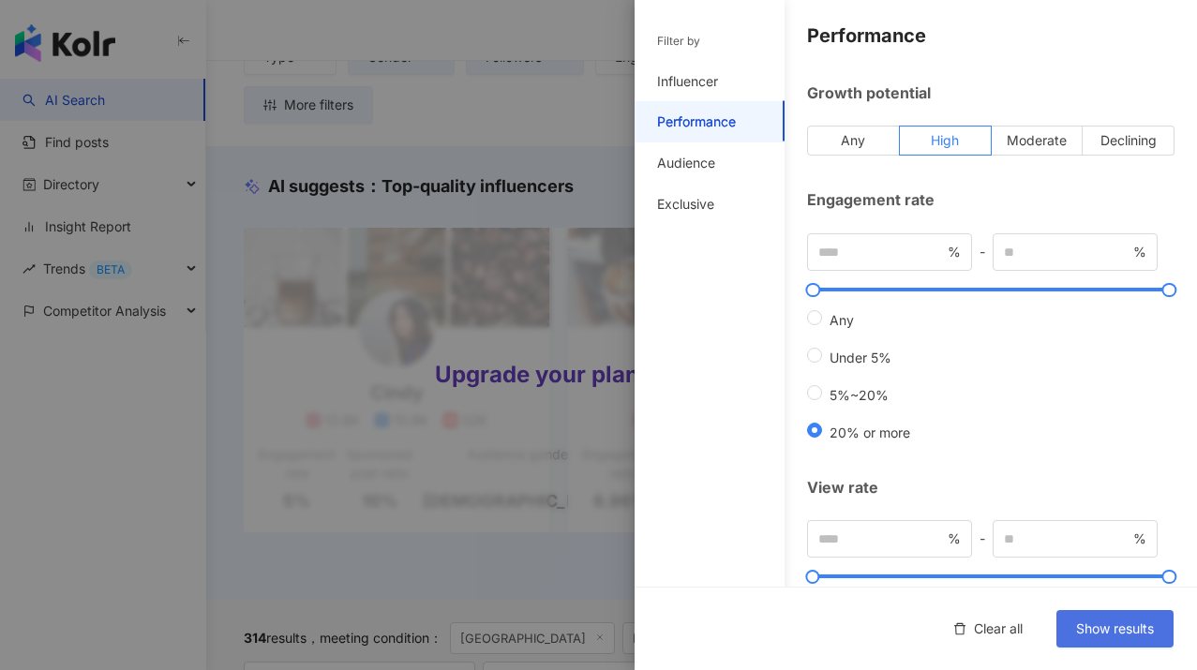
click at [1099, 635] on span "Show results" at bounding box center [1115, 629] width 78 height 15
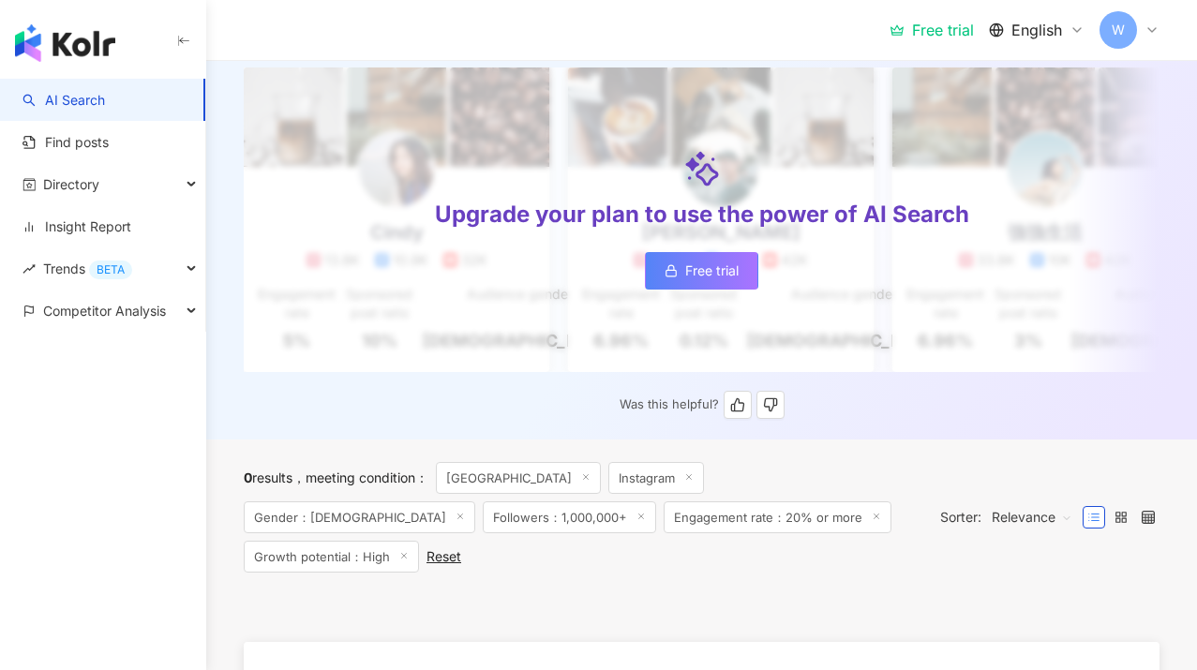
scroll to position [273, 0]
click at [409, 551] on icon at bounding box center [403, 555] width 9 height 9
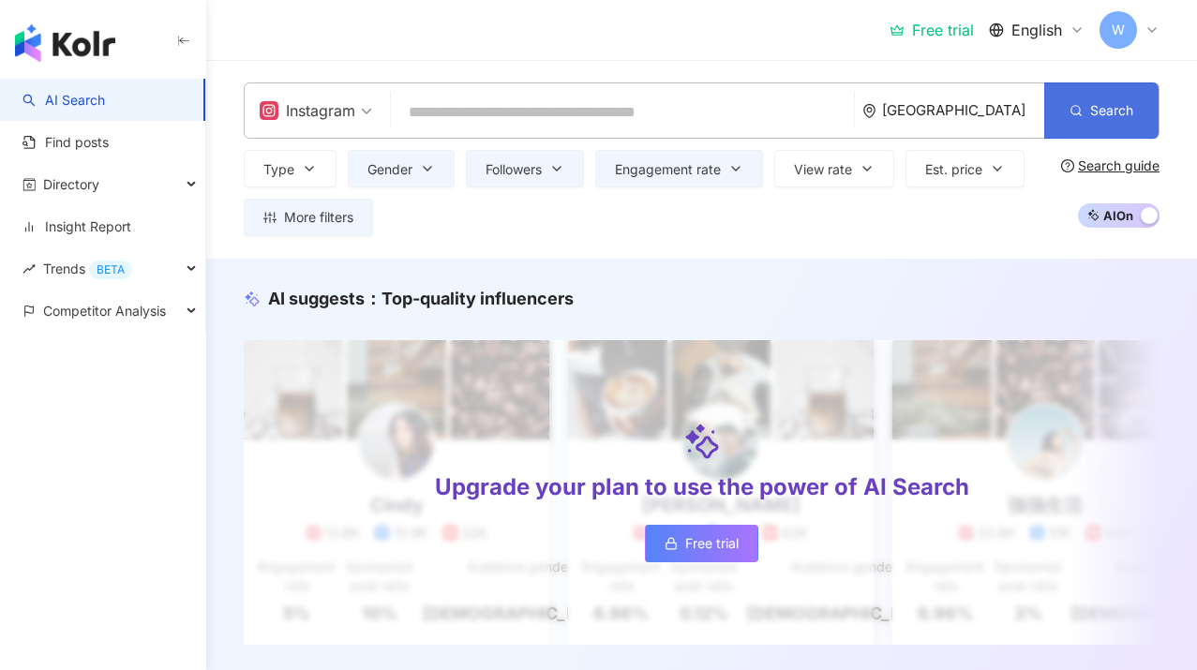
click at [1112, 112] on span "Search" at bounding box center [1111, 110] width 43 height 15
click at [535, 183] on button "Followers" at bounding box center [525, 168] width 118 height 37
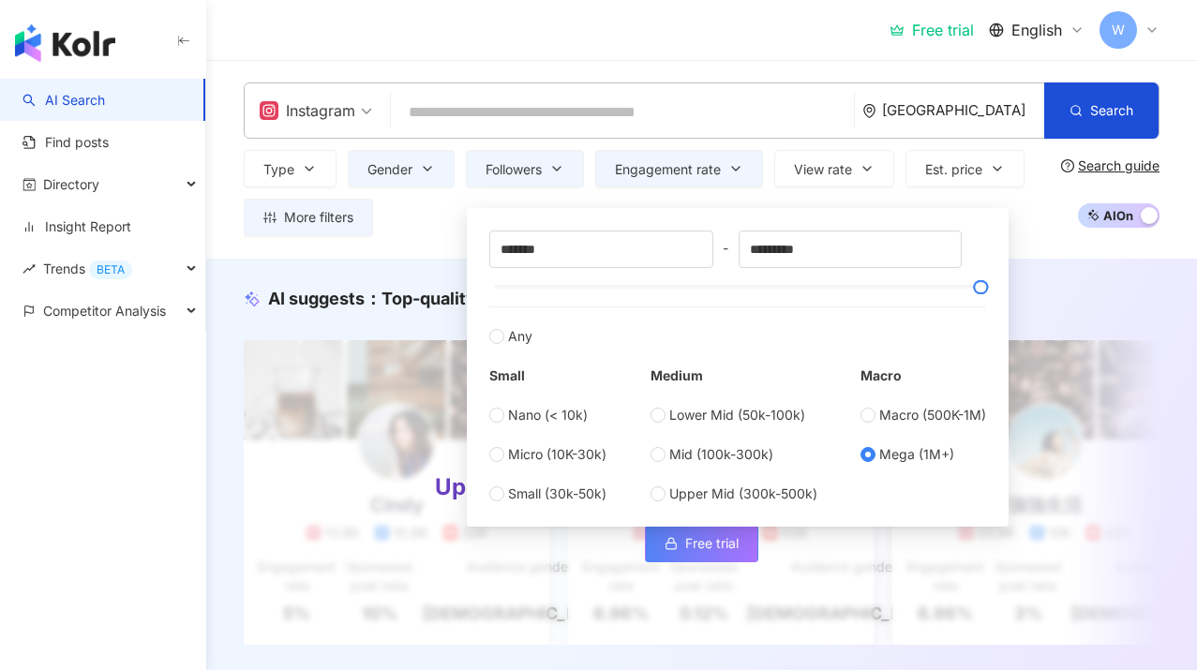
click at [445, 210] on div "Type Gender Followers Engagement rate View rate Est. price More filters Filter …" at bounding box center [649, 193] width 810 height 86
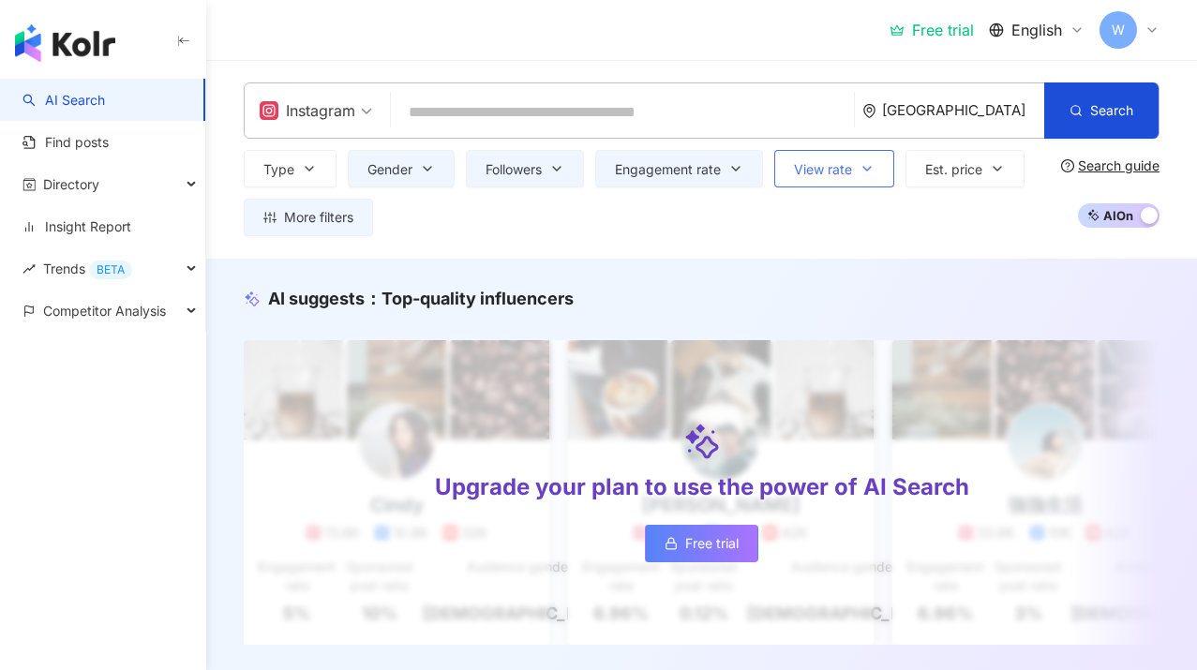
click at [855, 183] on button "View rate" at bounding box center [834, 168] width 120 height 37
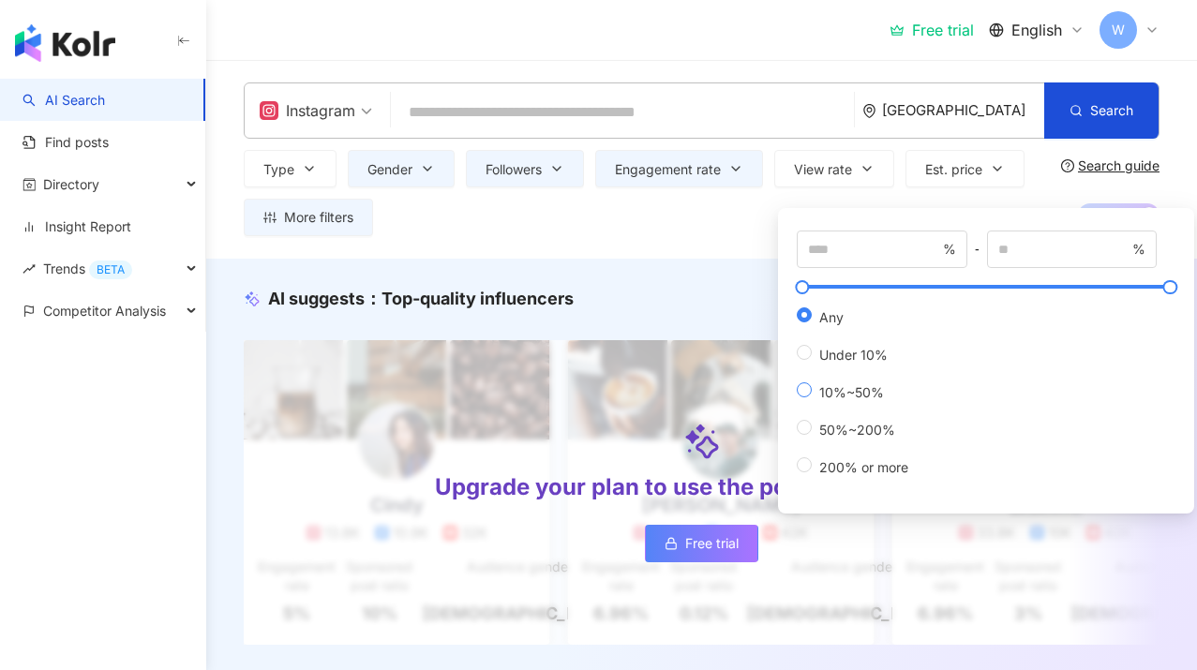
click at [808, 392] on span at bounding box center [804, 389] width 15 height 15
type input "**"
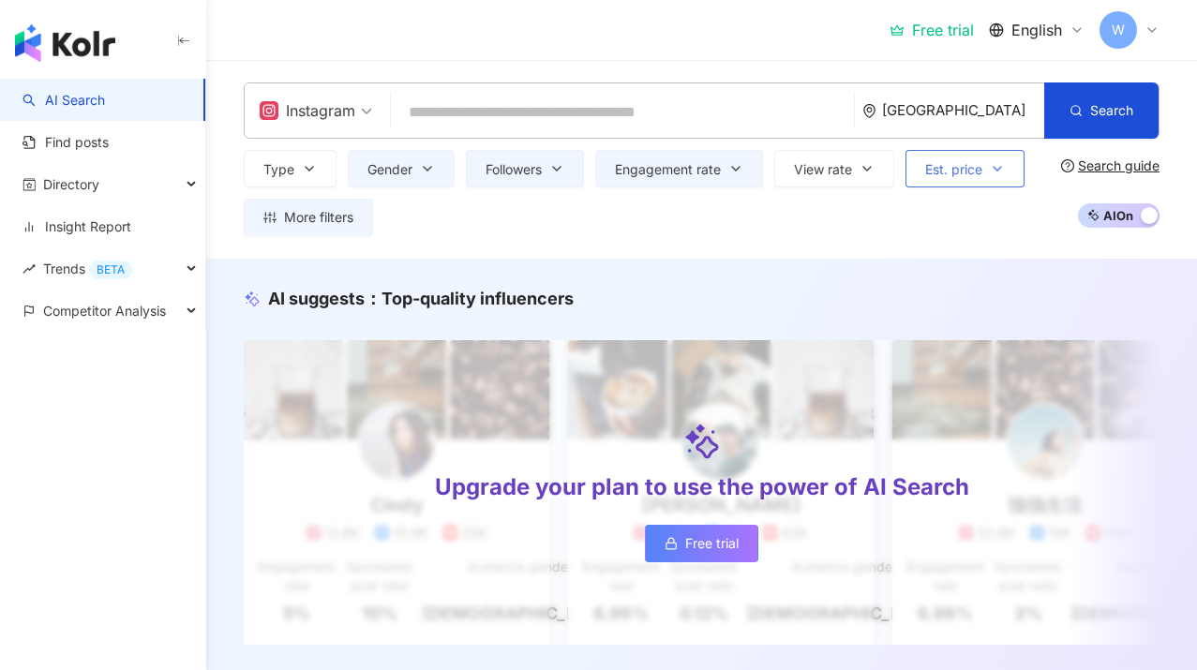
click at [995, 173] on icon "button" at bounding box center [997, 168] width 15 height 15
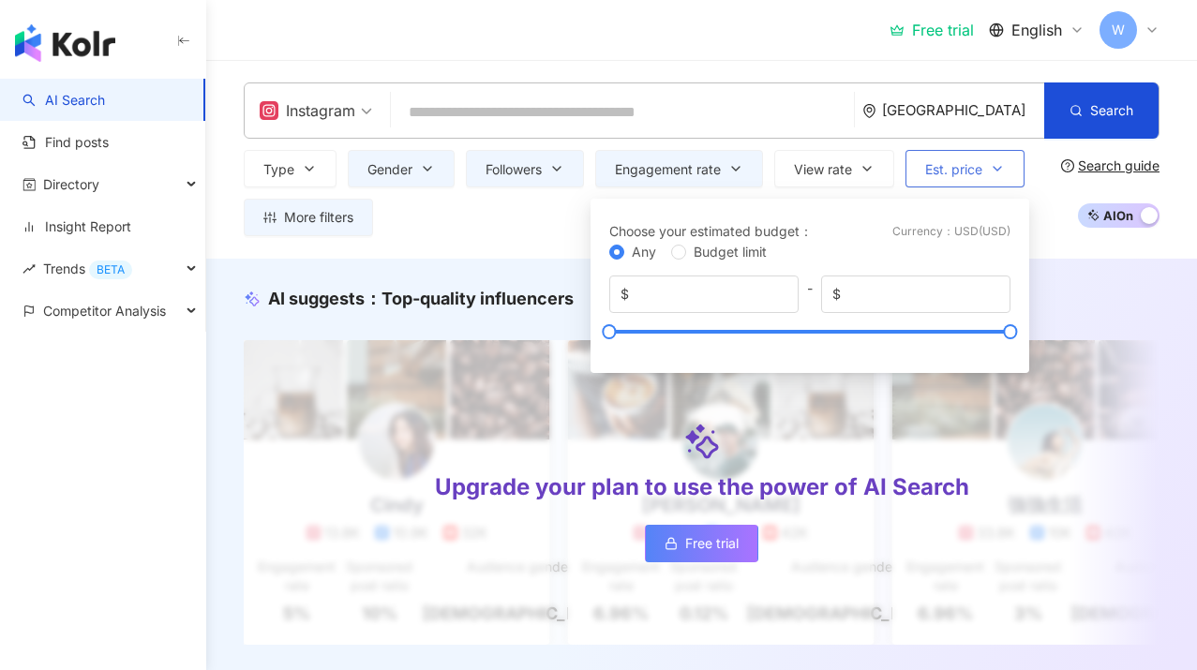
type input "**"
click at [995, 173] on icon "button" at bounding box center [997, 168] width 15 height 15
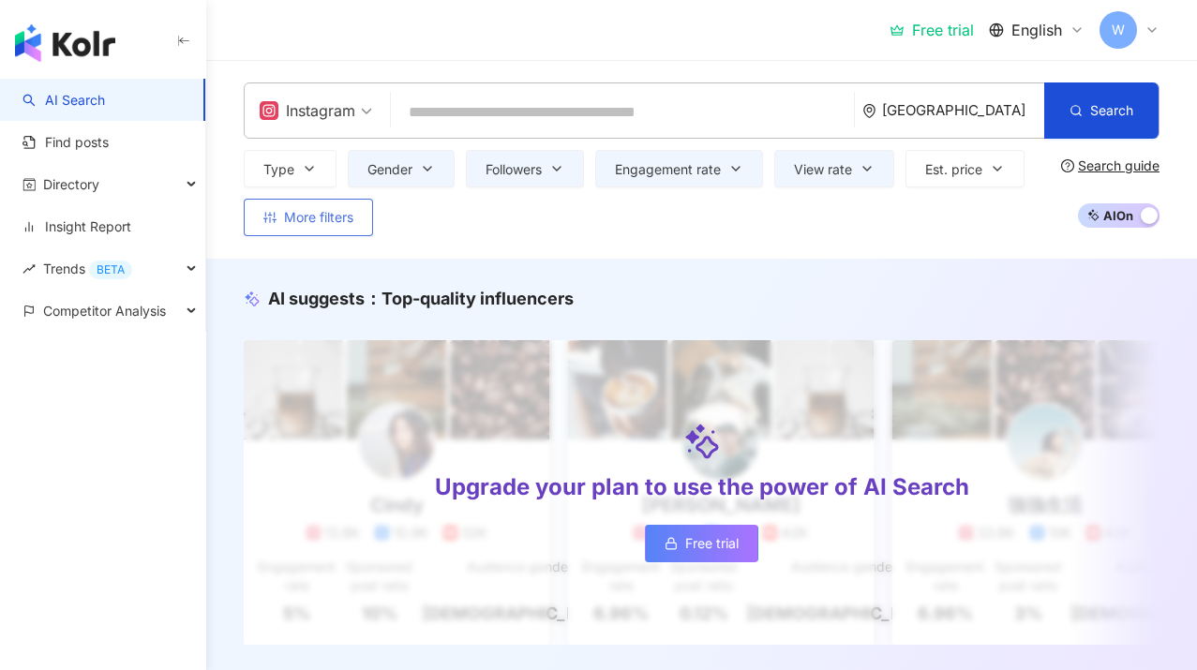
click at [273, 219] on icon "button" at bounding box center [269, 217] width 13 height 11
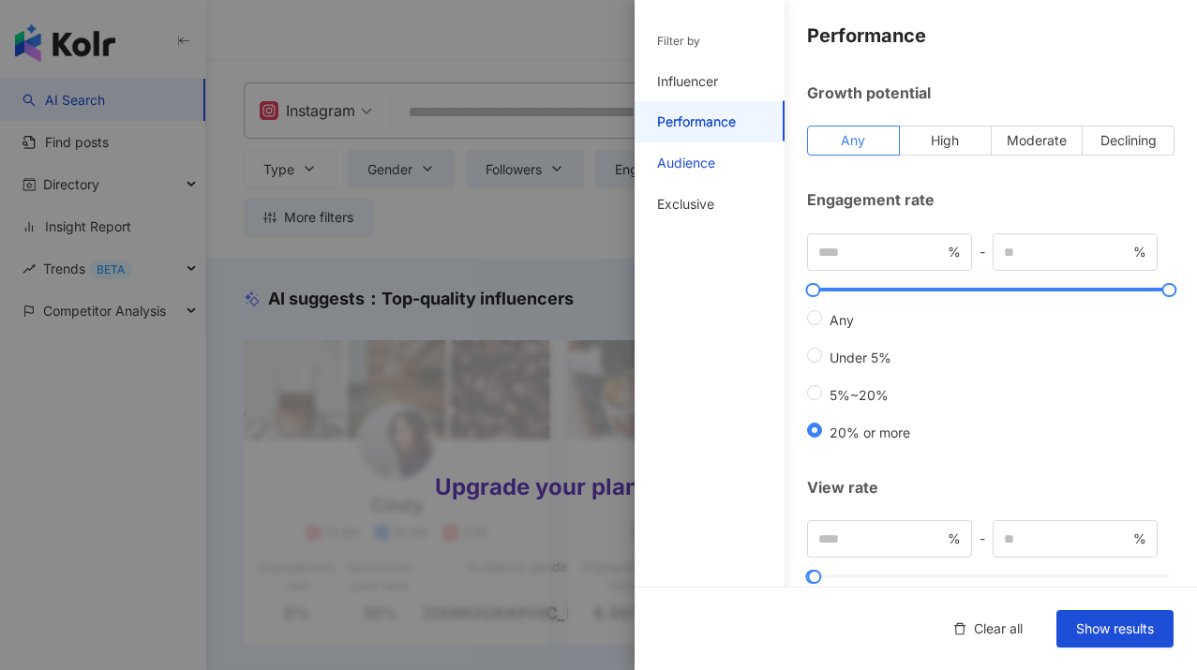
click at [709, 165] on div "Audience" at bounding box center [686, 163] width 58 height 19
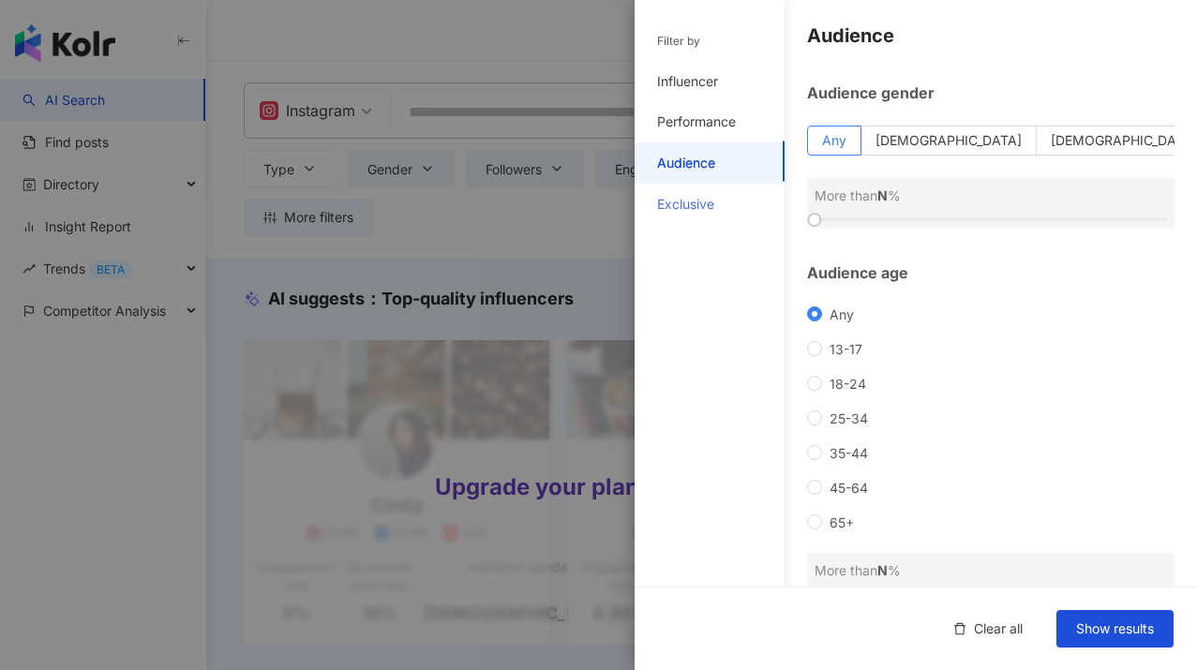
click at [728, 210] on div "Exclusive" at bounding box center [710, 204] width 150 height 41
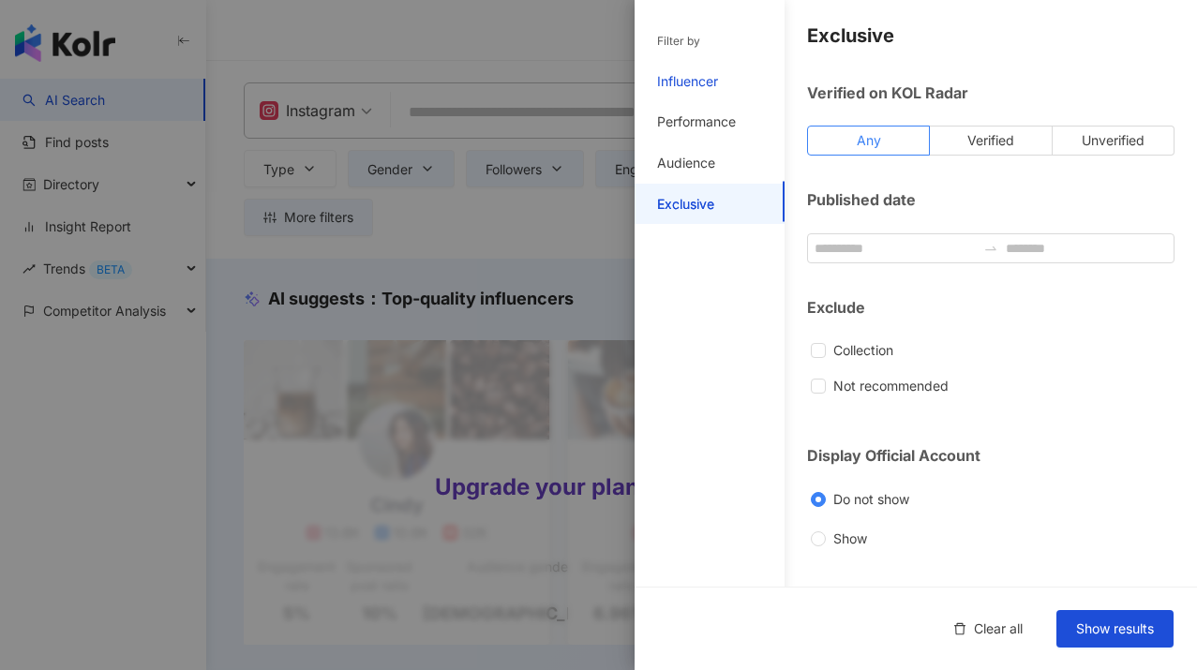
click at [695, 77] on div "Influencer" at bounding box center [687, 81] width 61 height 19
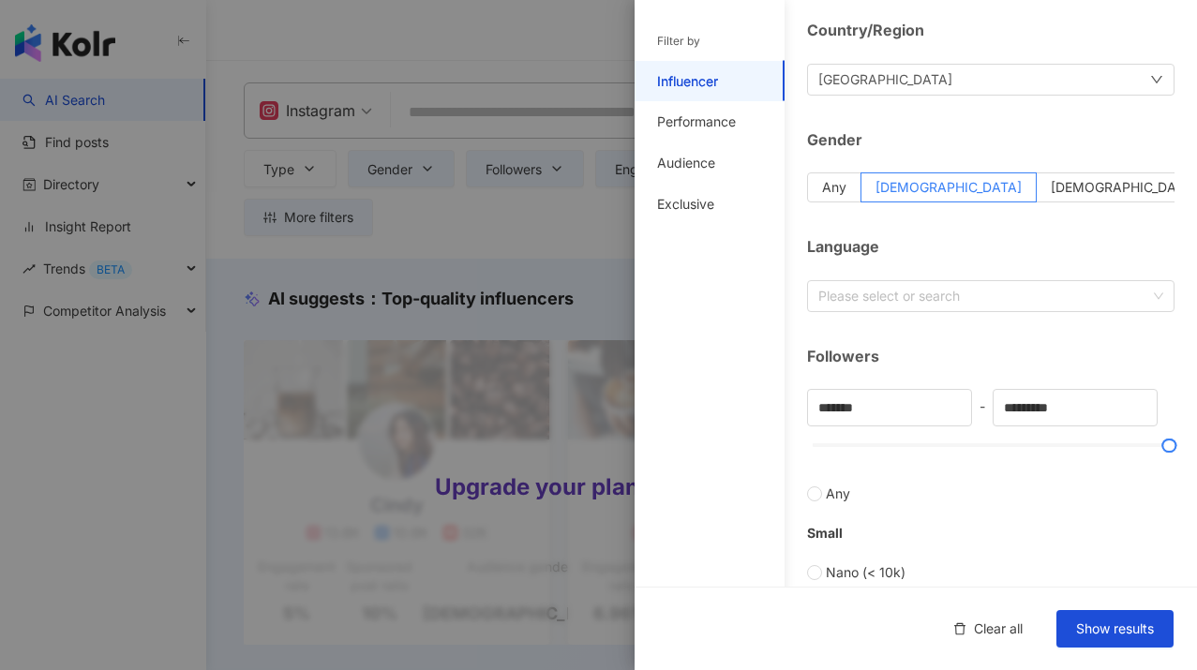
scroll to position [181, 0]
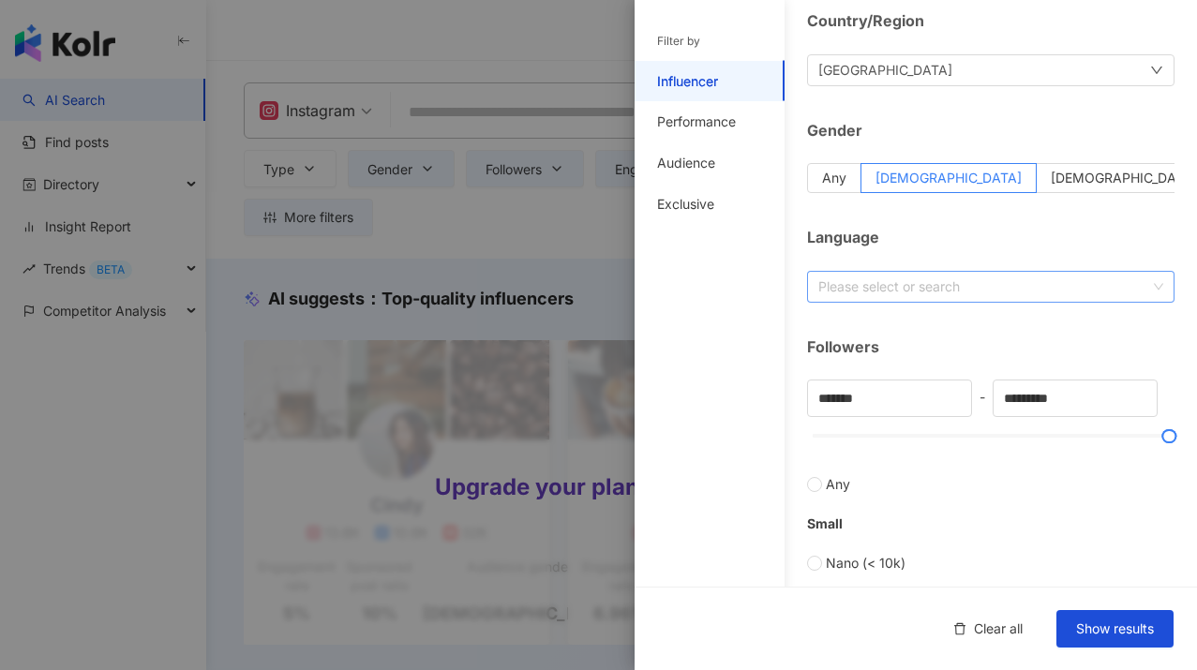
click at [954, 295] on div "Please select or search" at bounding box center [990, 287] width 367 height 32
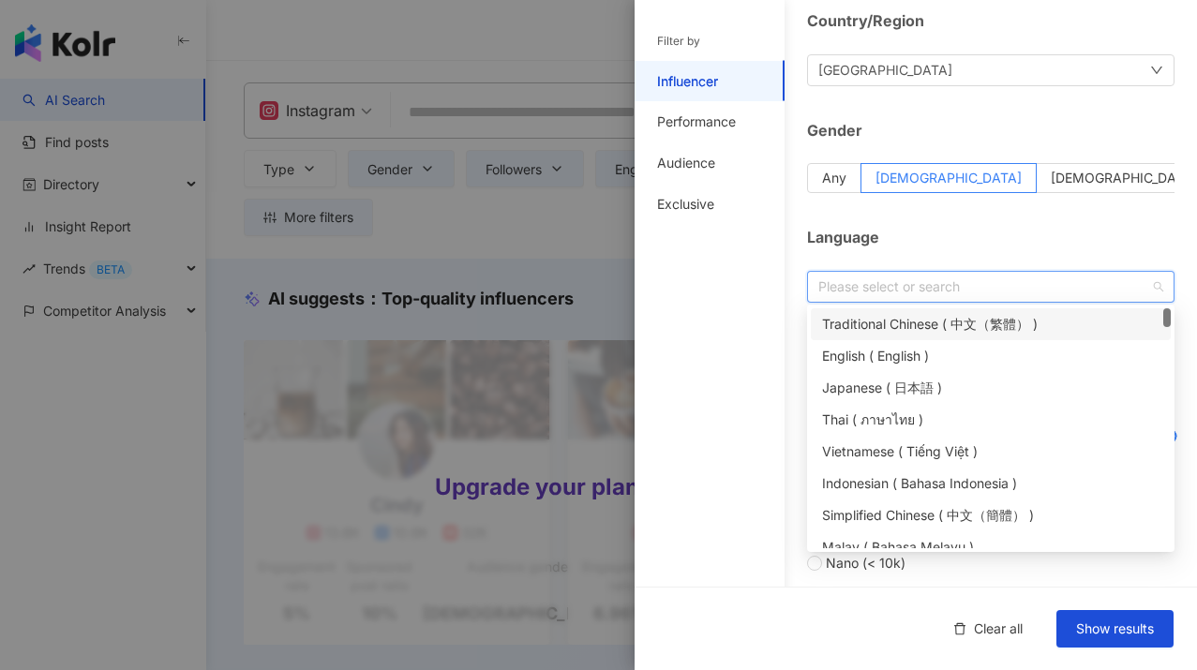
click at [953, 295] on div "Please select or search" at bounding box center [990, 287] width 367 height 32
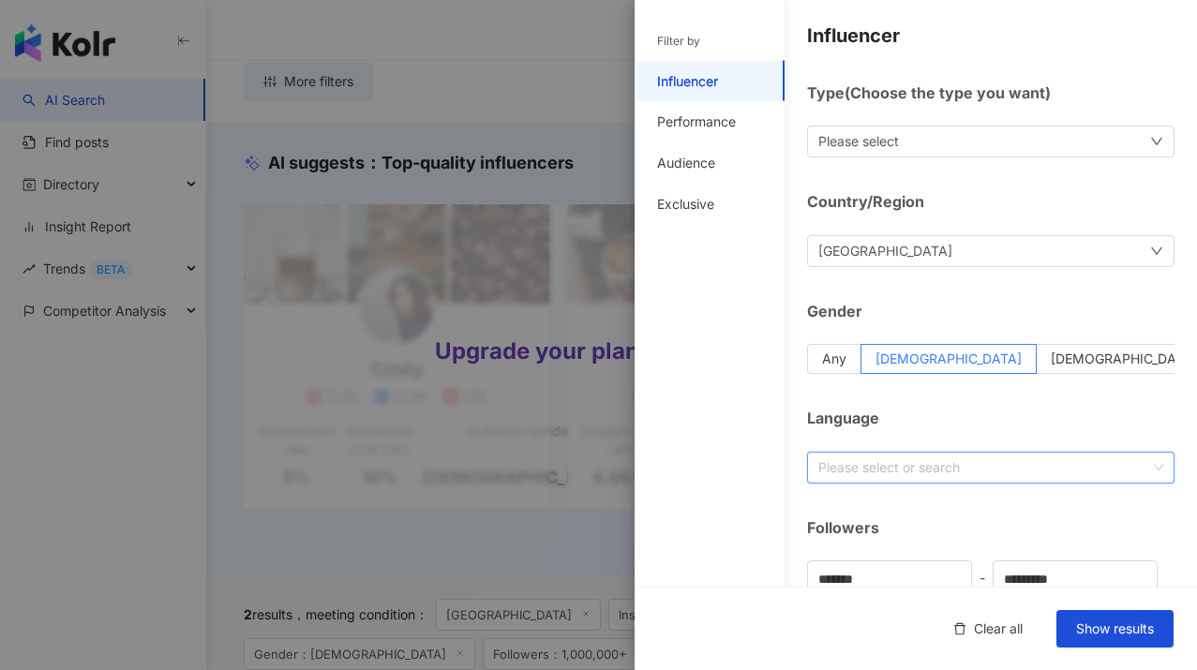
scroll to position [0, 0]
click at [687, 127] on div "Performance" at bounding box center [696, 121] width 79 height 19
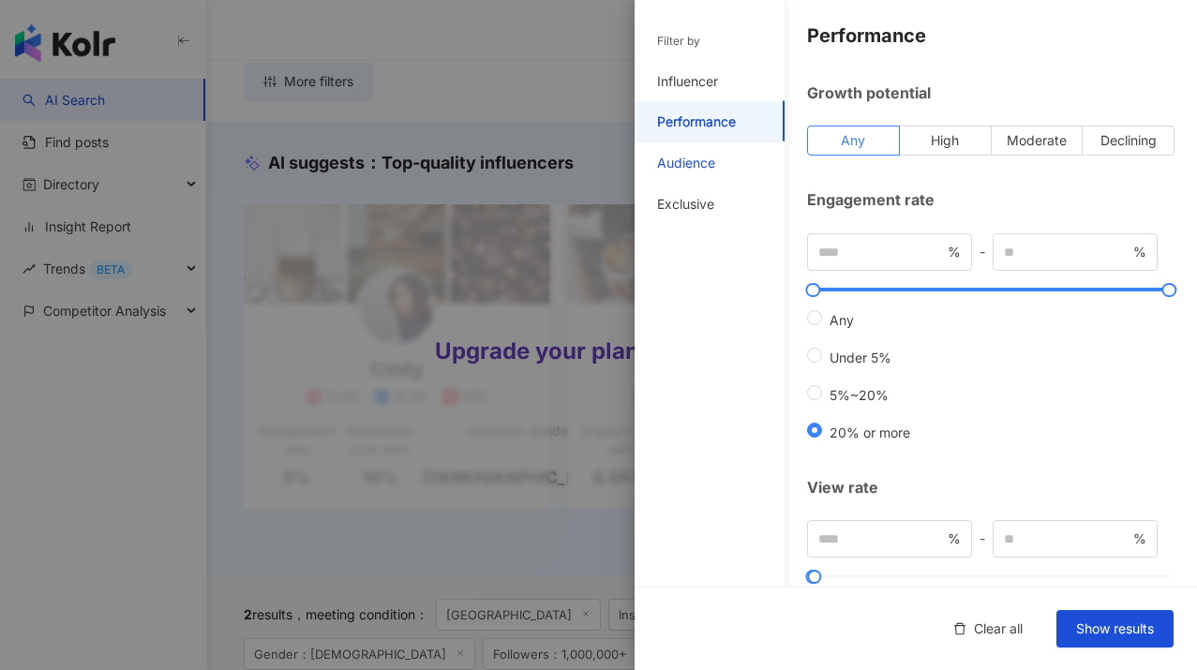
click at [678, 154] on div "Audience" at bounding box center [686, 163] width 58 height 19
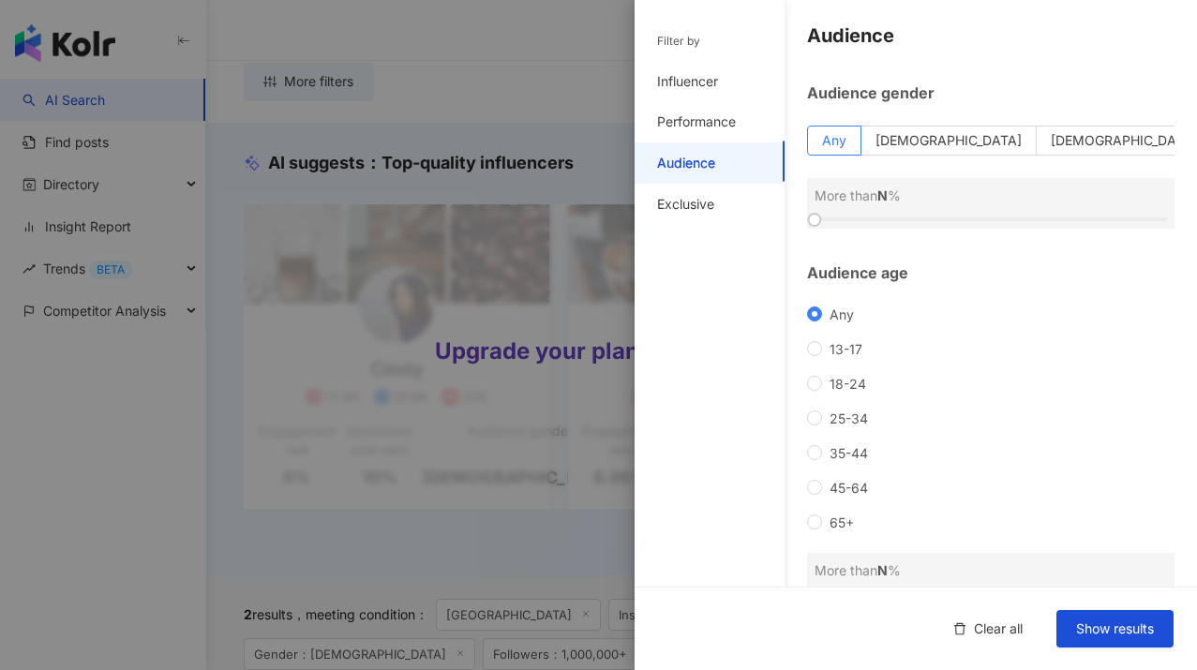
click at [669, 38] on div "Filter by" at bounding box center [678, 42] width 43 height 16
click at [690, 68] on div "Influencer" at bounding box center [710, 81] width 150 height 41
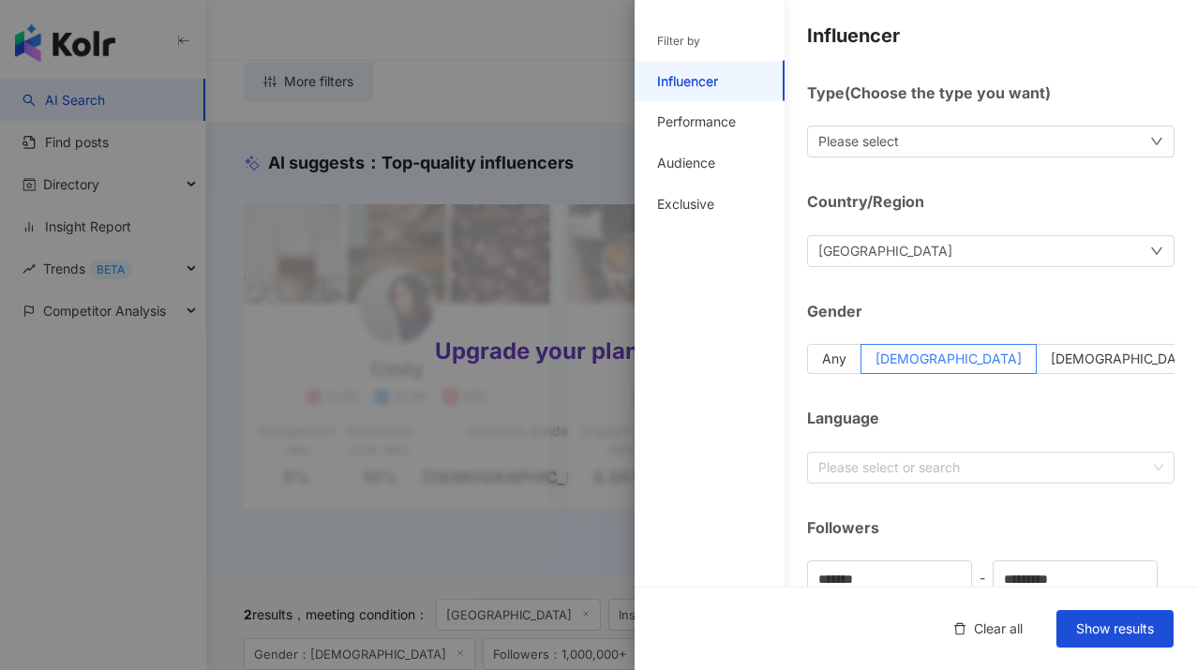
click at [678, 44] on div "Filter by" at bounding box center [678, 42] width 43 height 16
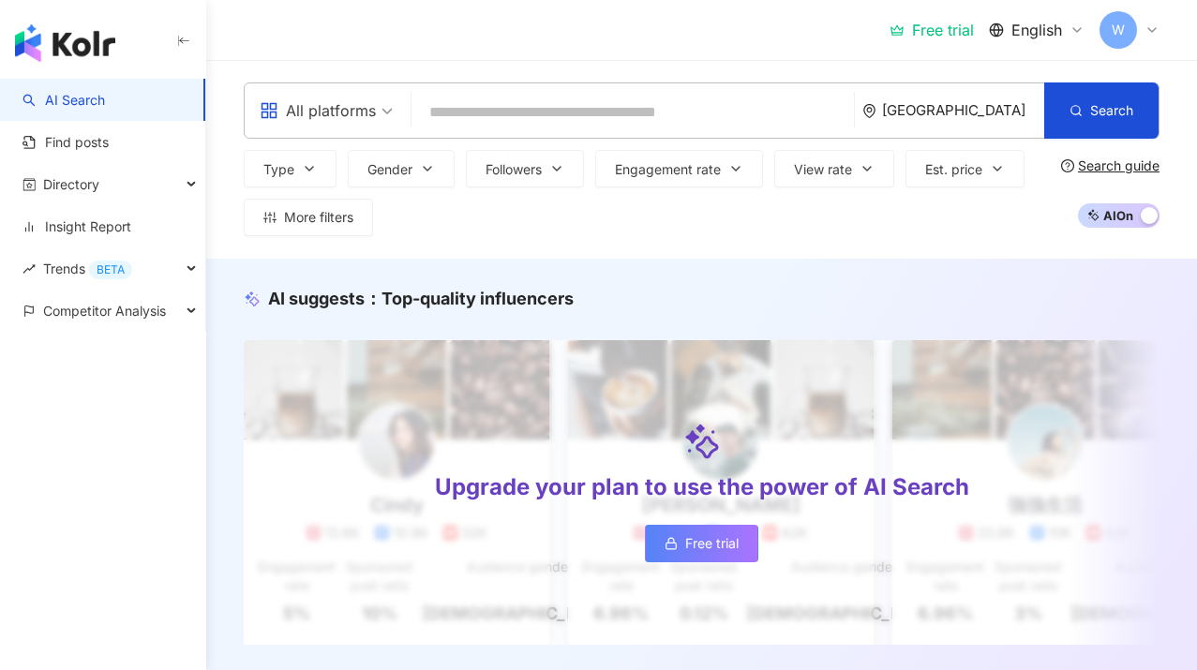
click at [1149, 34] on icon at bounding box center [1152, 29] width 15 height 15
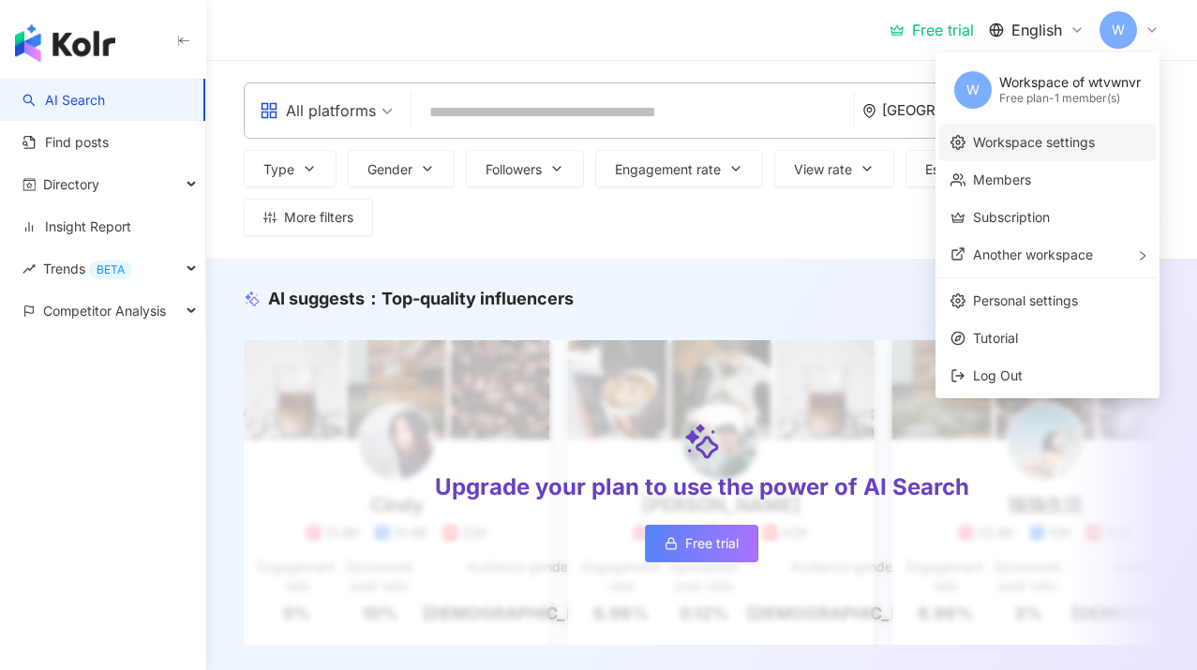
click at [1013, 148] on link "Workspace settings" at bounding box center [1034, 142] width 122 height 16
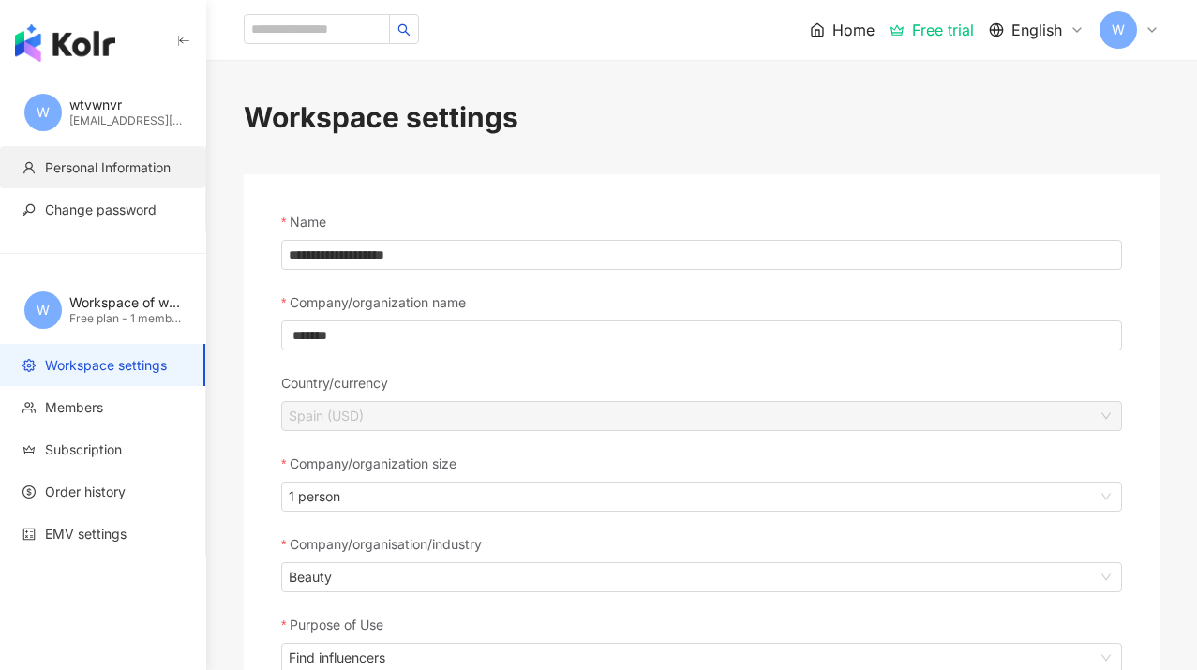
click at [136, 170] on span "Personal Information" at bounding box center [108, 167] width 126 height 19
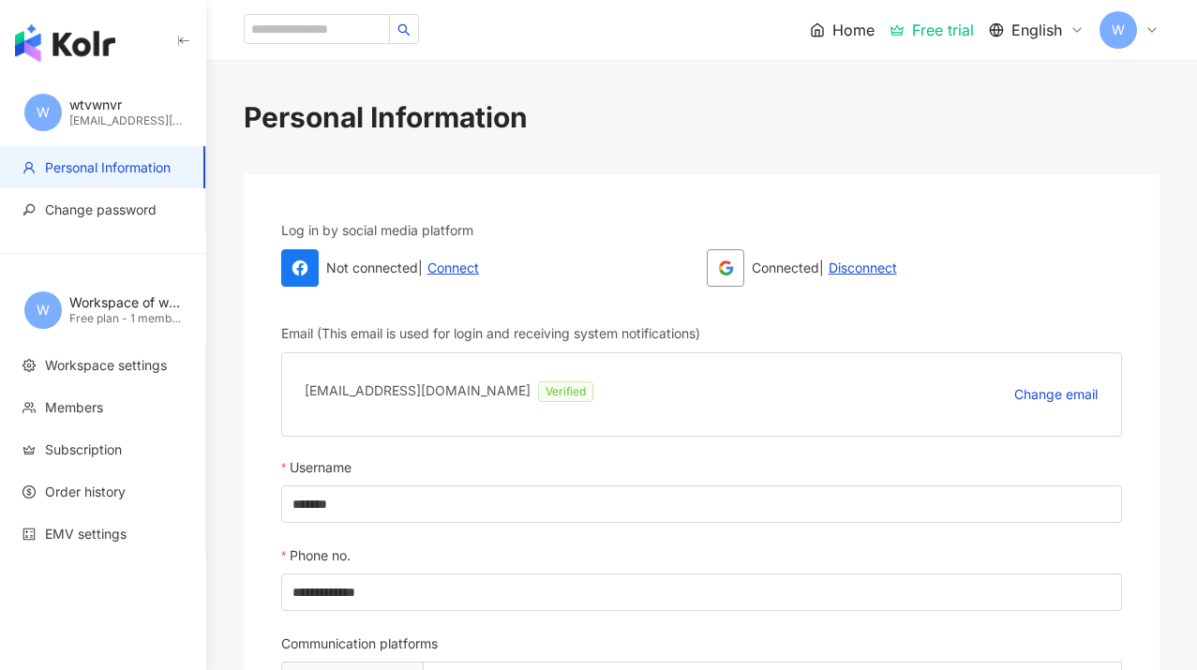
click at [83, 41] on img "button" at bounding box center [65, 42] width 100 height 37
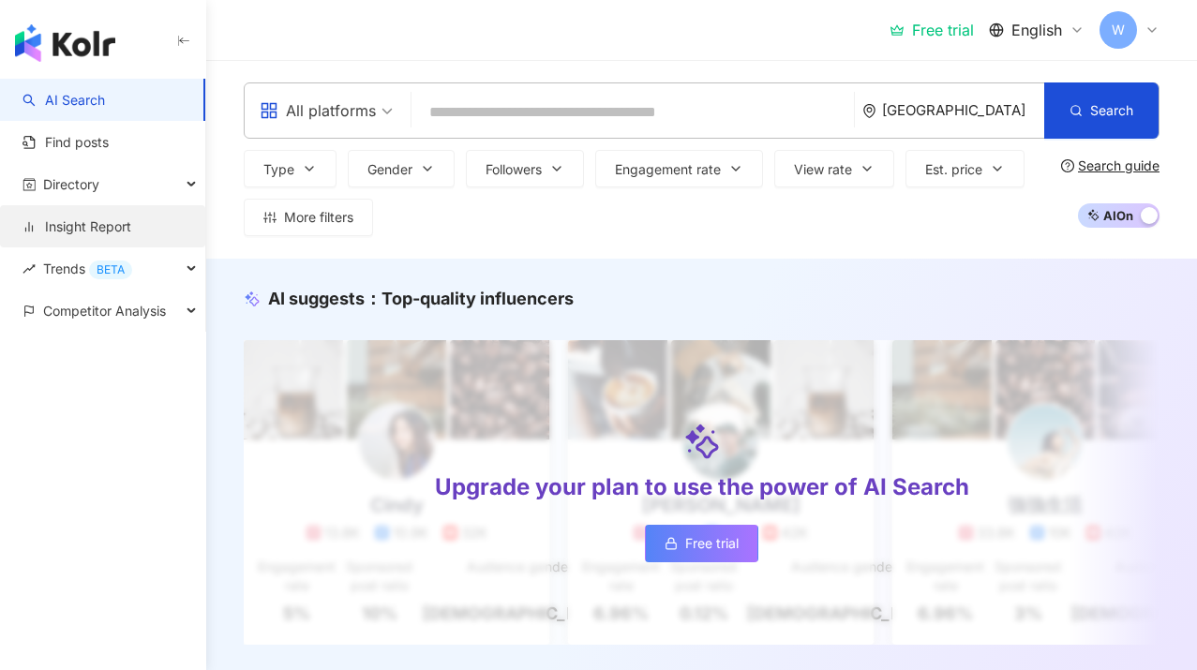
click at [131, 226] on link "Insight Report" at bounding box center [76, 226] width 109 height 19
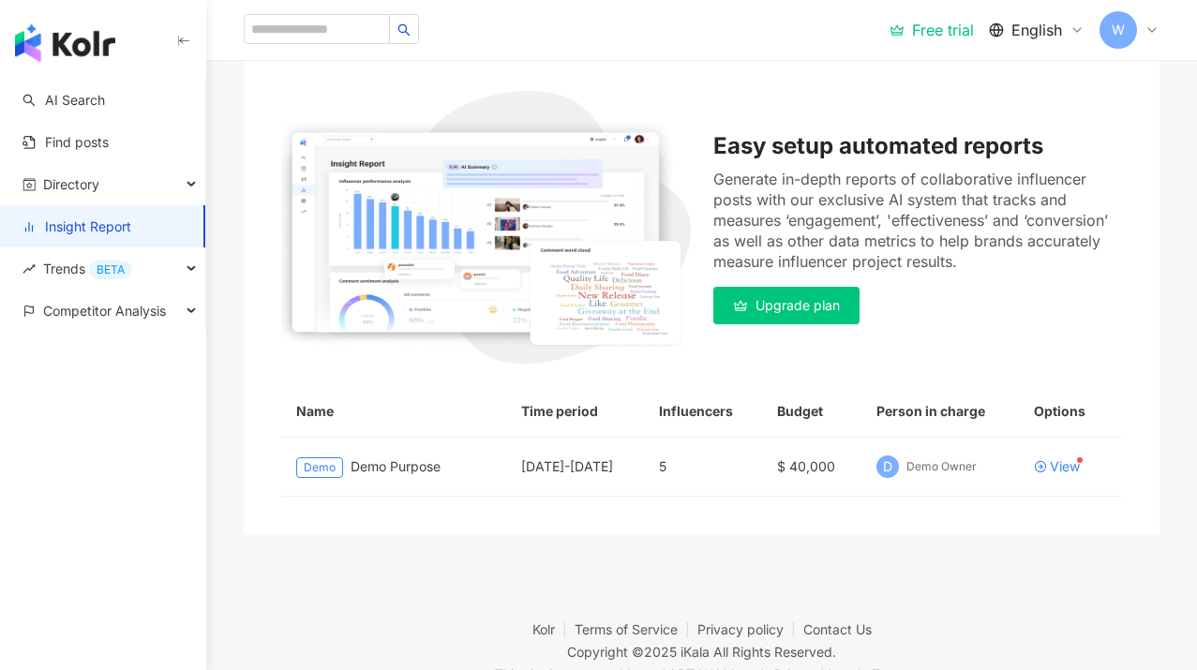
scroll to position [104, 0]
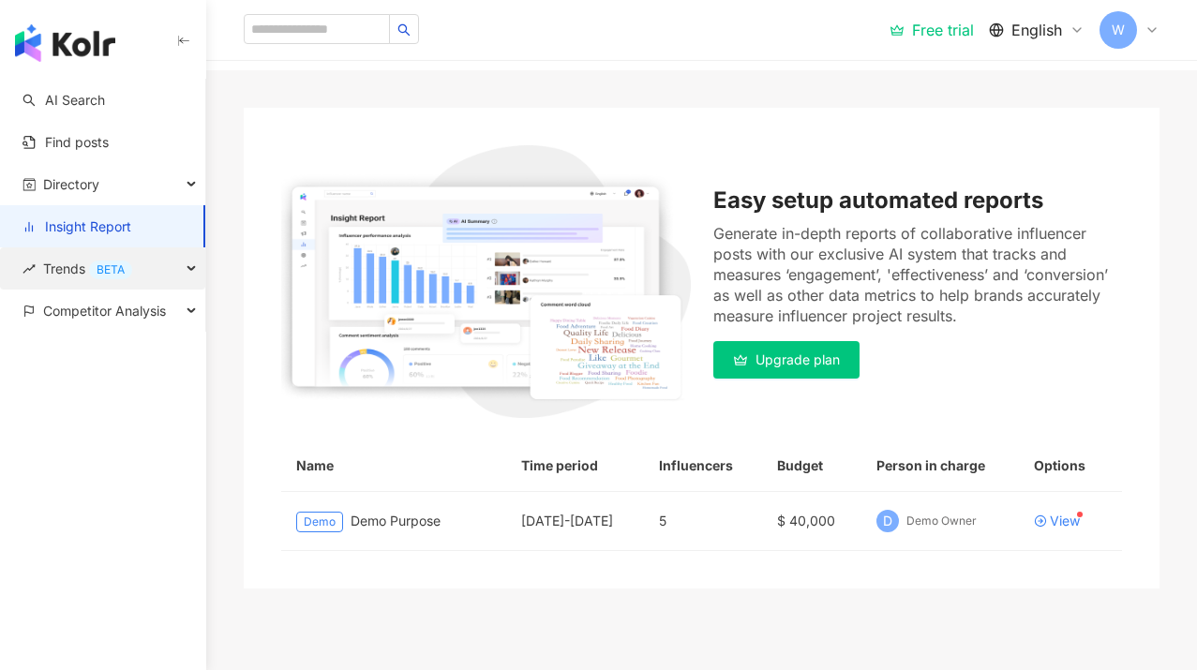
click at [117, 274] on div "BETA" at bounding box center [110, 270] width 43 height 19
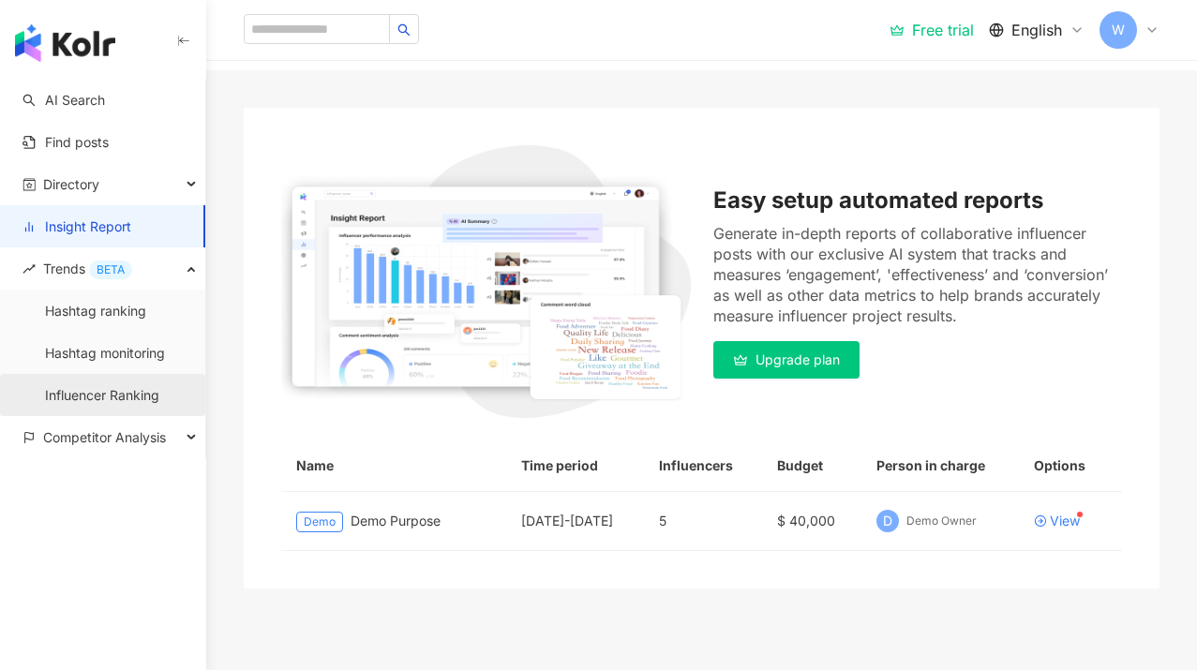
click at [142, 394] on link "Influencer Ranking" at bounding box center [102, 395] width 114 height 19
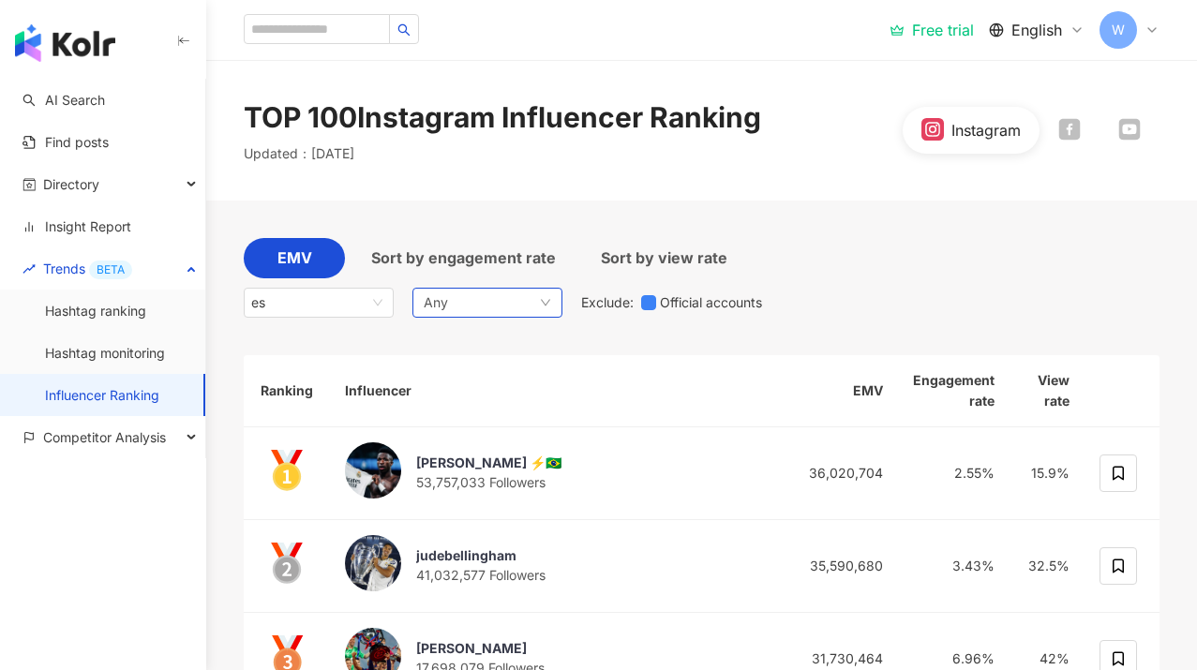
click at [482, 294] on div "Any" at bounding box center [487, 303] width 150 height 30
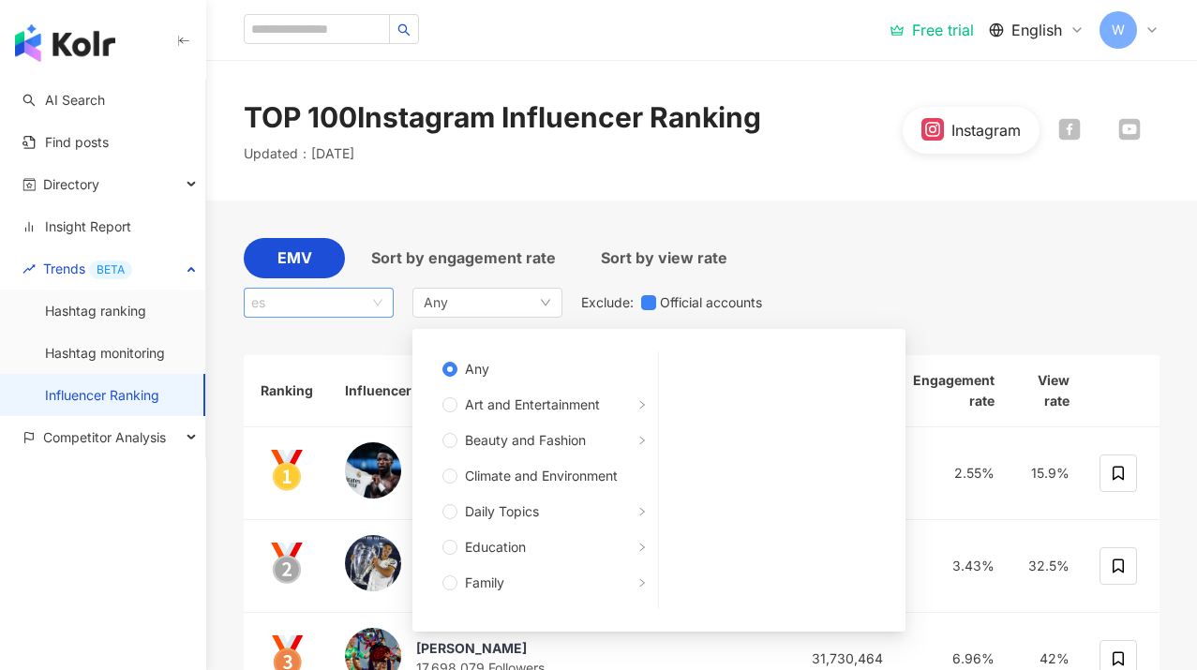
click at [380, 304] on span "es" at bounding box center [318, 303] width 135 height 28
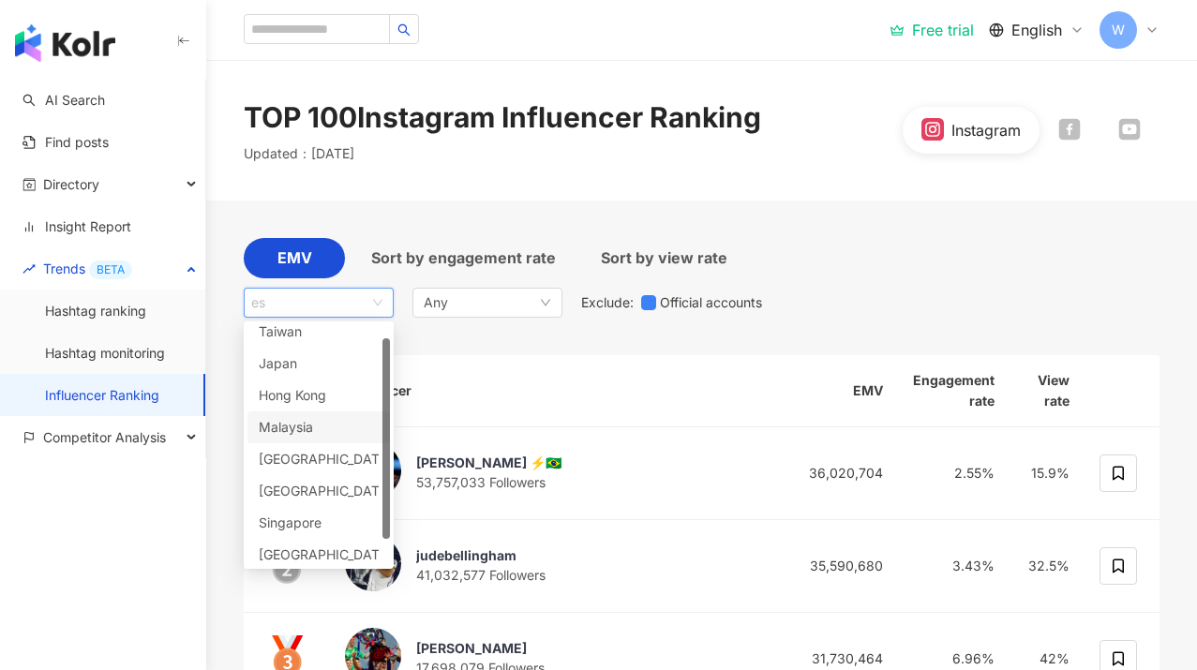
scroll to position [16, 0]
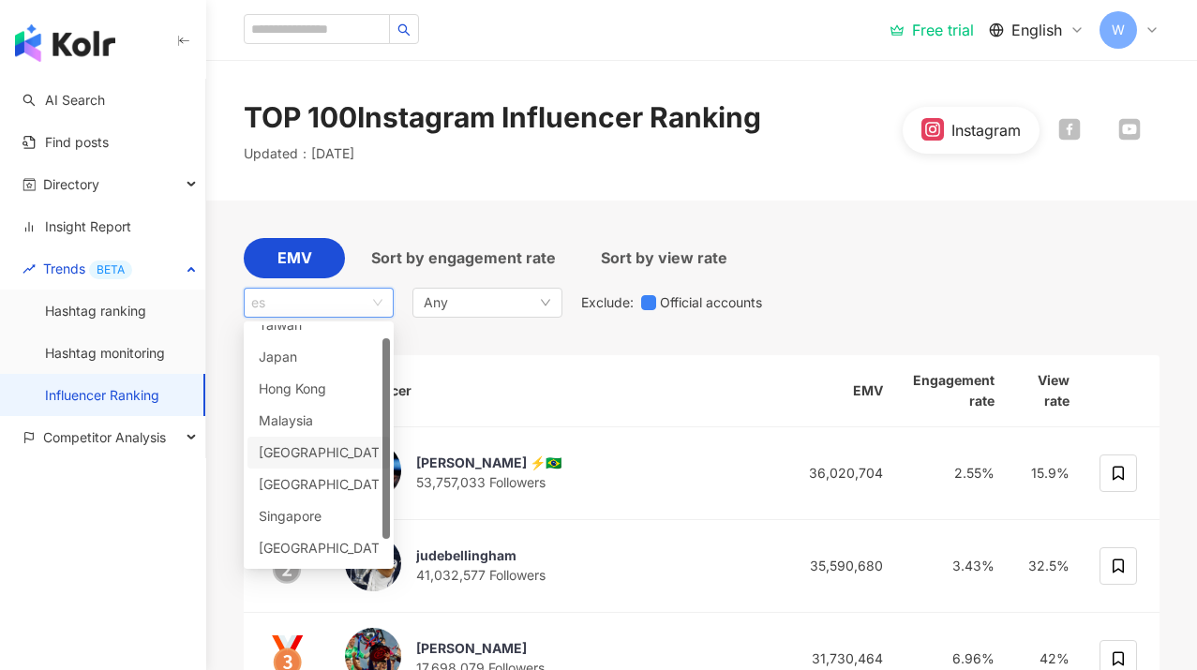
click at [348, 457] on div "[GEOGRAPHIC_DATA]" at bounding box center [319, 452] width 120 height 21
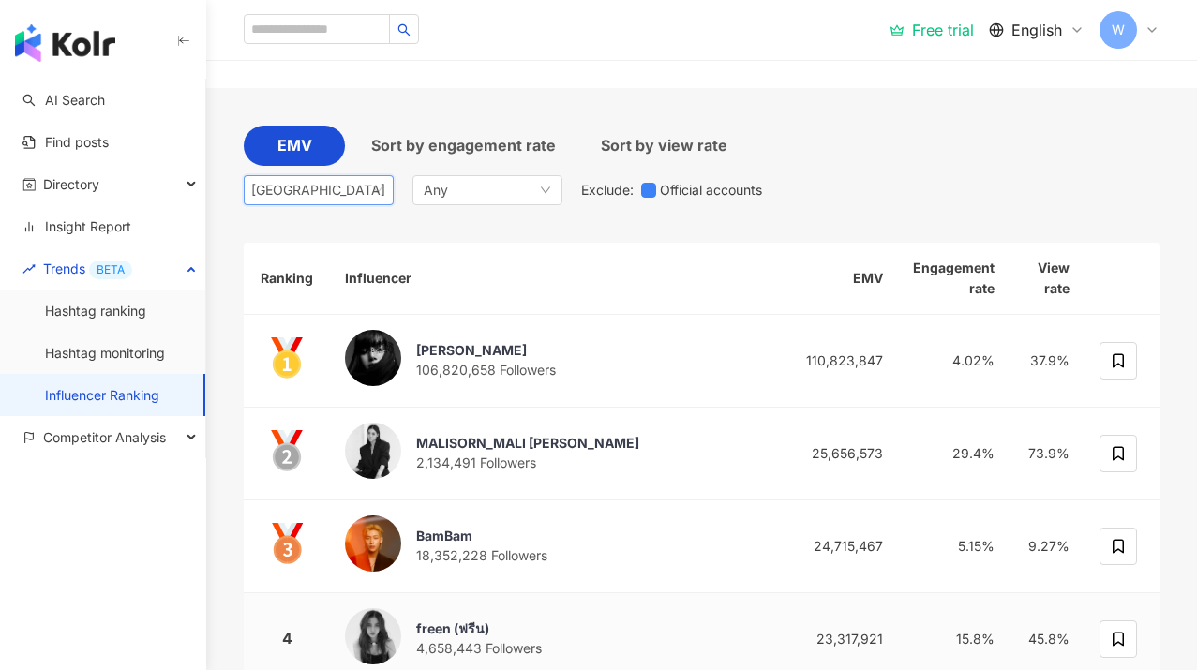
scroll to position [83, 0]
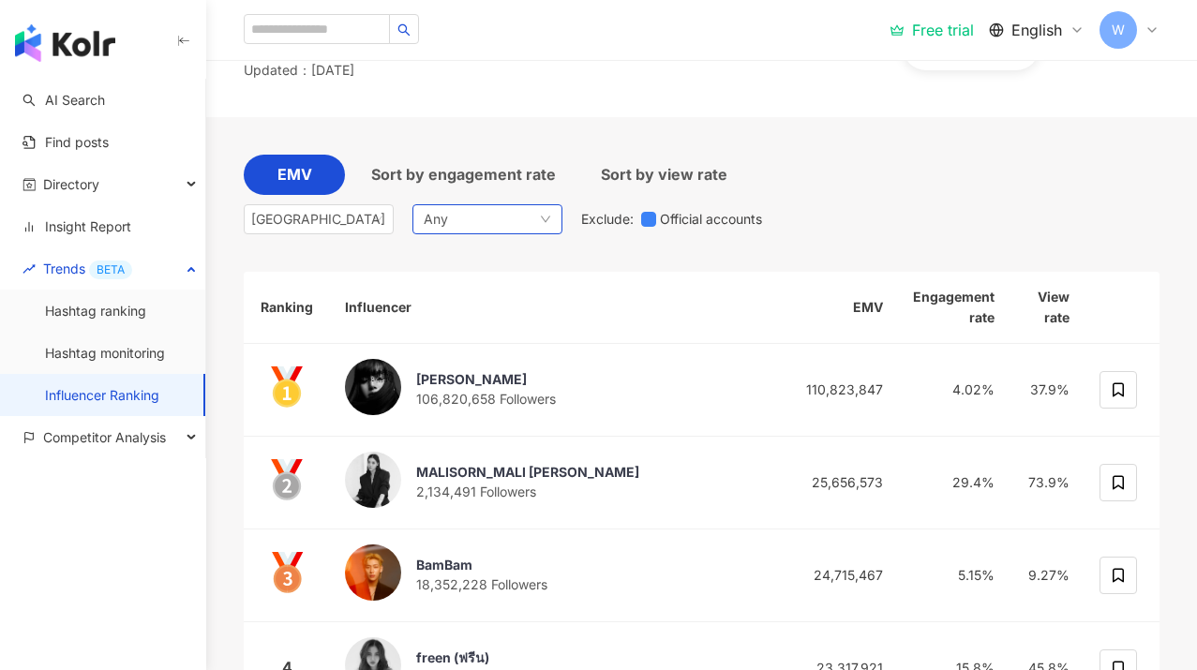
click at [458, 215] on div "Any" at bounding box center [487, 219] width 150 height 30
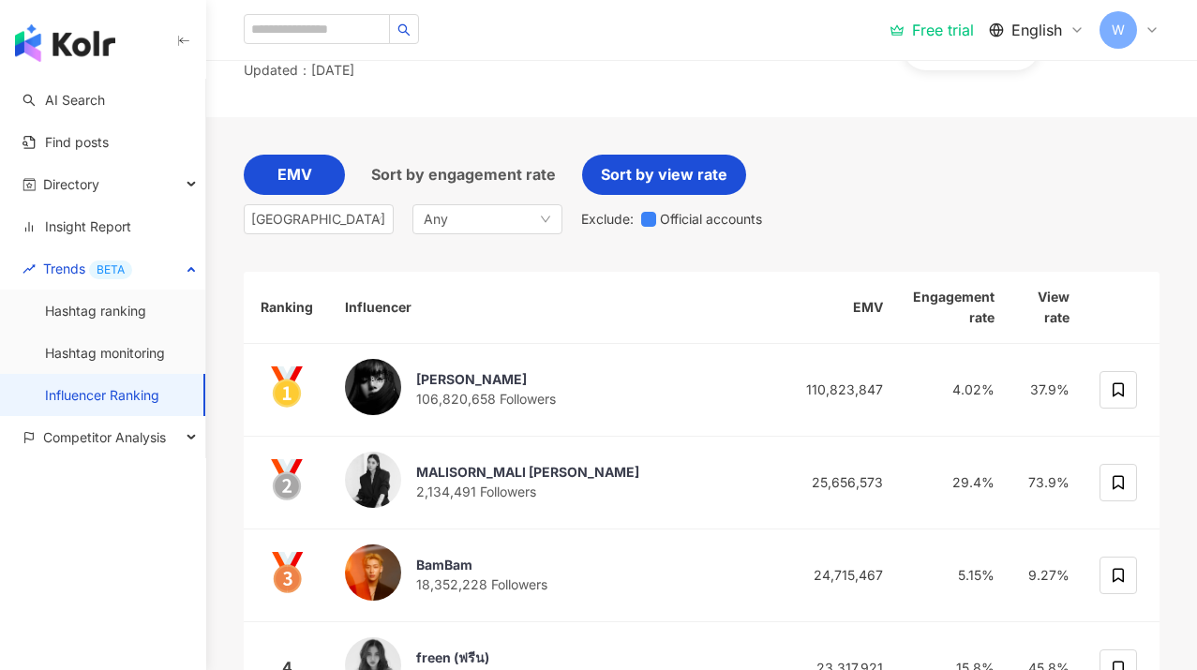
click at [592, 183] on div "Sort by view rate" at bounding box center [664, 175] width 164 height 40
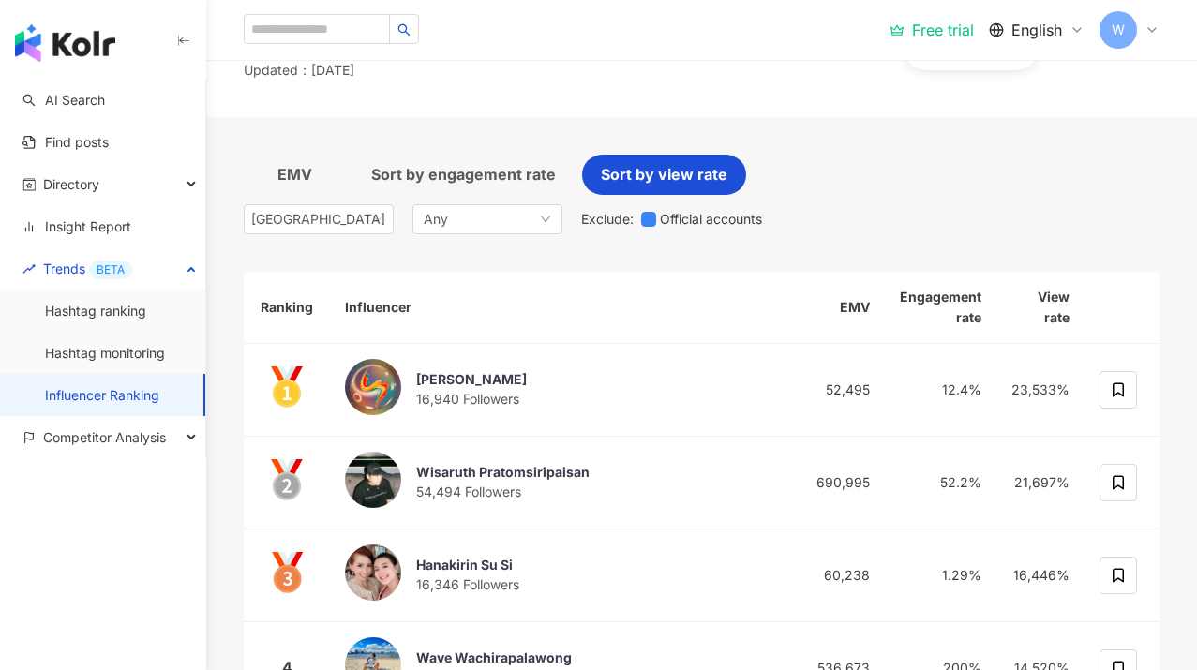
click at [643, 179] on span "Sort by view rate" at bounding box center [664, 174] width 127 height 23
click at [643, 178] on span "Sort by view rate" at bounding box center [664, 174] width 127 height 23
click at [638, 182] on span "Sort by view rate" at bounding box center [664, 174] width 127 height 23
click at [562, 216] on div "[GEOGRAPHIC_DATA] my th vn [GEOGRAPHIC_DATA] [GEOGRAPHIC_DATA] [GEOGRAPHIC_DATA…" at bounding box center [507, 219] width 526 height 30
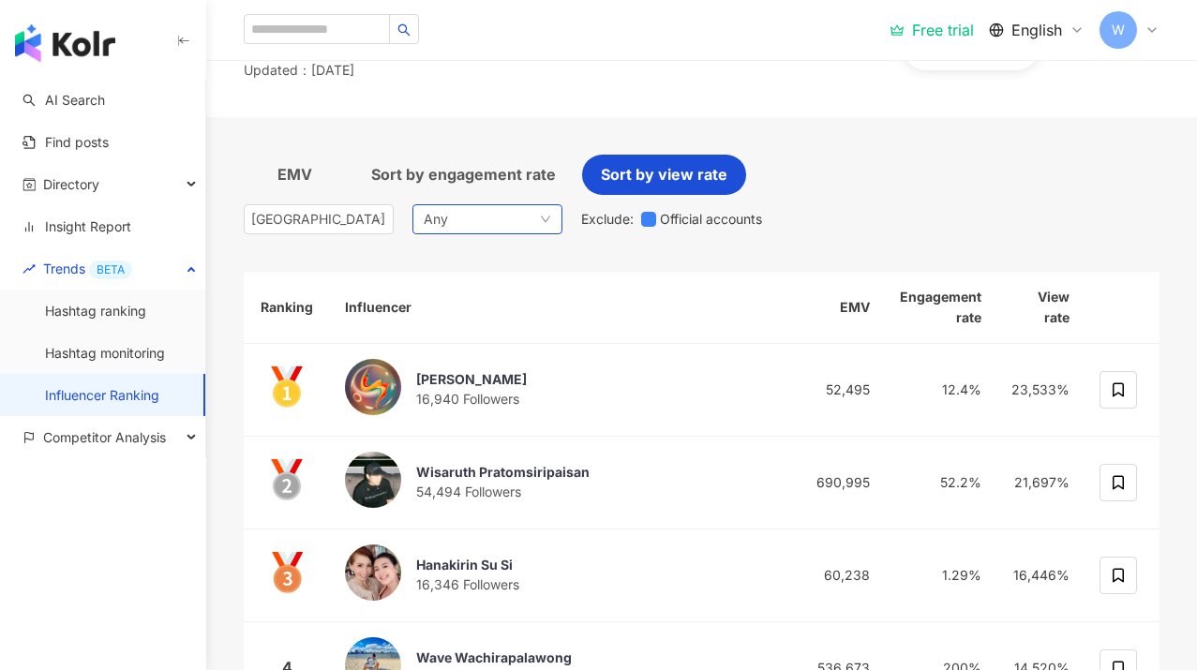
click at [539, 216] on div "Any" at bounding box center [487, 219] width 150 height 30
click at [638, 218] on div "Exclude : Official accounts" at bounding box center [675, 219] width 188 height 21
click at [659, 173] on span "Sort by view rate" at bounding box center [664, 174] width 127 height 23
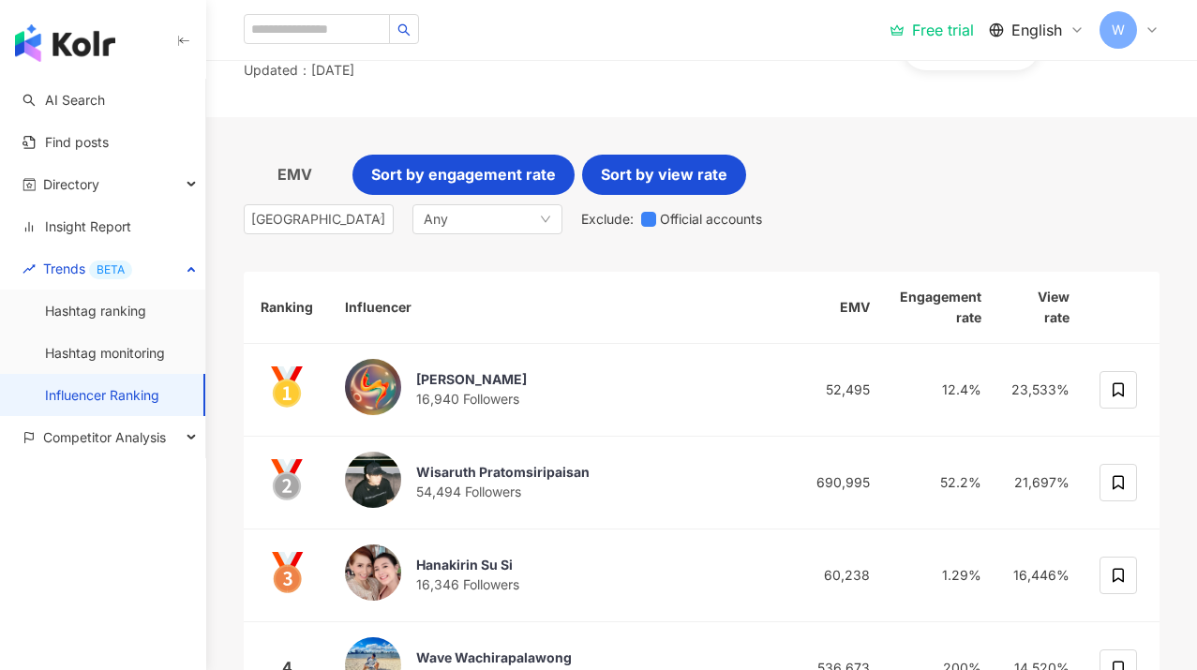
click at [518, 172] on span "Sort by engagement rate" at bounding box center [463, 174] width 185 height 23
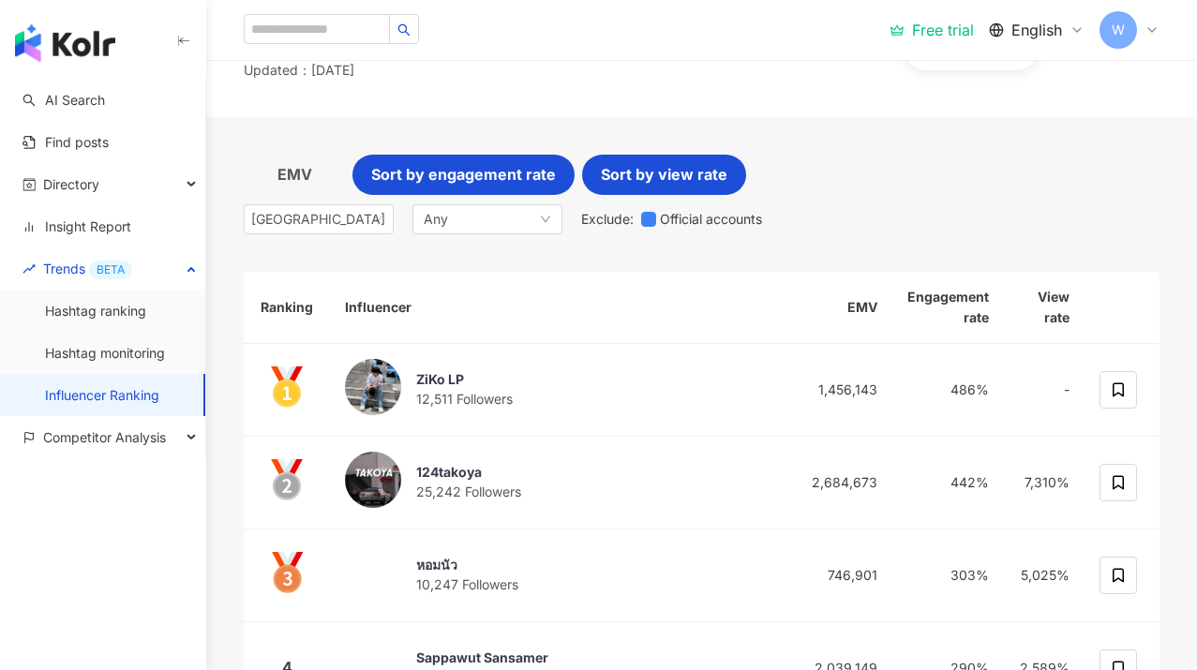
click at [628, 174] on span "Sort by view rate" at bounding box center [664, 174] width 127 height 23
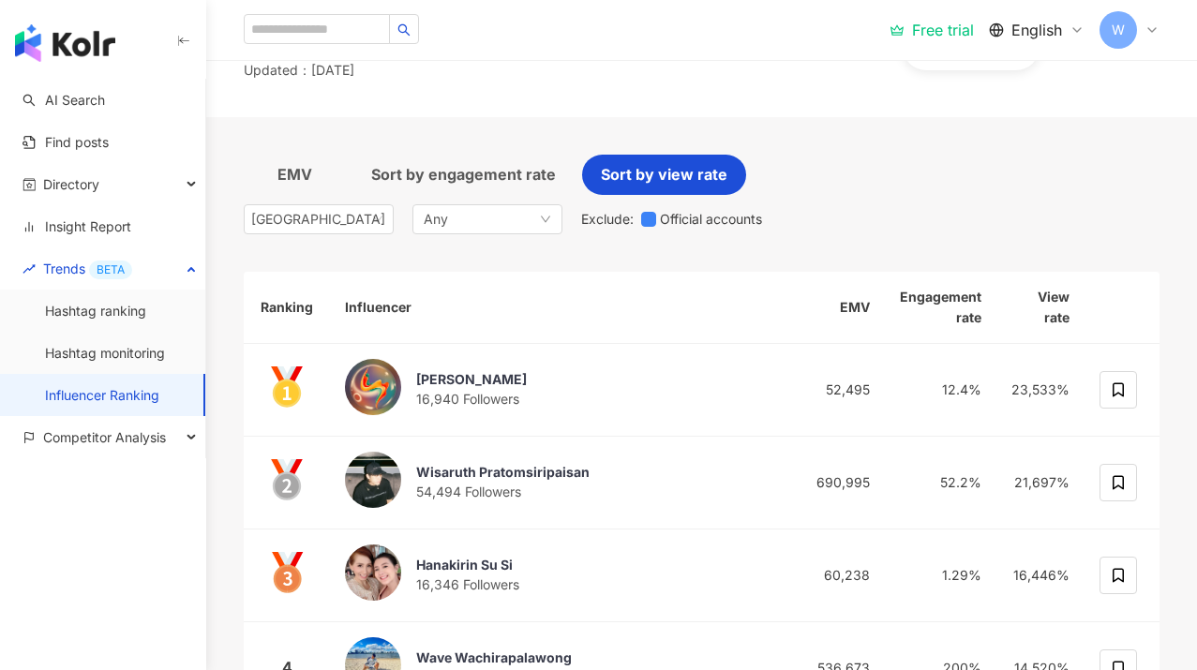
click at [626, 174] on span "Sort by view rate" at bounding box center [664, 174] width 127 height 23
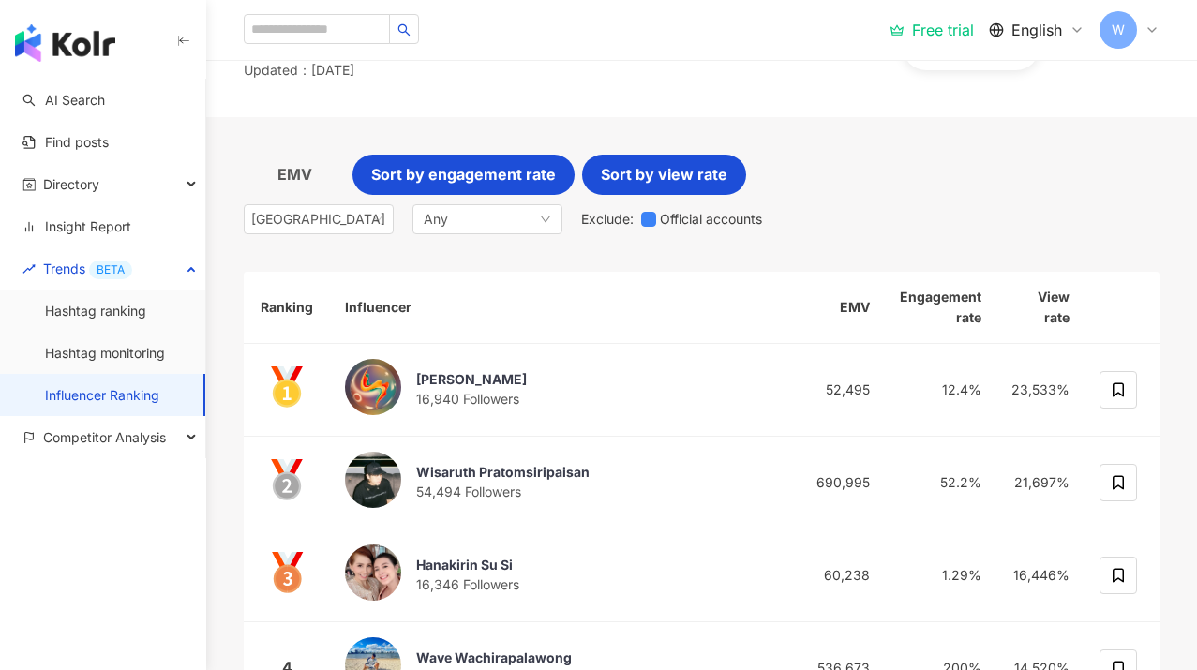
click at [549, 177] on span "Sort by engagement rate" at bounding box center [463, 174] width 185 height 23
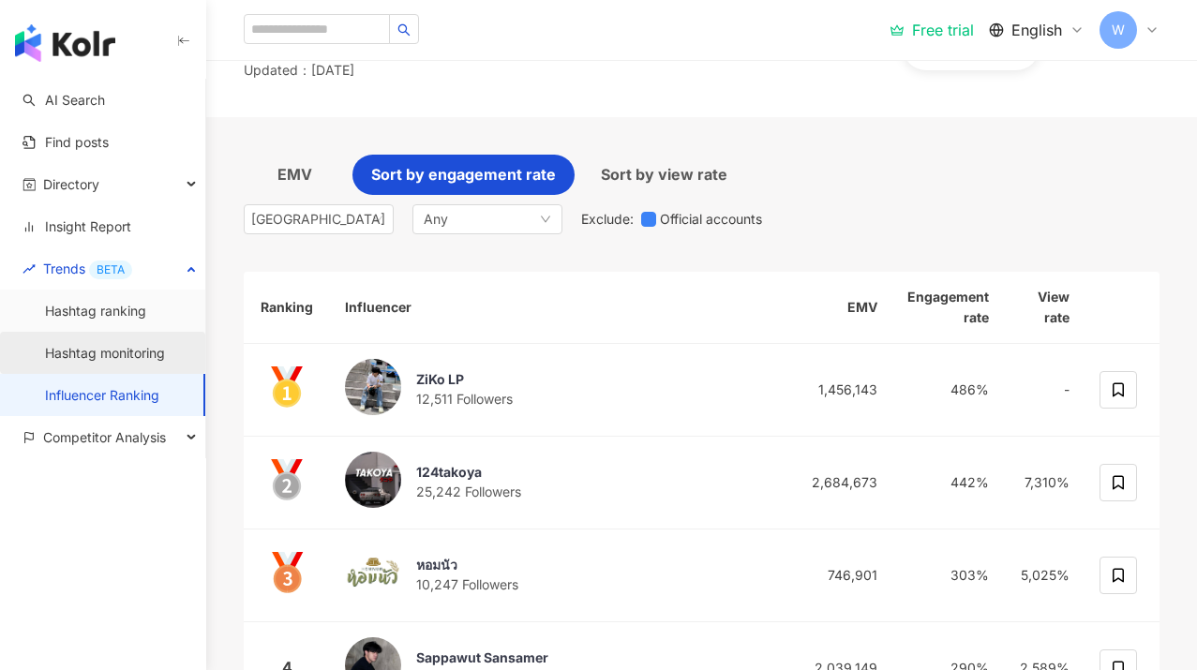
click at [161, 354] on link "Hashtag monitoring" at bounding box center [105, 353] width 120 height 19
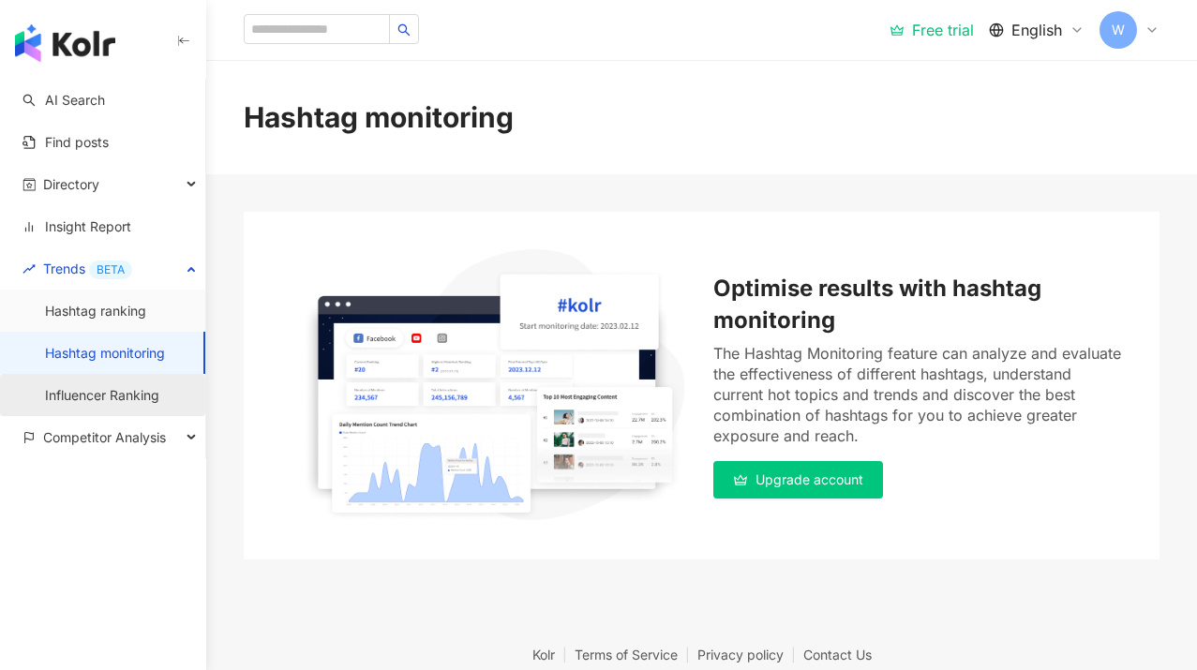
click at [149, 397] on link "Influencer Ranking" at bounding box center [102, 395] width 114 height 19
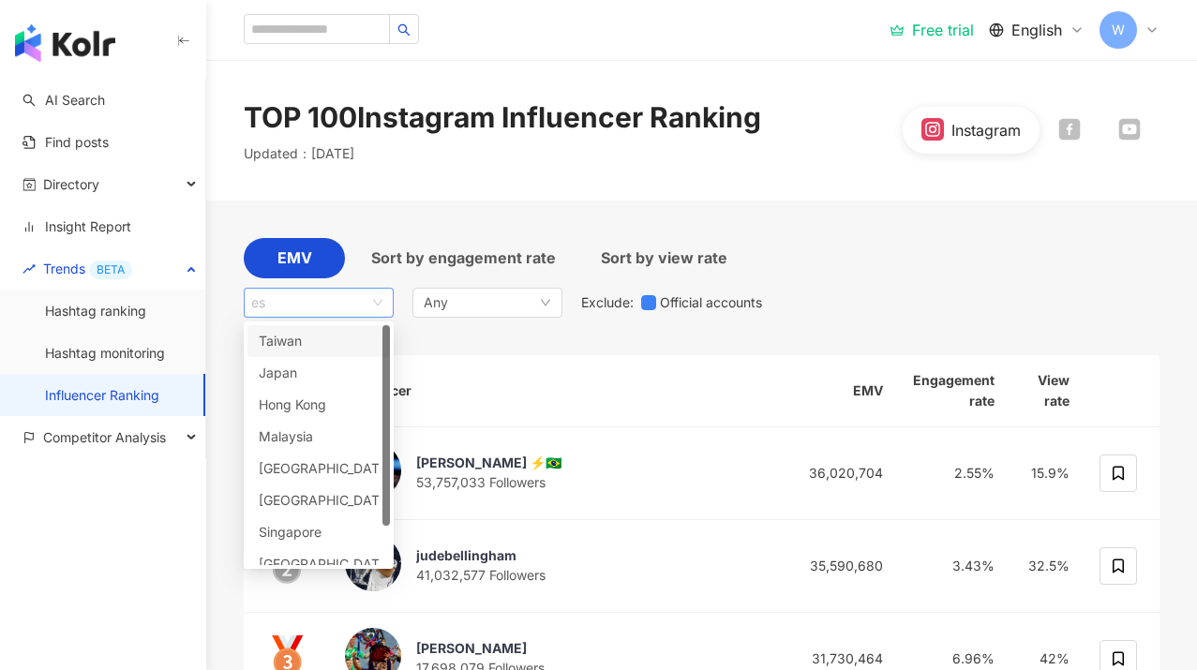
click at [341, 297] on span "es" at bounding box center [318, 303] width 135 height 28
click at [315, 528] on div "Singapore" at bounding box center [289, 532] width 61 height 21
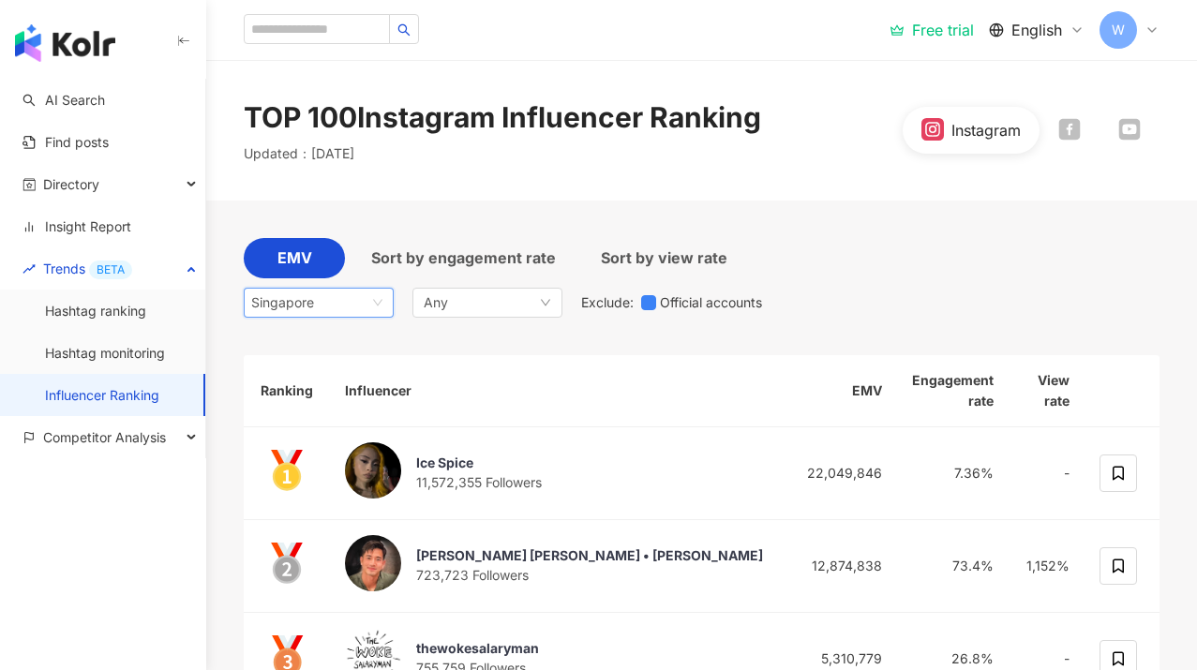
click at [315, 294] on span "Singapore" at bounding box center [318, 303] width 135 height 28
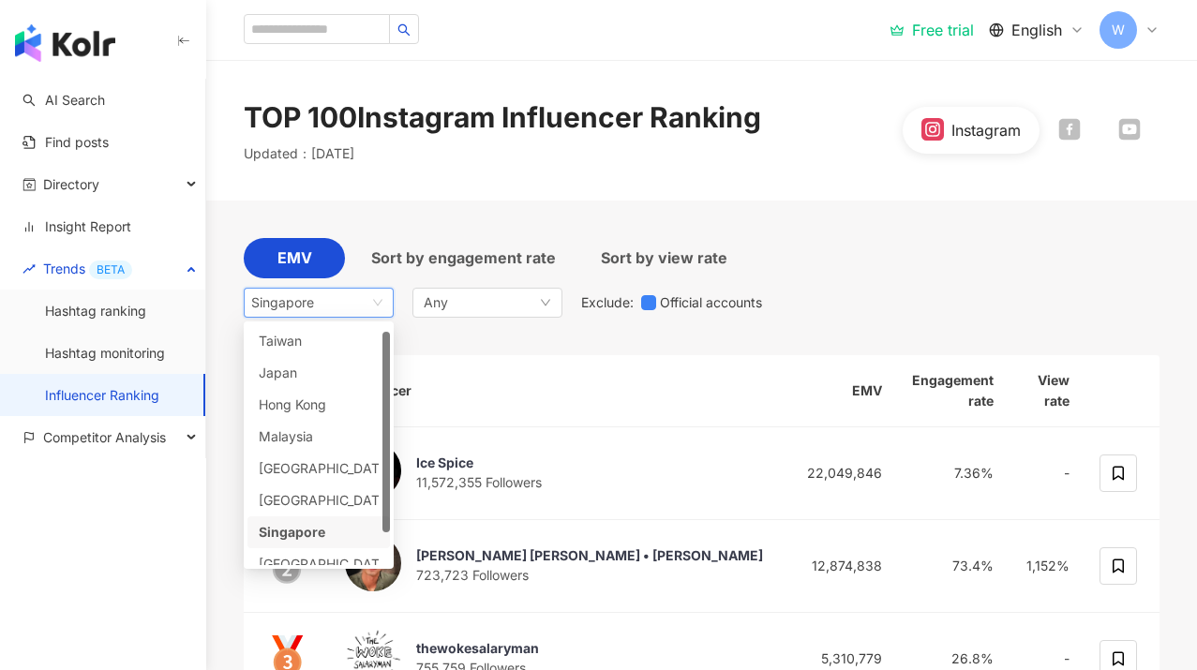
scroll to position [47, 0]
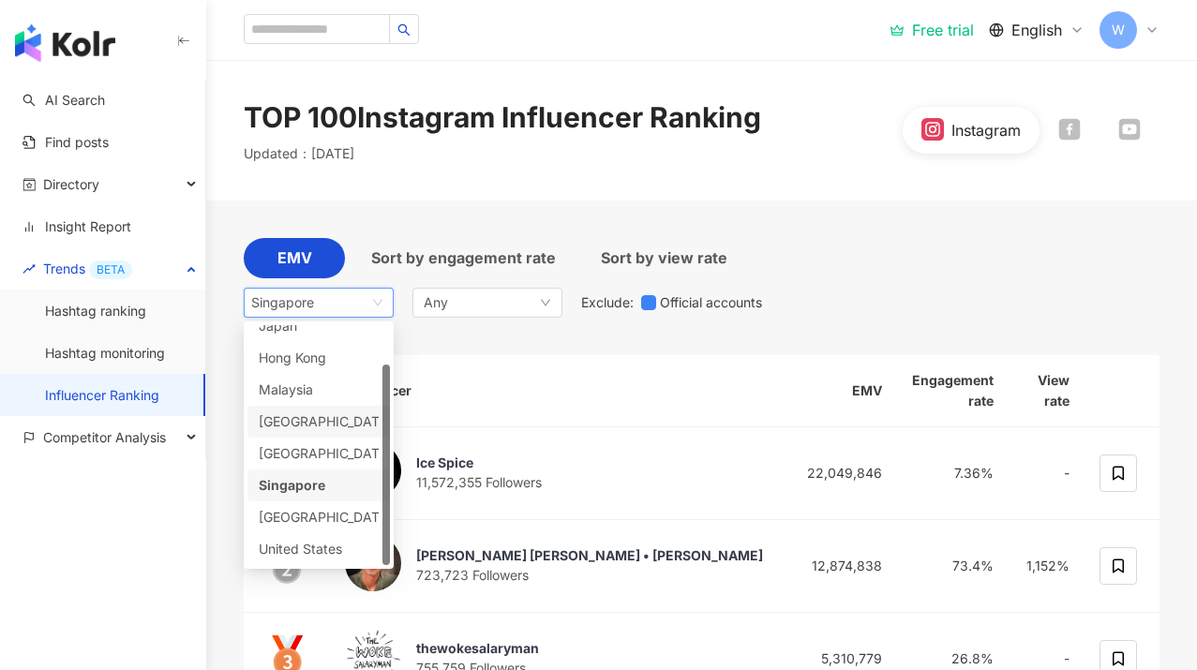
click at [313, 425] on div "[GEOGRAPHIC_DATA]" at bounding box center [289, 422] width 61 height 21
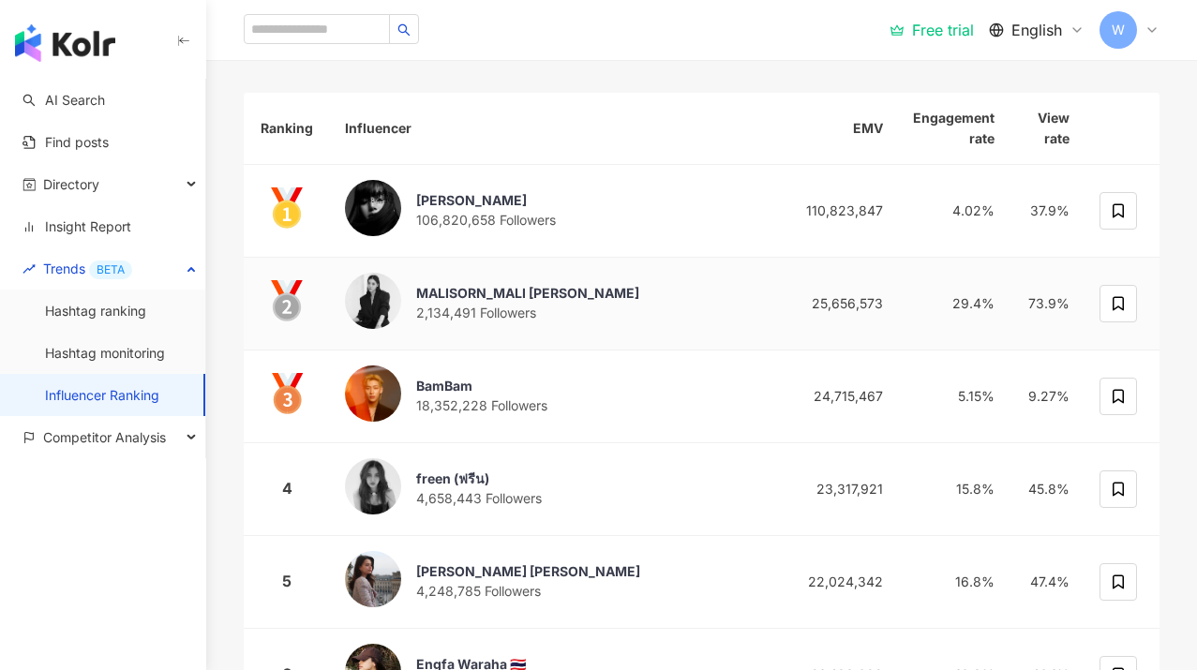
scroll to position [259, 0]
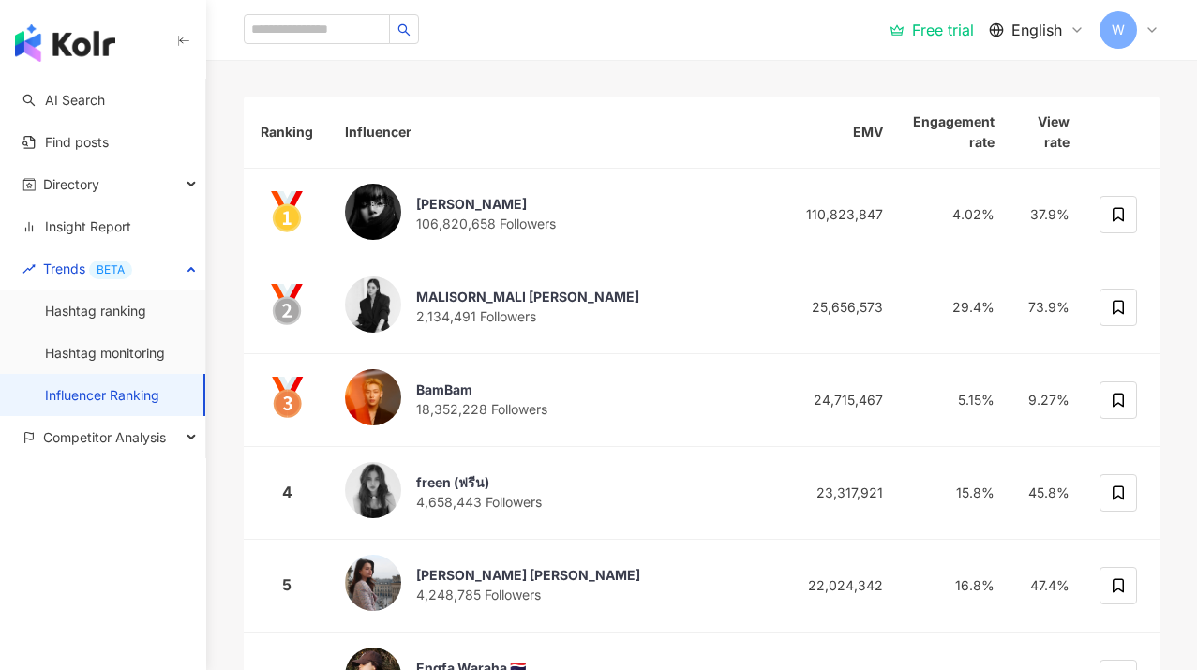
click at [287, 126] on th "Ranking" at bounding box center [287, 133] width 86 height 72
click at [370, 125] on th "Influencer" at bounding box center [558, 133] width 456 height 72
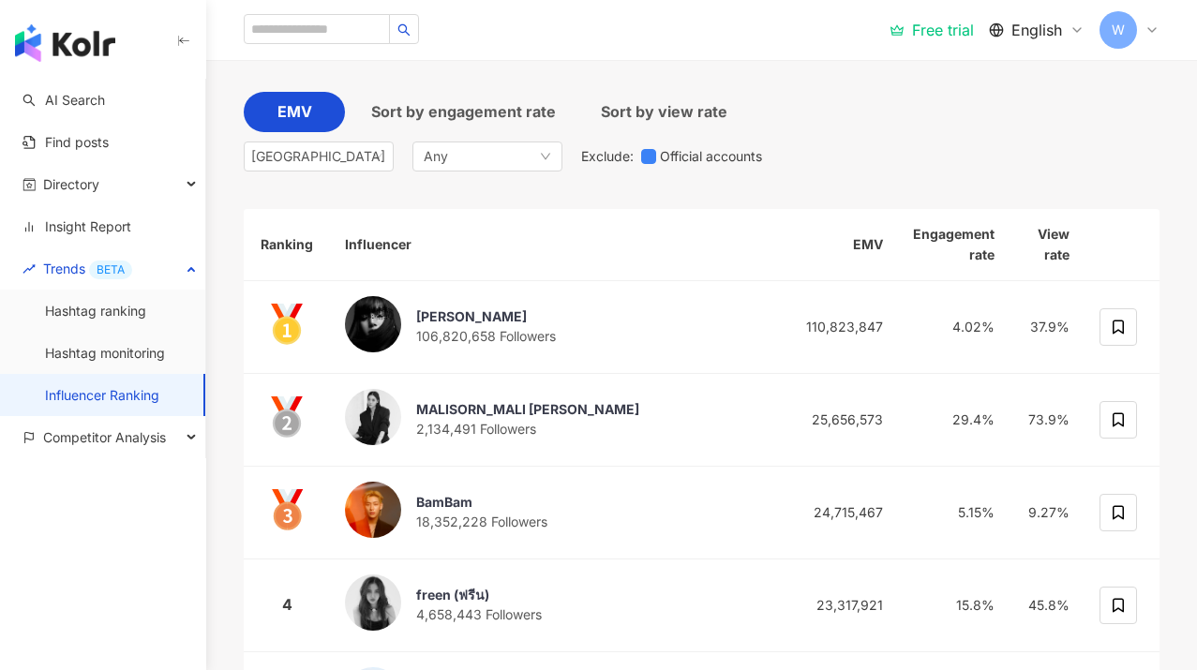
scroll to position [134, 0]
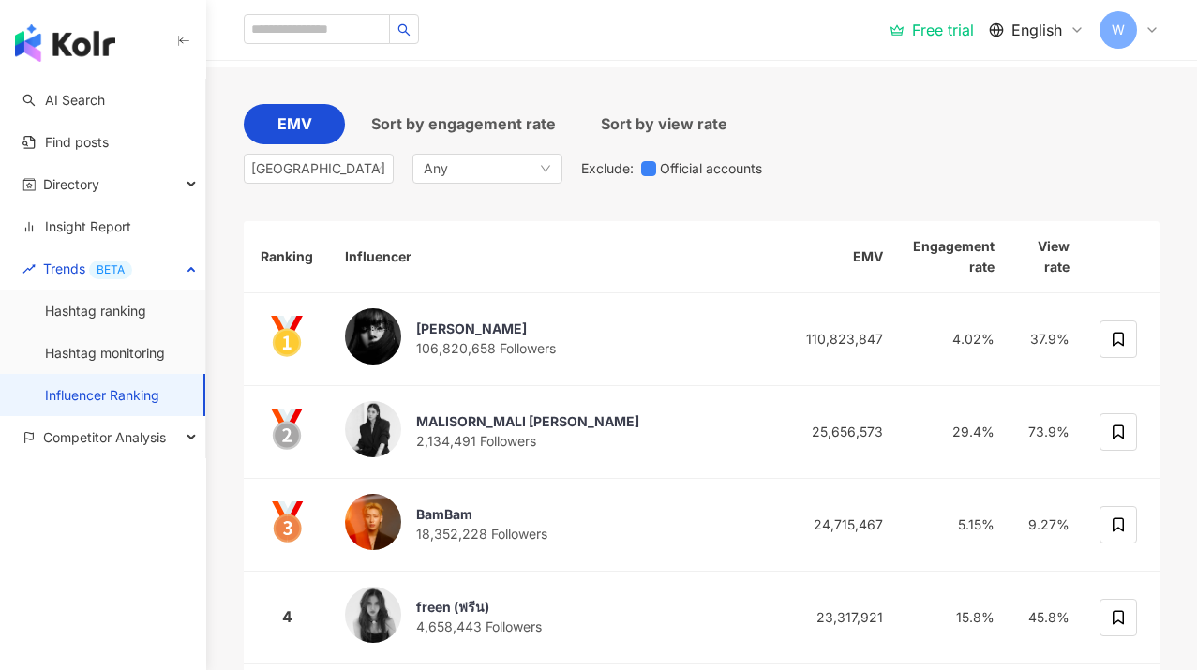
click at [458, 187] on div "EMV Sort by engagement rate Sort by view rate [GEOGRAPHIC_DATA] my th vn [GEOGR…" at bounding box center [702, 148] width 916 height 89
click at [458, 174] on div "Any" at bounding box center [487, 169] width 150 height 30
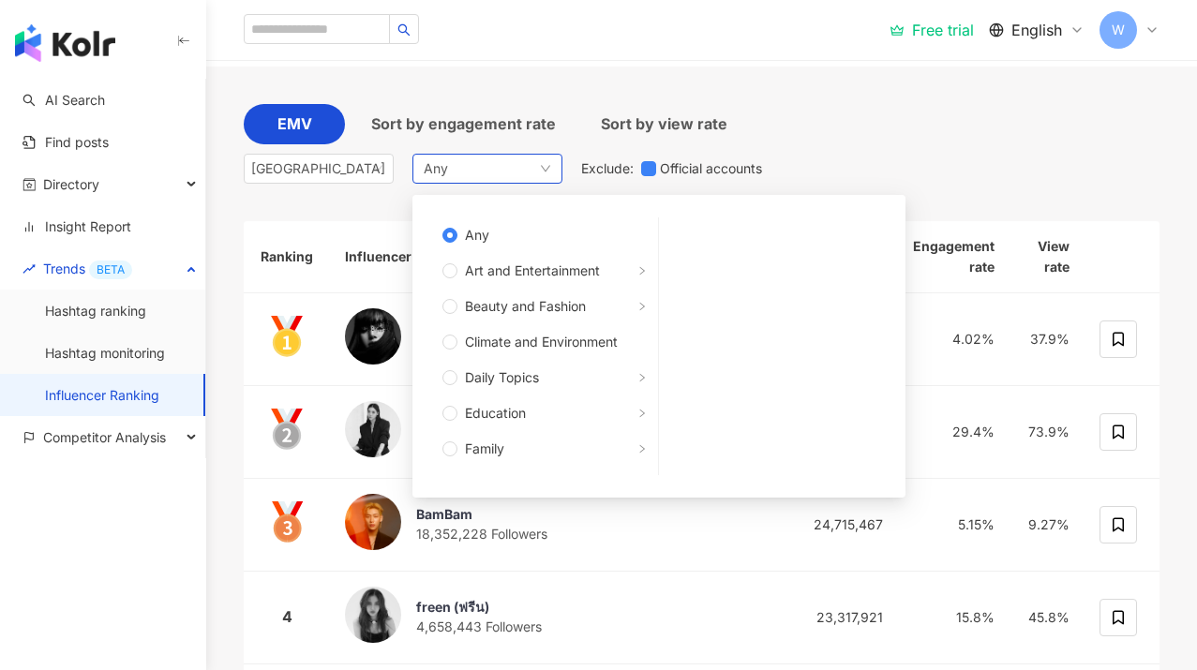
click at [458, 174] on div "Any Any Art and Entertainment Beauty and Fashion Climate and Environment Daily …" at bounding box center [487, 169] width 150 height 30
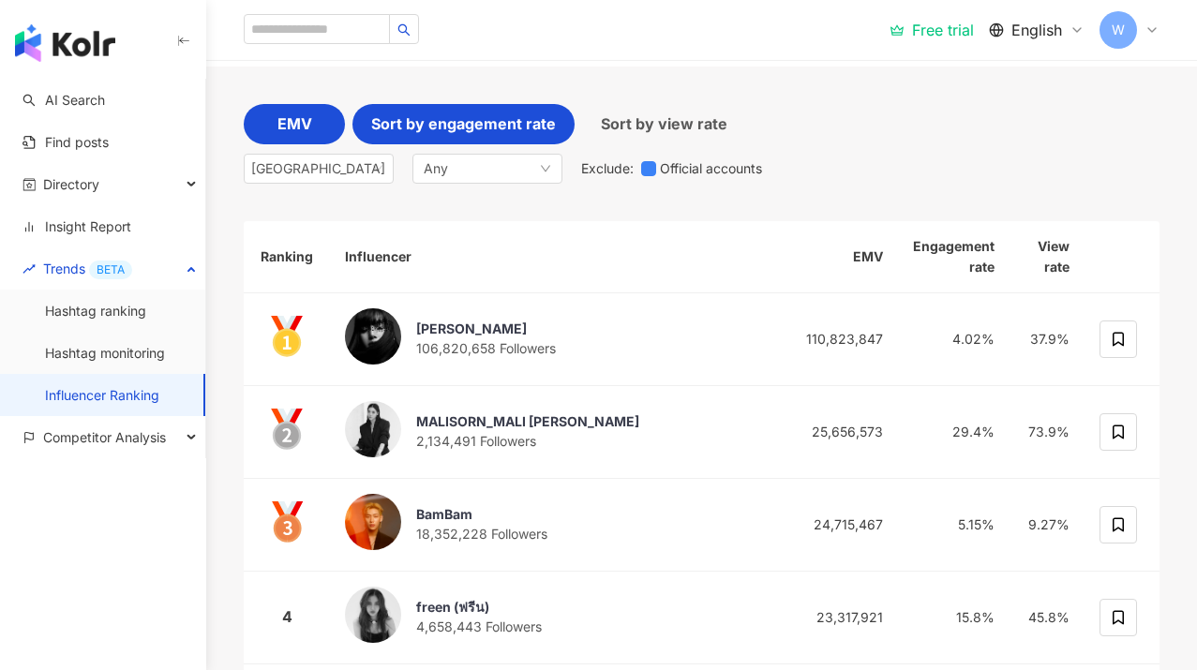
click at [481, 121] on span "Sort by engagement rate" at bounding box center [463, 123] width 185 height 23
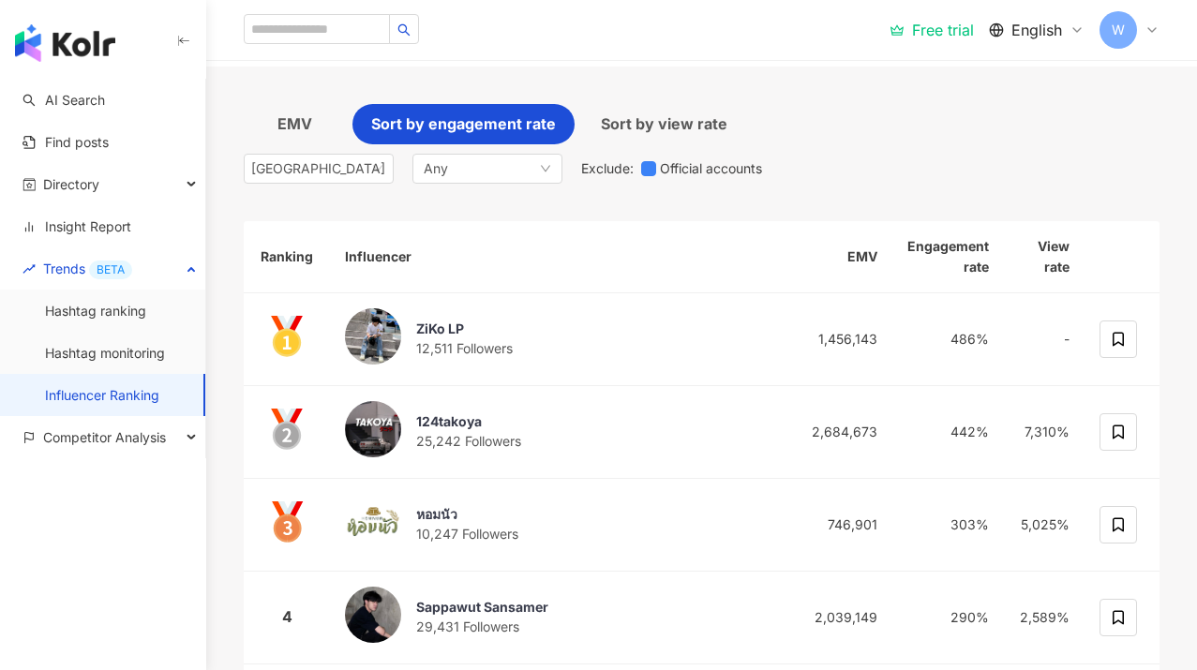
click at [481, 121] on span "Sort by engagement rate" at bounding box center [463, 123] width 185 height 23
click at [314, 120] on div "EMV" at bounding box center [294, 124] width 101 height 40
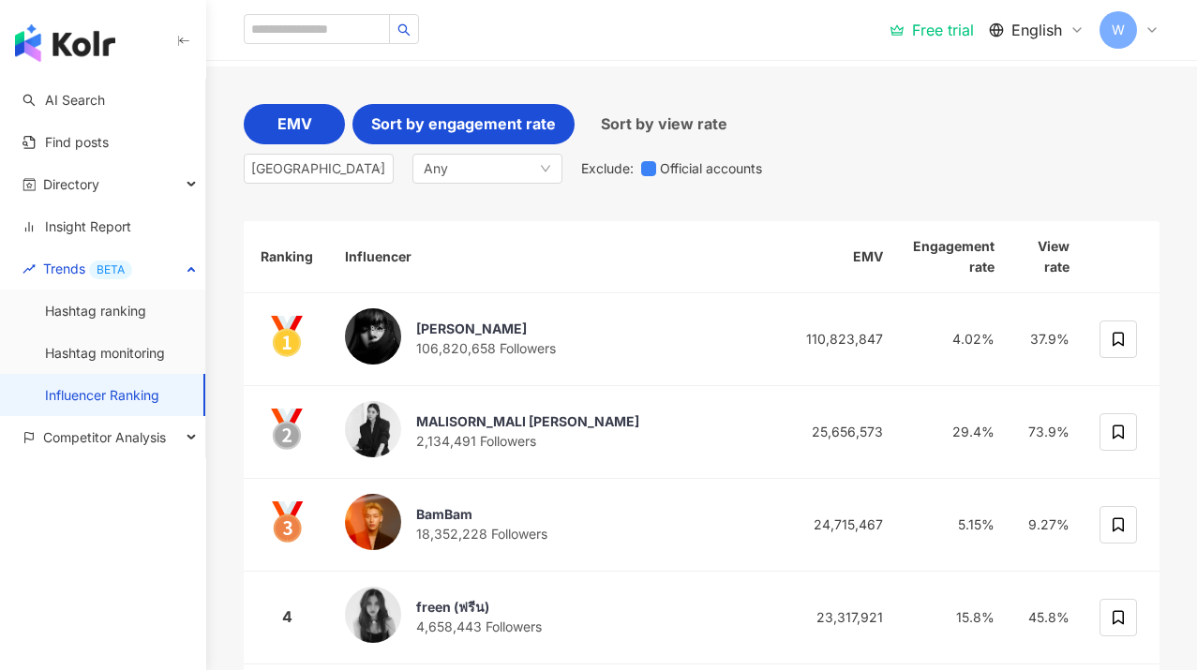
click at [541, 125] on span "Sort by engagement rate" at bounding box center [463, 123] width 185 height 23
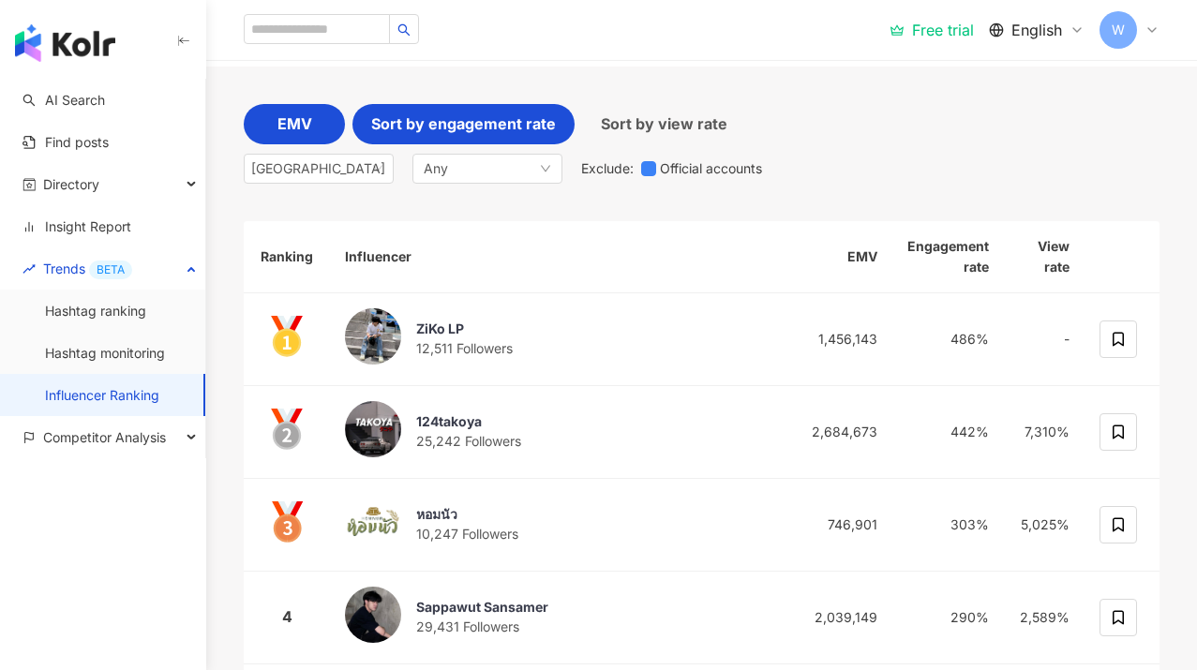
click at [290, 123] on span "EMV" at bounding box center [294, 123] width 35 height 23
